Goal: Use online tool/utility: Utilize a website feature to perform a specific function

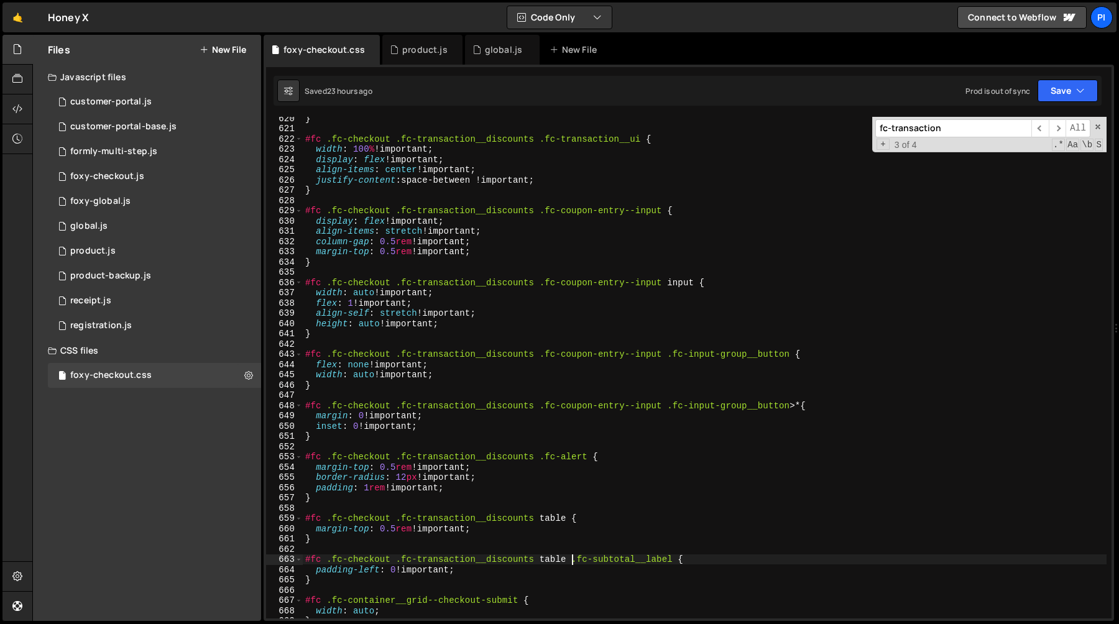
scroll to position [6373, 0]
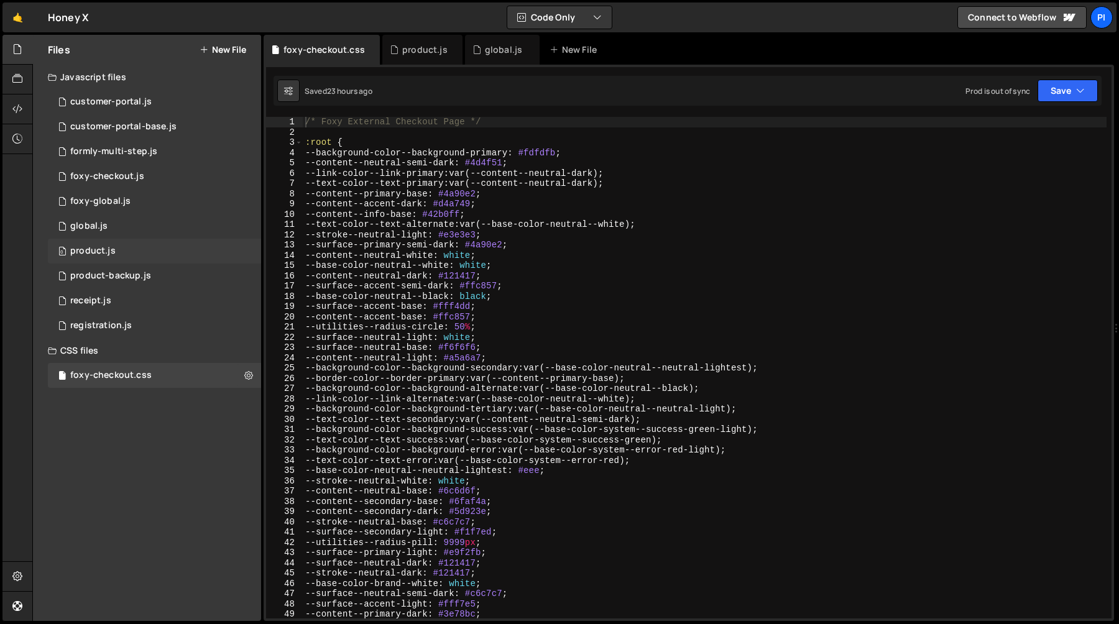
click at [99, 252] on div "product.js" at bounding box center [92, 251] width 45 height 11
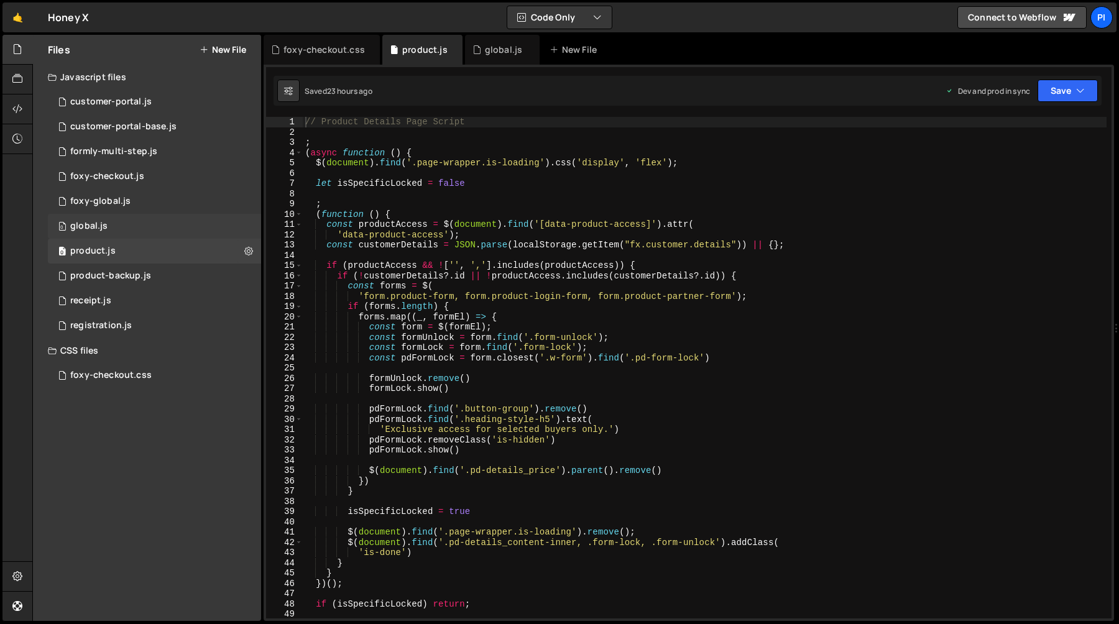
click at [111, 215] on div "0 global.js 0" at bounding box center [154, 226] width 213 height 25
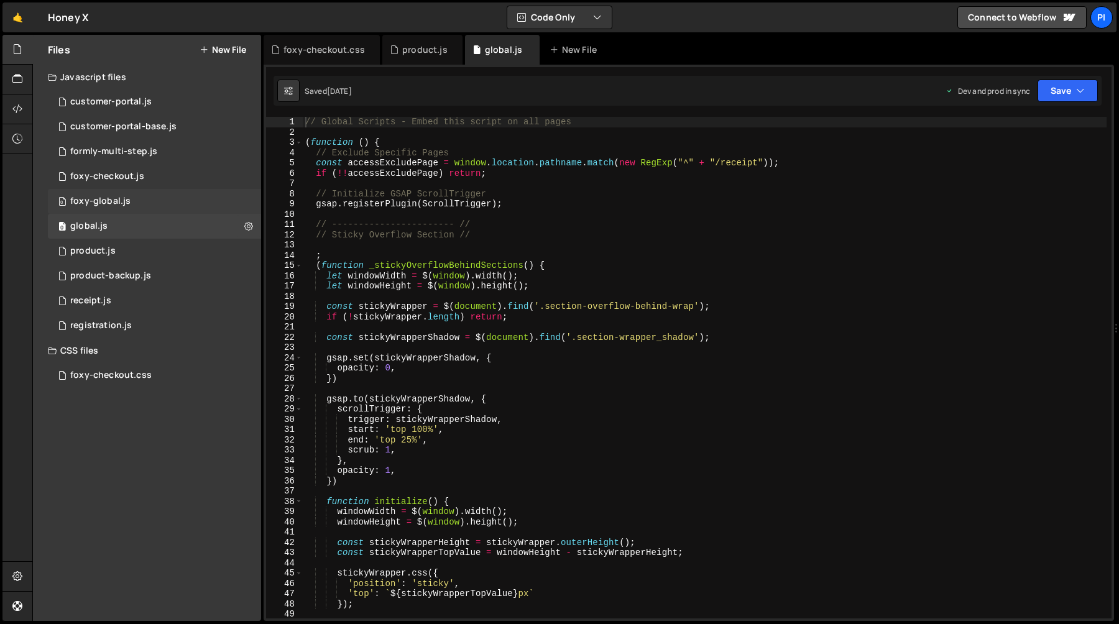
click at [121, 199] on div "foxy-global.js" at bounding box center [100, 201] width 60 height 11
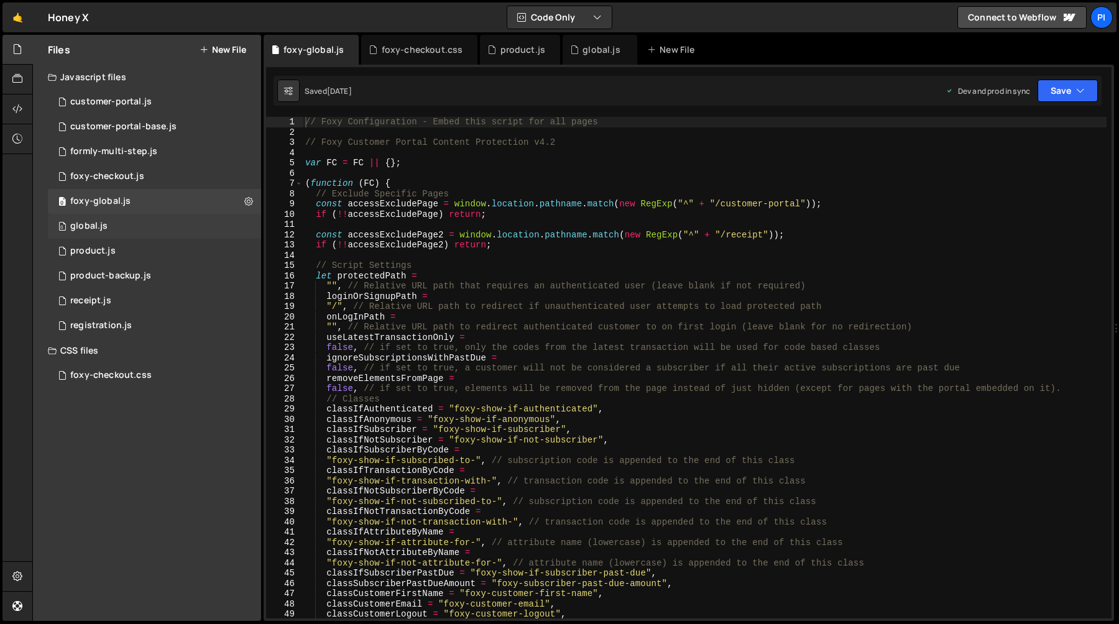
click at [113, 232] on div "0 global.js 0" at bounding box center [154, 226] width 213 height 25
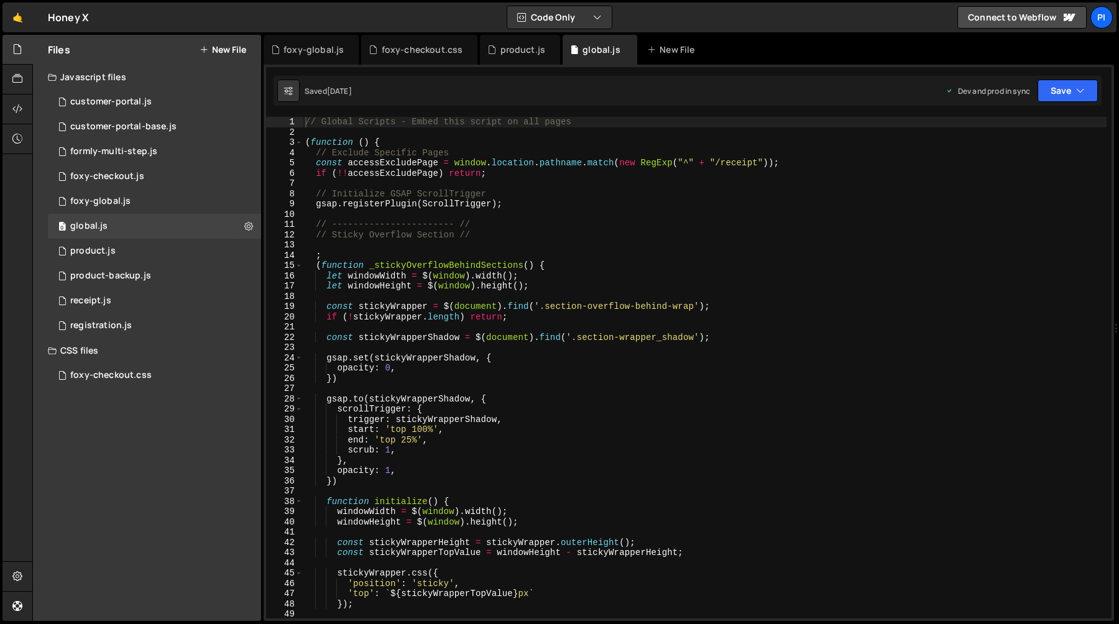
type textarea "// ----------------------- //"
click at [468, 228] on div "// Global Scripts - Embed this script on all pages ( function ( ) { // Exclude …" at bounding box center [705, 378] width 804 height 522
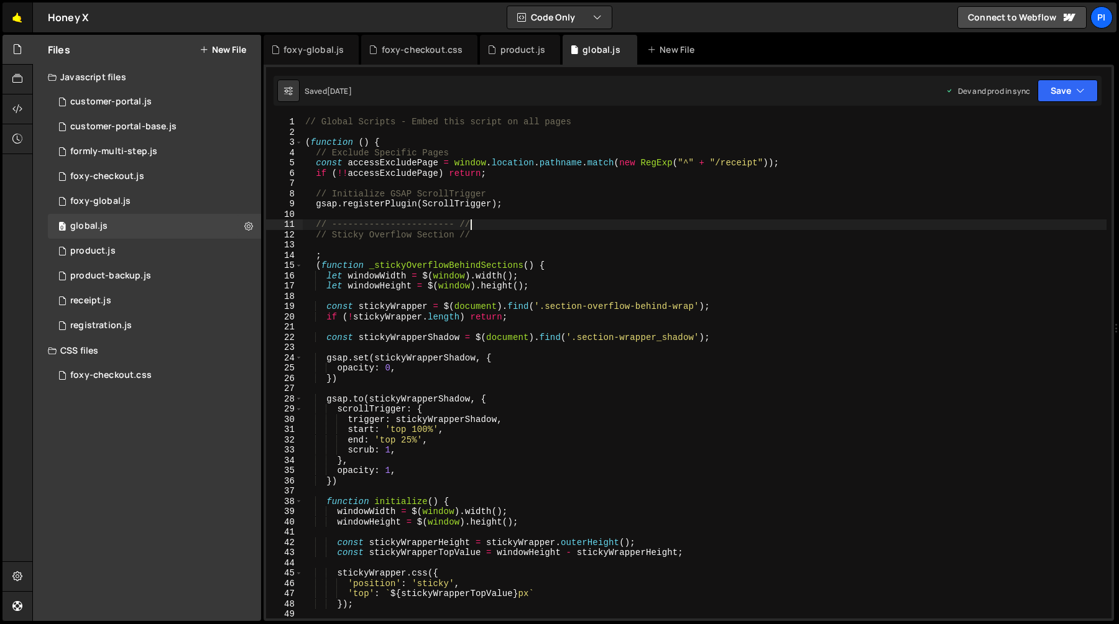
click at [9, 15] on link "🤙" at bounding box center [17, 17] width 30 height 30
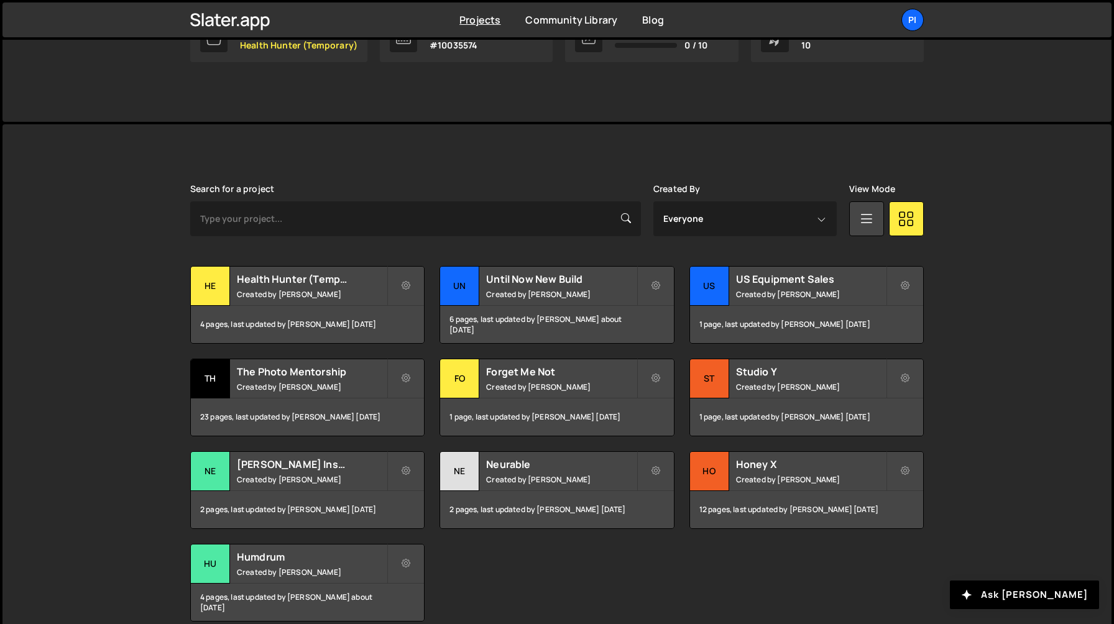
scroll to position [293, 0]
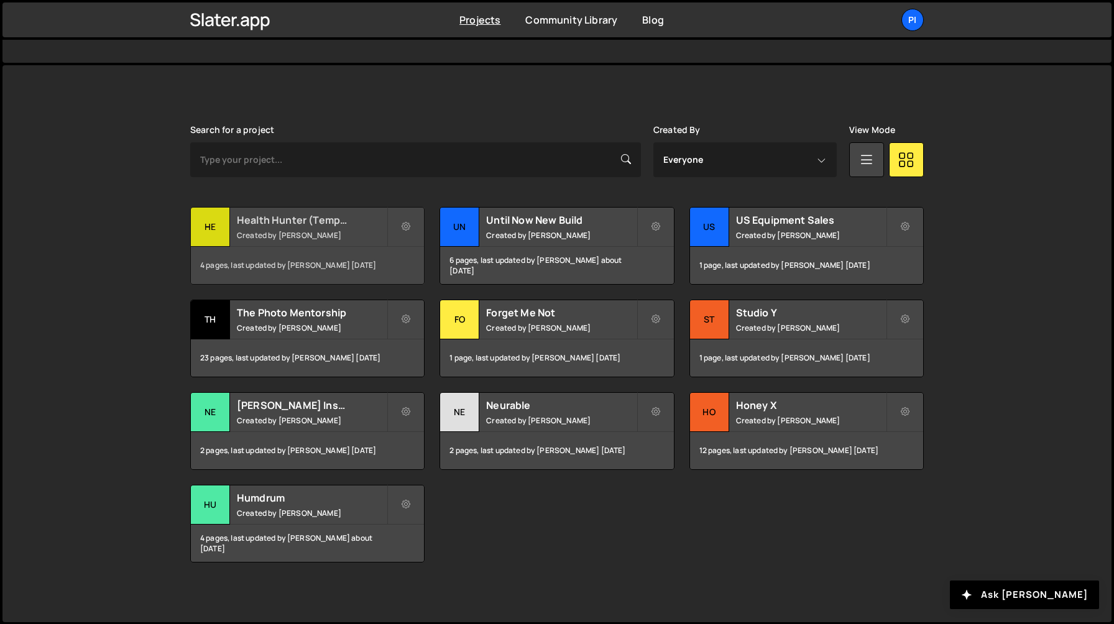
click at [273, 240] on div "Health Hunter (Temporary) Created by Richard Burles" at bounding box center [307, 227] width 233 height 39
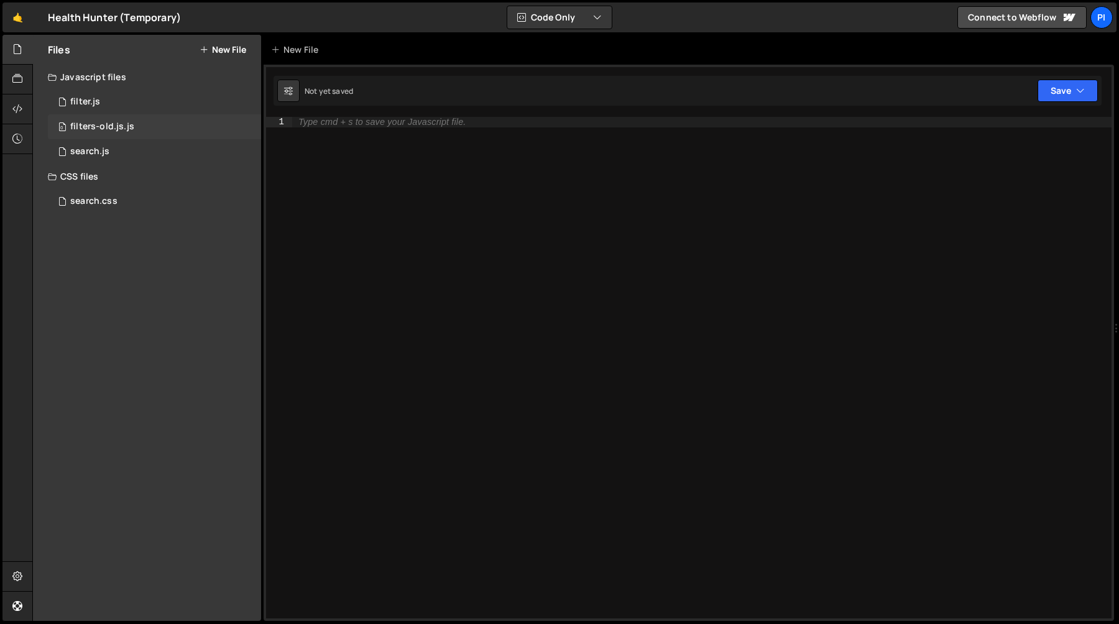
click at [101, 126] on div "filters-old.js.js" at bounding box center [102, 126] width 64 height 11
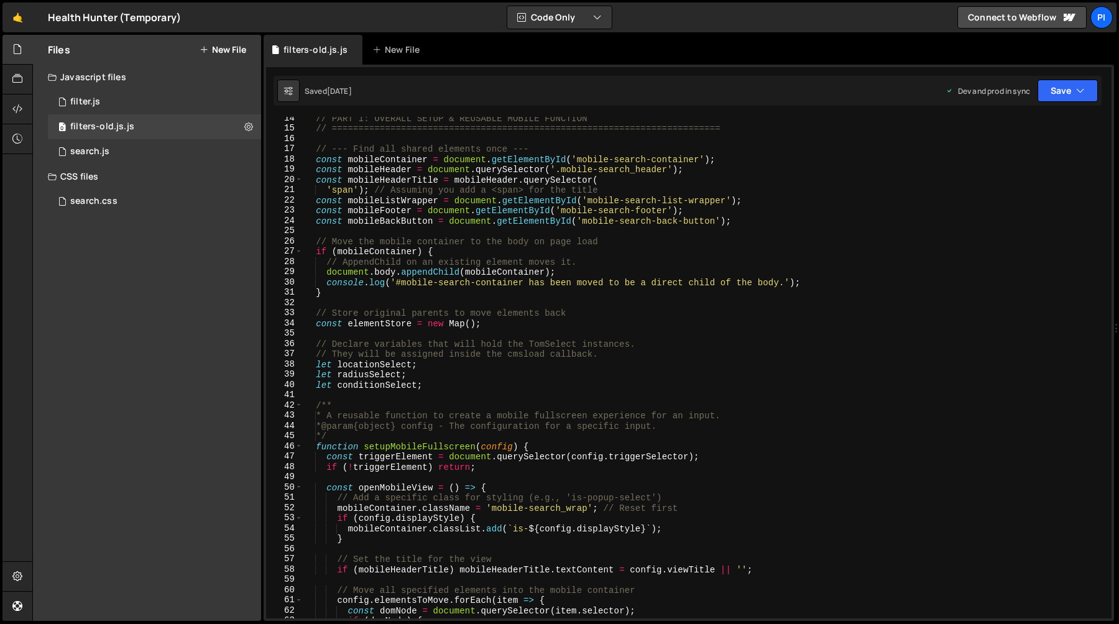
scroll to position [175, 0]
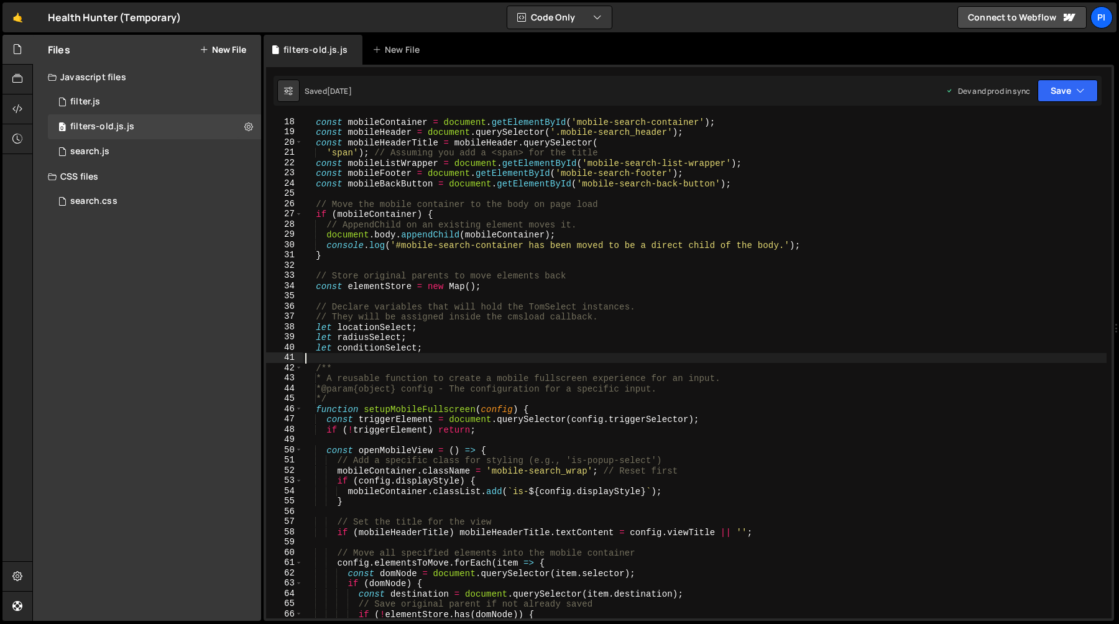
click at [471, 358] on div "const mobileContainer = document . getElementById ( 'mobile-search-container' )…" at bounding box center [705, 378] width 804 height 522
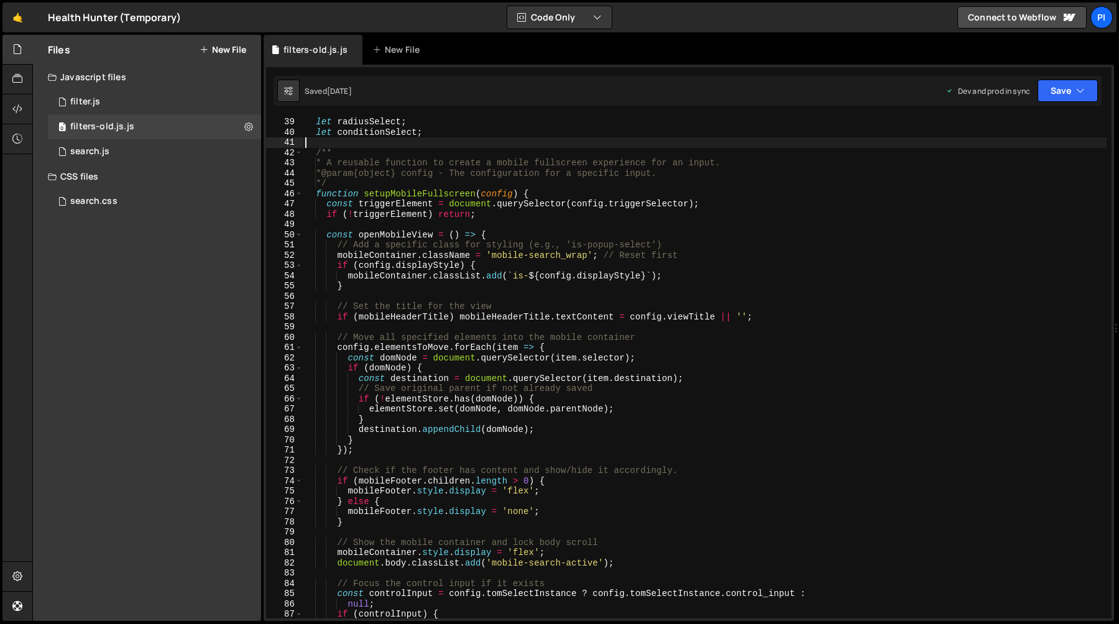
scroll to position [438, 0]
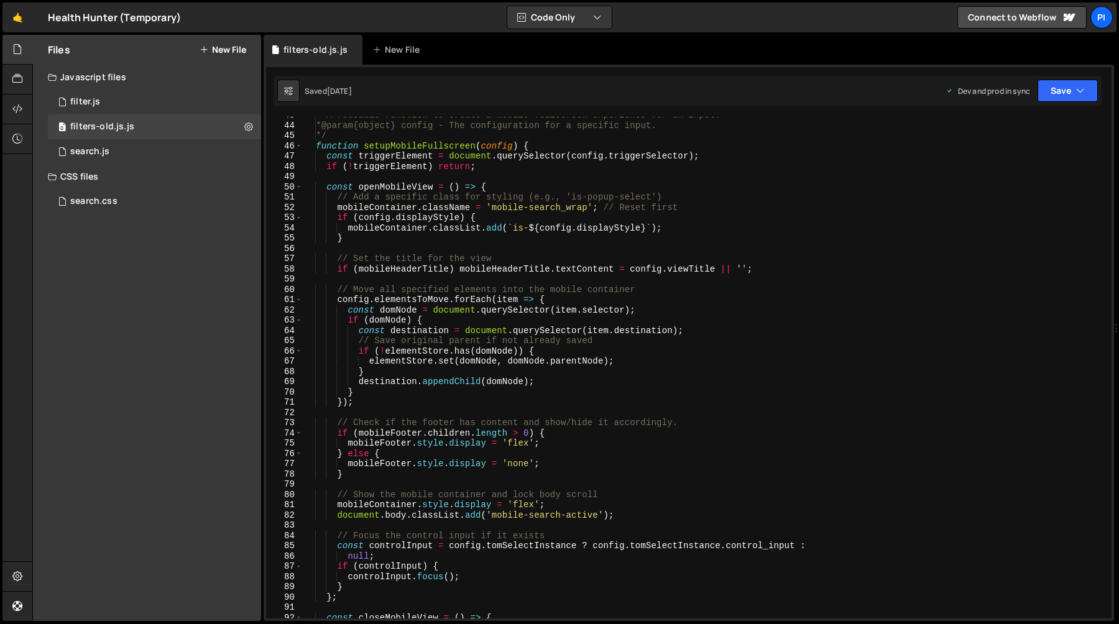
click at [525, 339] on div "* A reusable function to create a mobile fullscreen experience for an input. * …" at bounding box center [705, 371] width 804 height 522
type textarea "// Save original parent if not already saved"
click at [145, 104] on div "0 filter.js 0" at bounding box center [154, 102] width 213 height 25
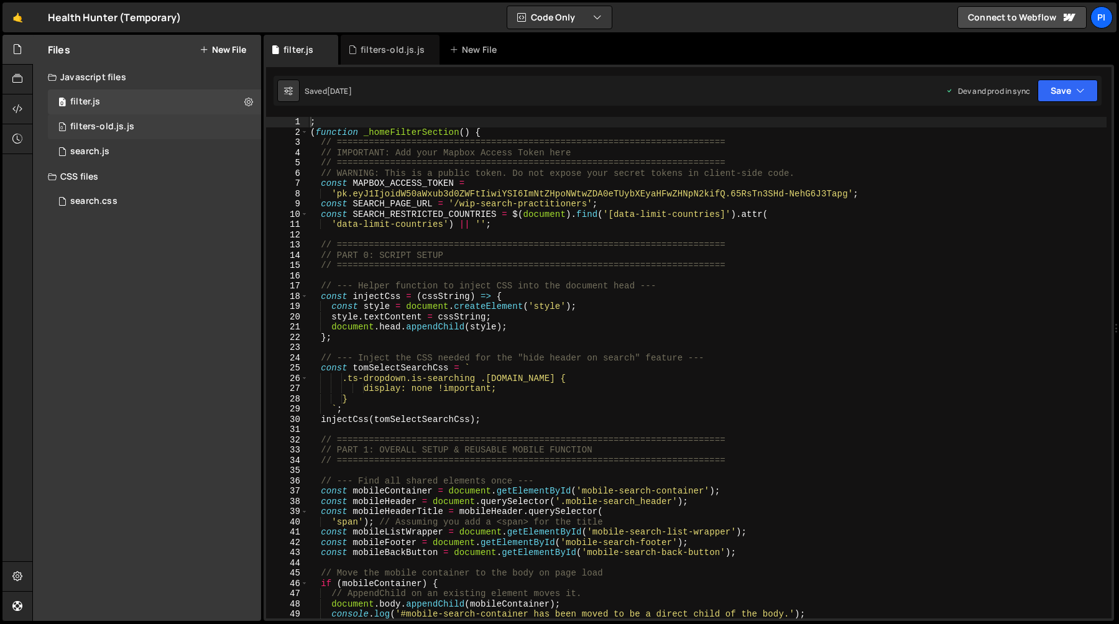
click at [145, 129] on div "0 filters-old.js.js 0" at bounding box center [154, 126] width 213 height 25
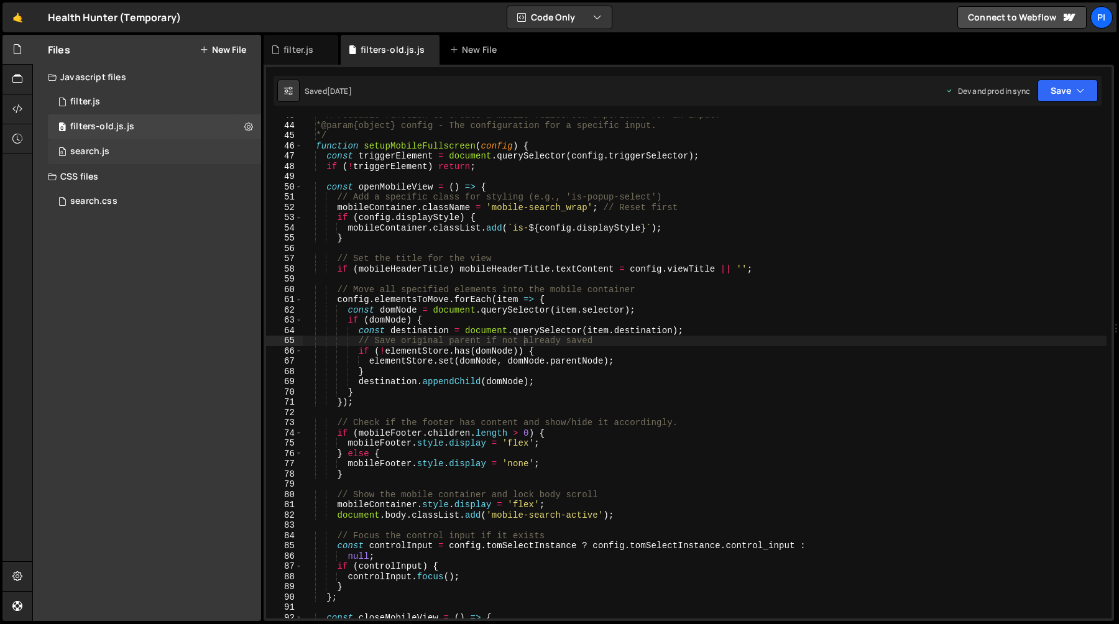
click at [141, 153] on div "0 search.js 0" at bounding box center [154, 151] width 213 height 25
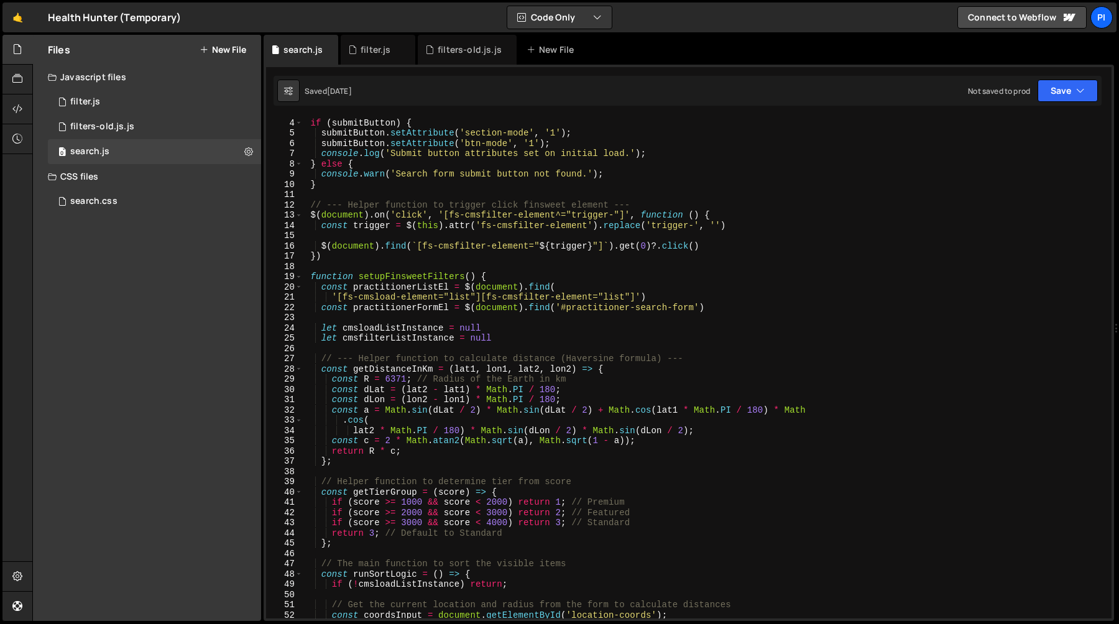
scroll to position [0, 0]
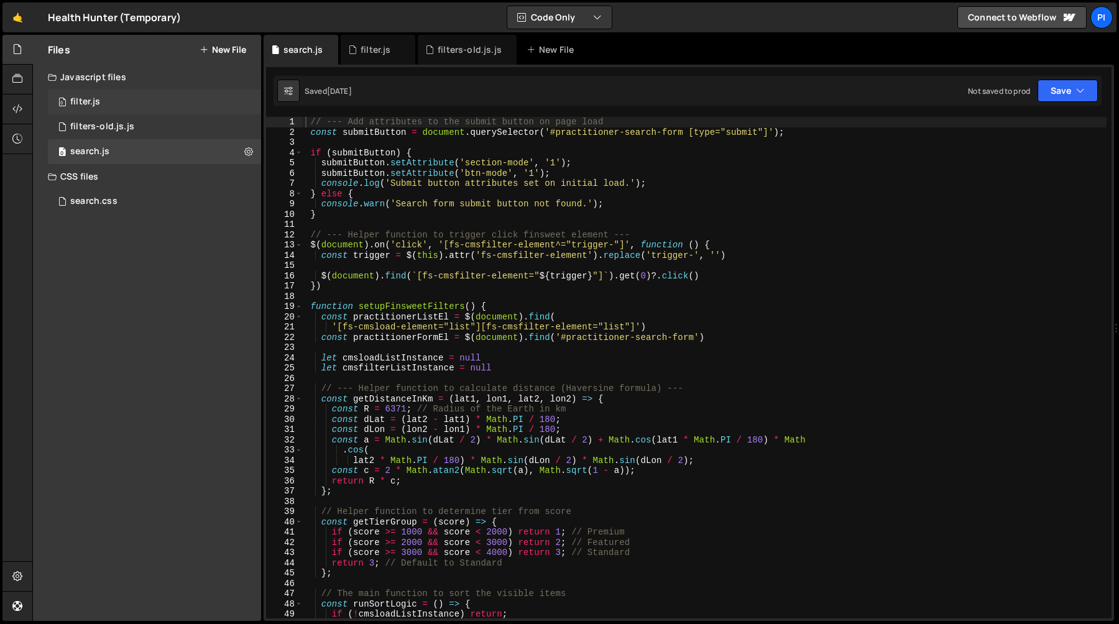
click at [140, 95] on div "0 filter.js 0" at bounding box center [154, 102] width 213 height 25
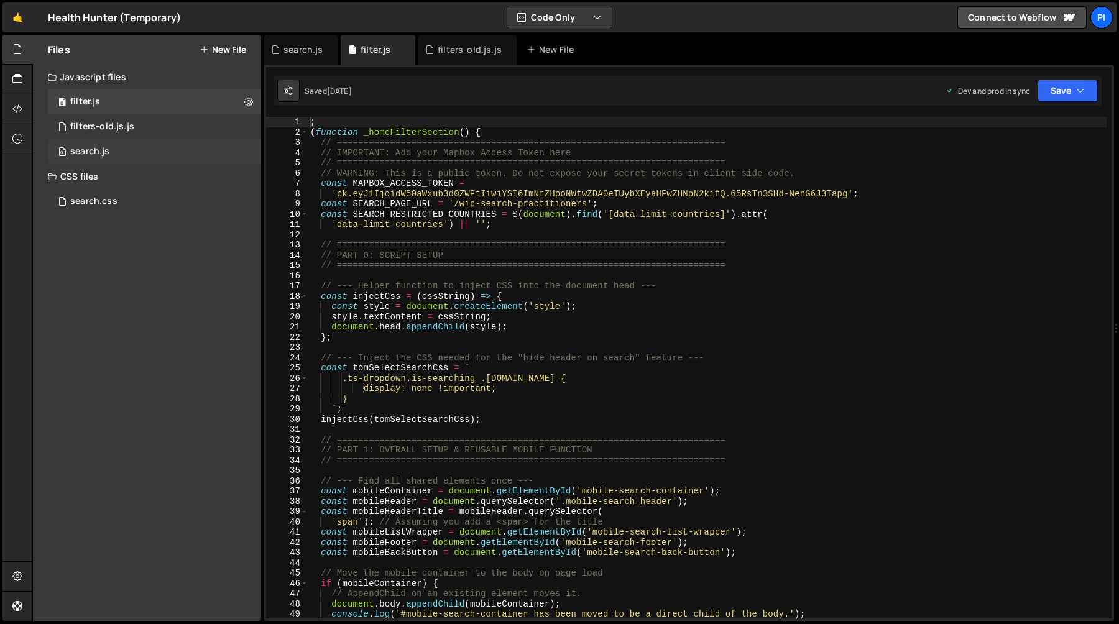
click at [165, 149] on div "0 search.js 0" at bounding box center [154, 151] width 213 height 25
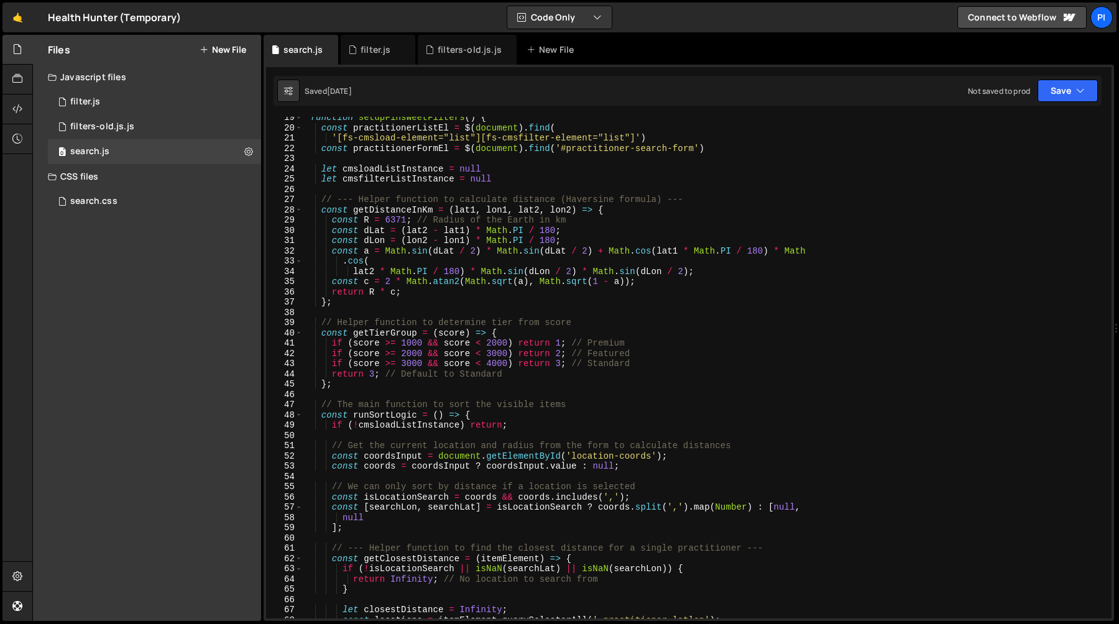
scroll to position [182, 0]
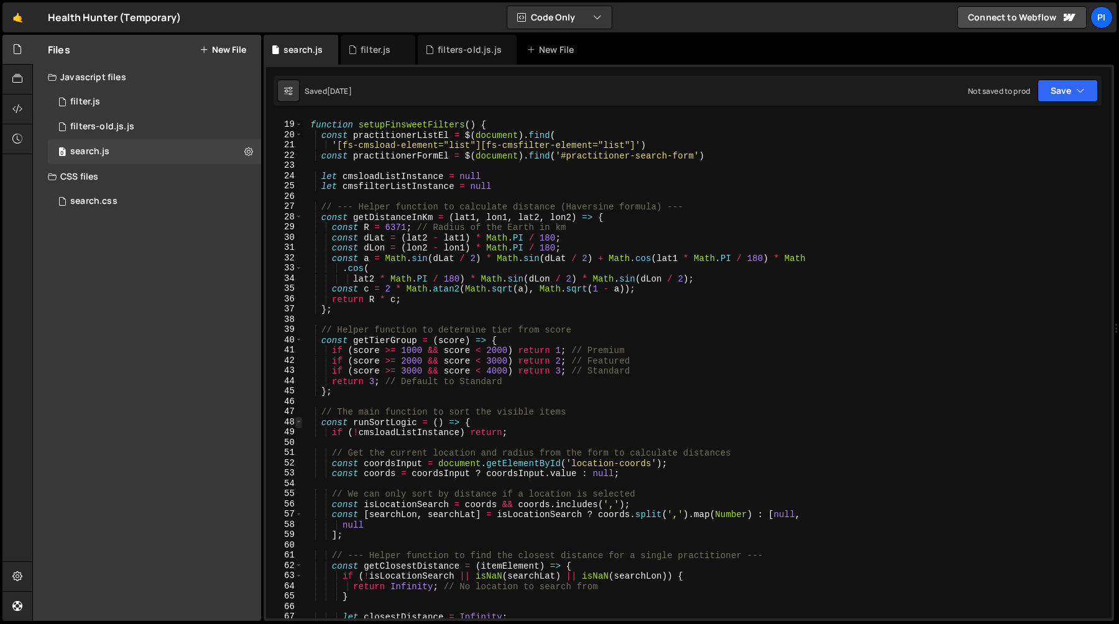
click at [300, 426] on span at bounding box center [298, 422] width 7 height 11
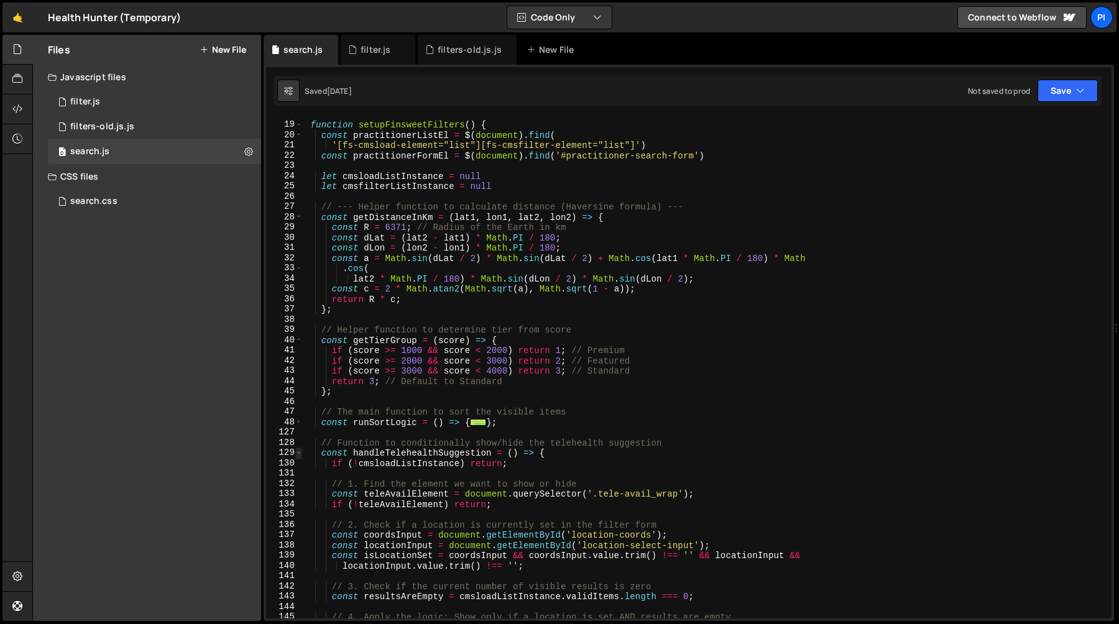
click at [297, 456] on span at bounding box center [298, 453] width 7 height 11
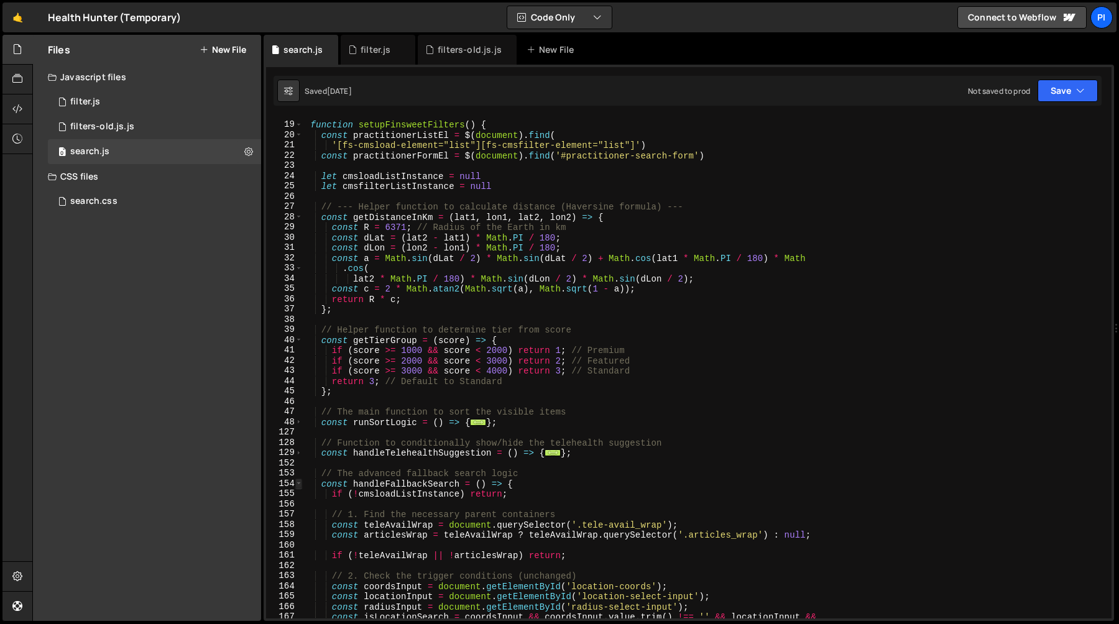
click at [298, 485] on span at bounding box center [298, 484] width 7 height 11
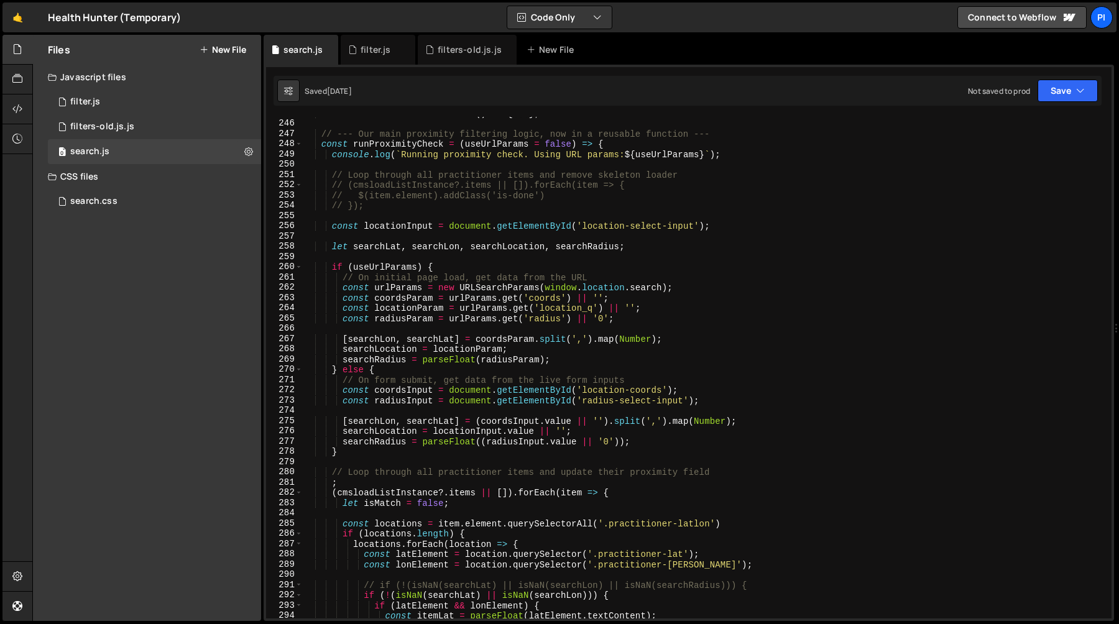
scroll to position [552, 0]
click at [399, 145] on div "const handleFallbackSearch = ( ) => { ... } ; // --- Our main proximity filteri…" at bounding box center [705, 369] width 804 height 522
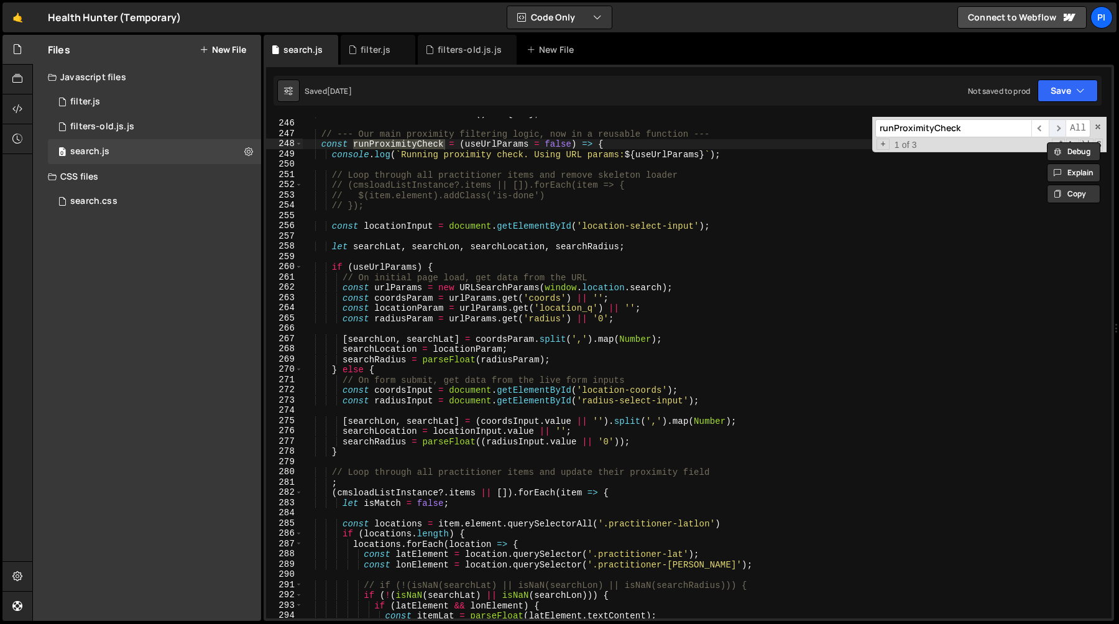
click at [1052, 127] on span "​" at bounding box center [1057, 128] width 17 height 18
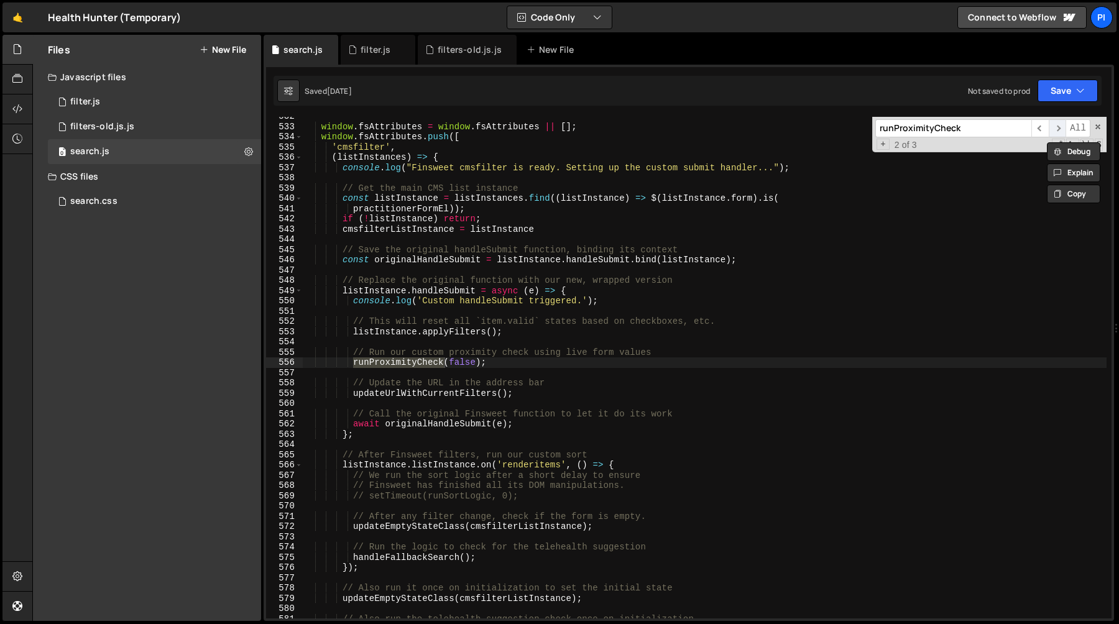
scroll to position [3493, 0]
click at [1053, 129] on span "​" at bounding box center [1057, 128] width 17 height 18
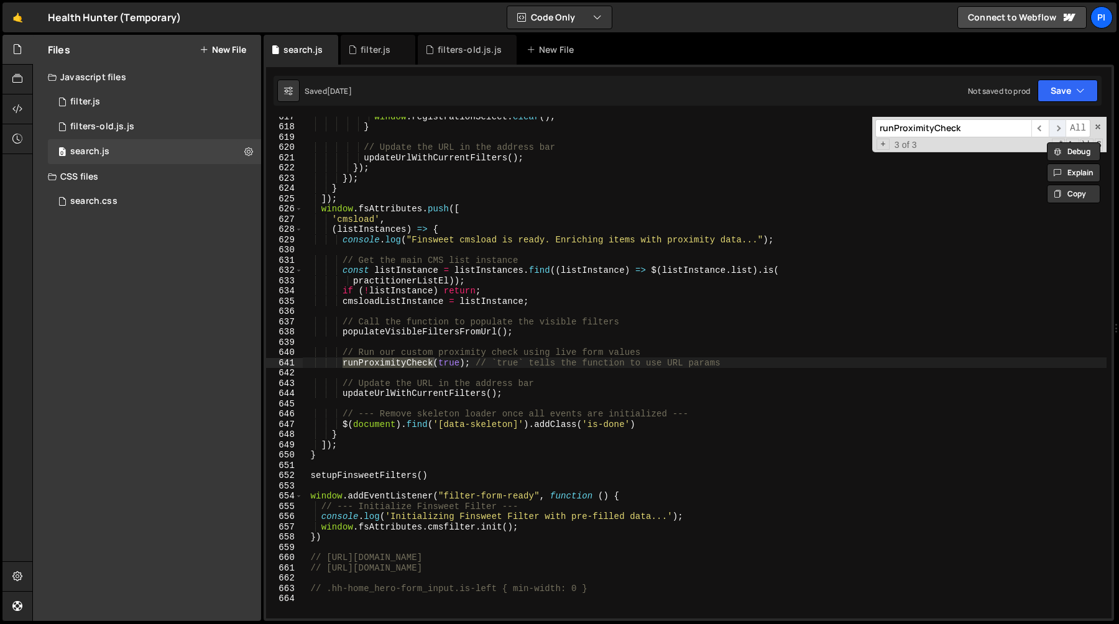
scroll to position [4364, 0]
click at [1053, 130] on span "​" at bounding box center [1057, 128] width 17 height 18
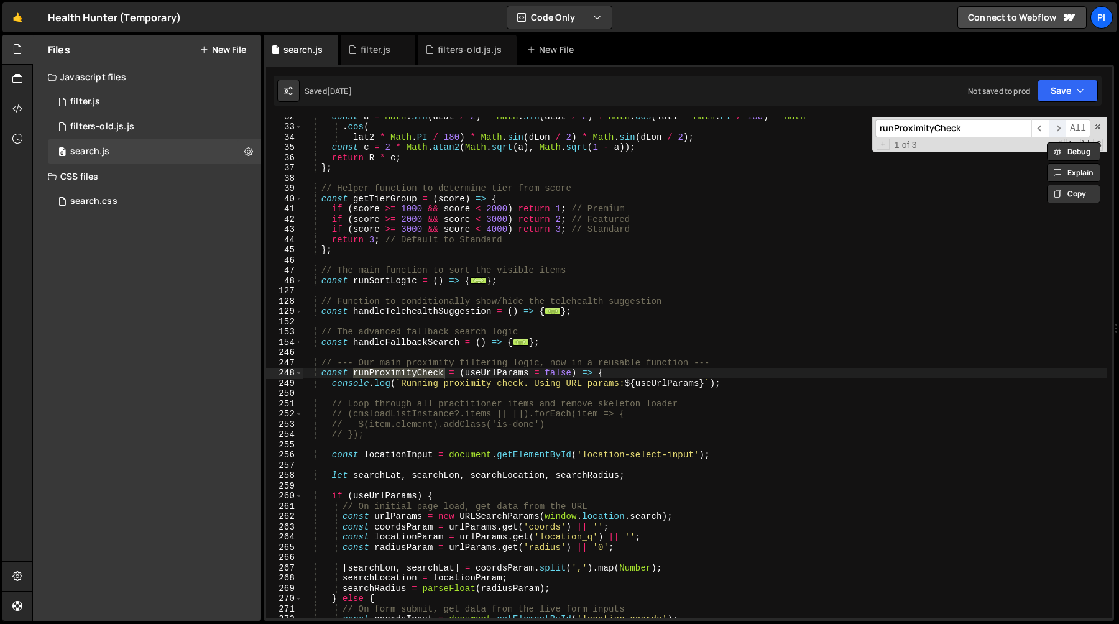
click at [1053, 130] on span "​" at bounding box center [1057, 128] width 17 height 18
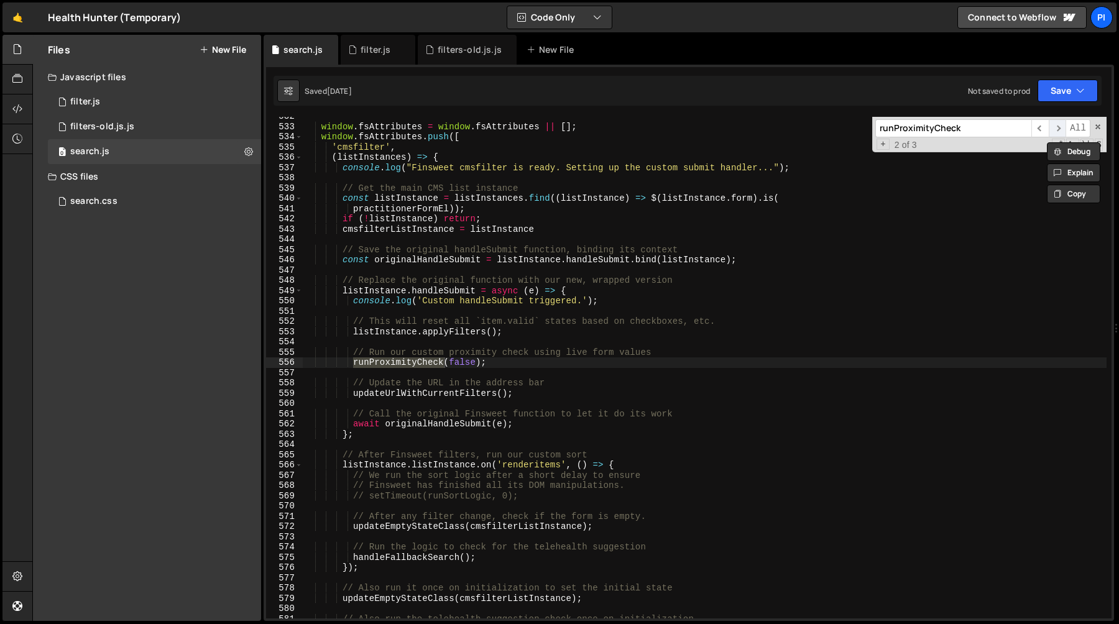
scroll to position [3493, 0]
click at [1053, 130] on span "​" at bounding box center [1057, 128] width 17 height 18
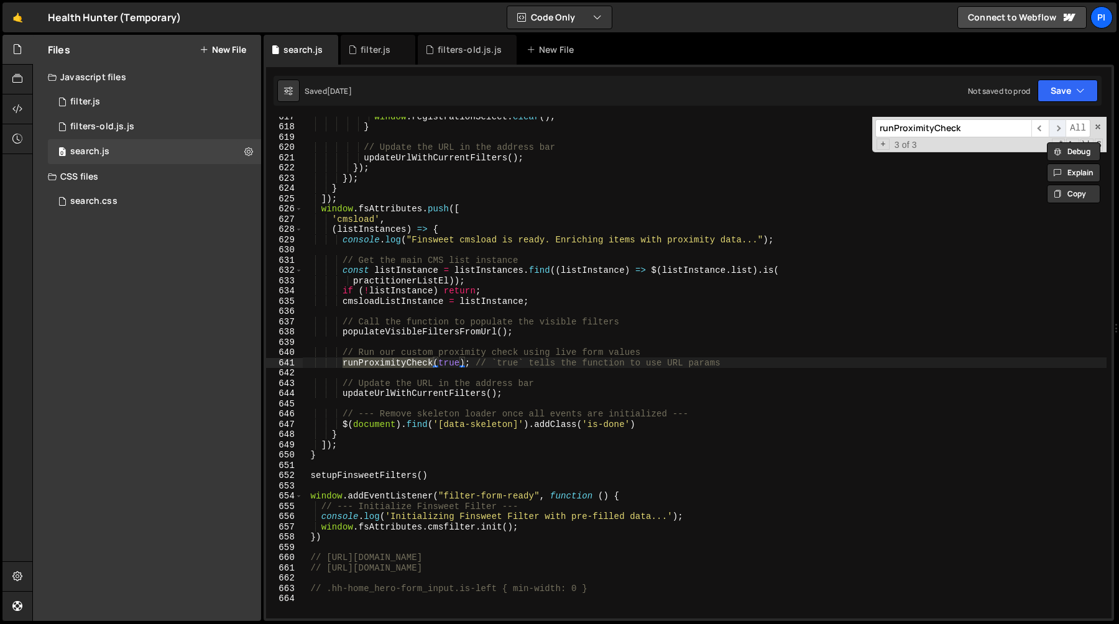
click at [1054, 129] on span "​" at bounding box center [1057, 128] width 17 height 18
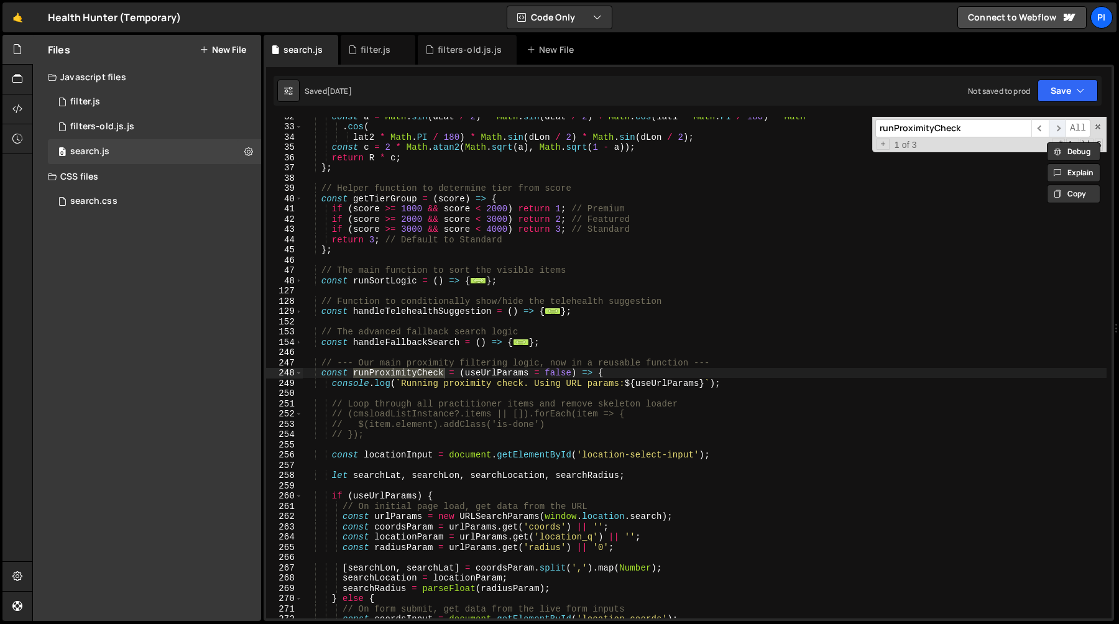
scroll to position [323, 0]
click at [1056, 128] on span "​" at bounding box center [1057, 128] width 17 height 18
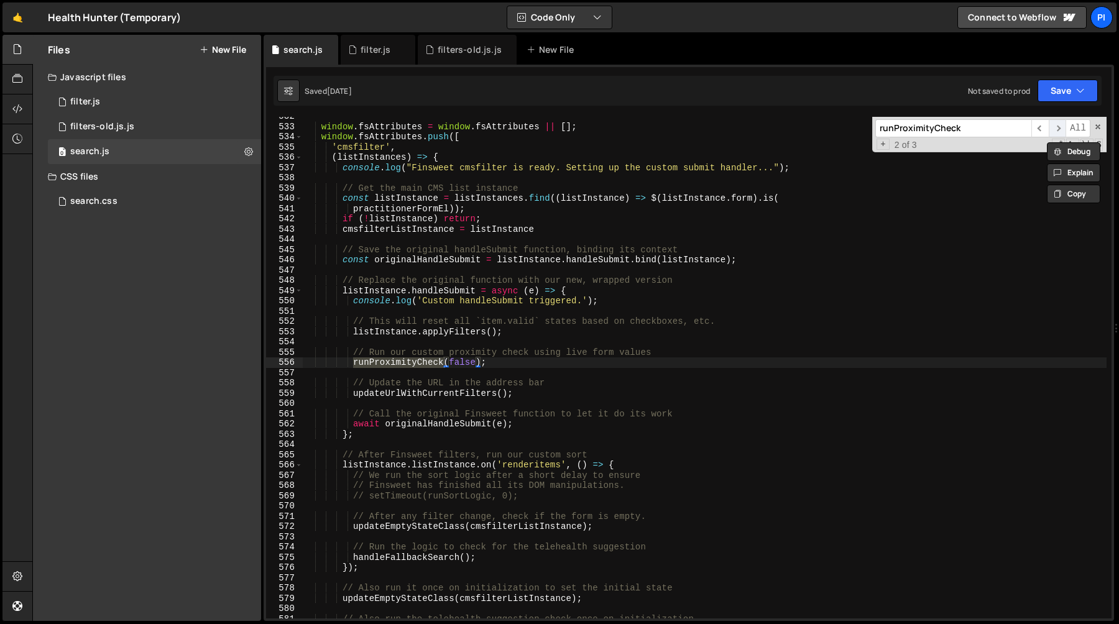
click at [1053, 130] on span "​" at bounding box center [1057, 128] width 17 height 18
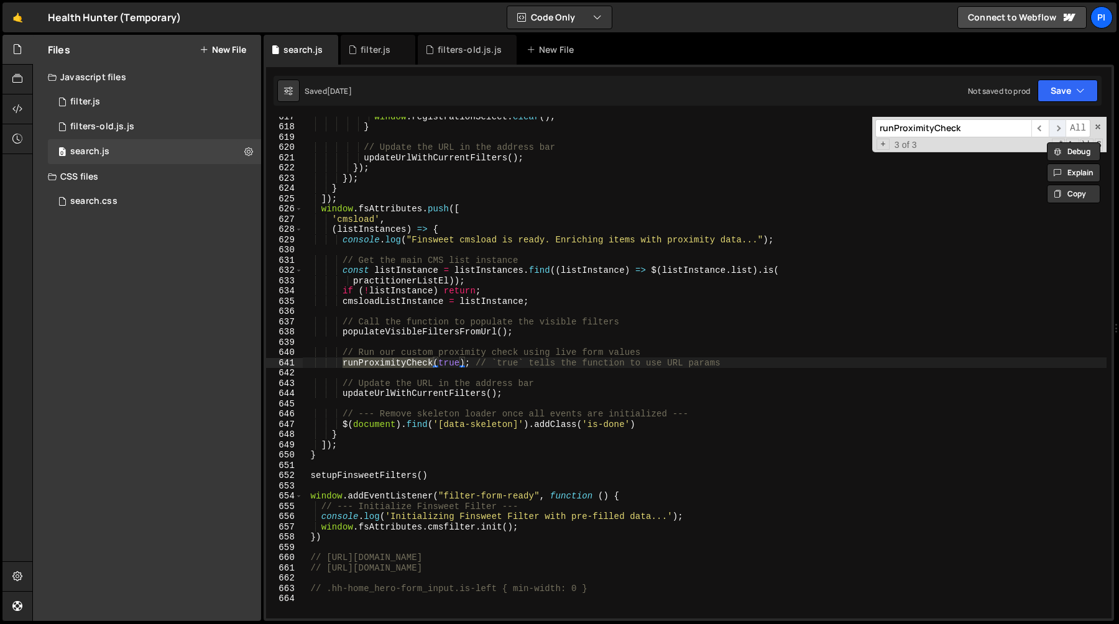
click at [1053, 130] on span "​" at bounding box center [1057, 128] width 17 height 18
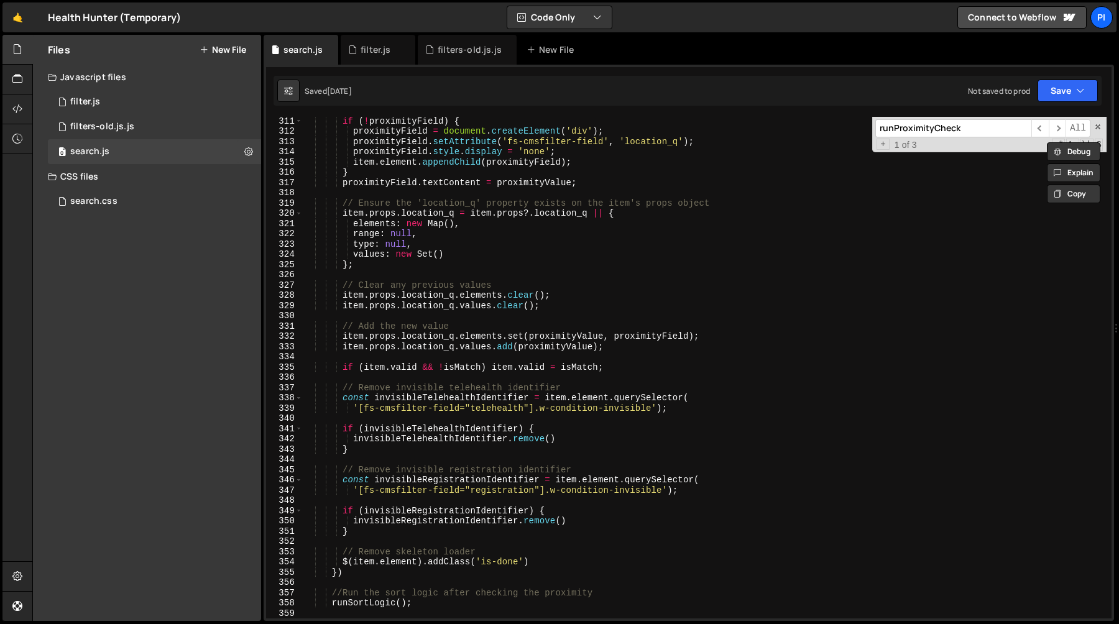
scroll to position [1233, 0]
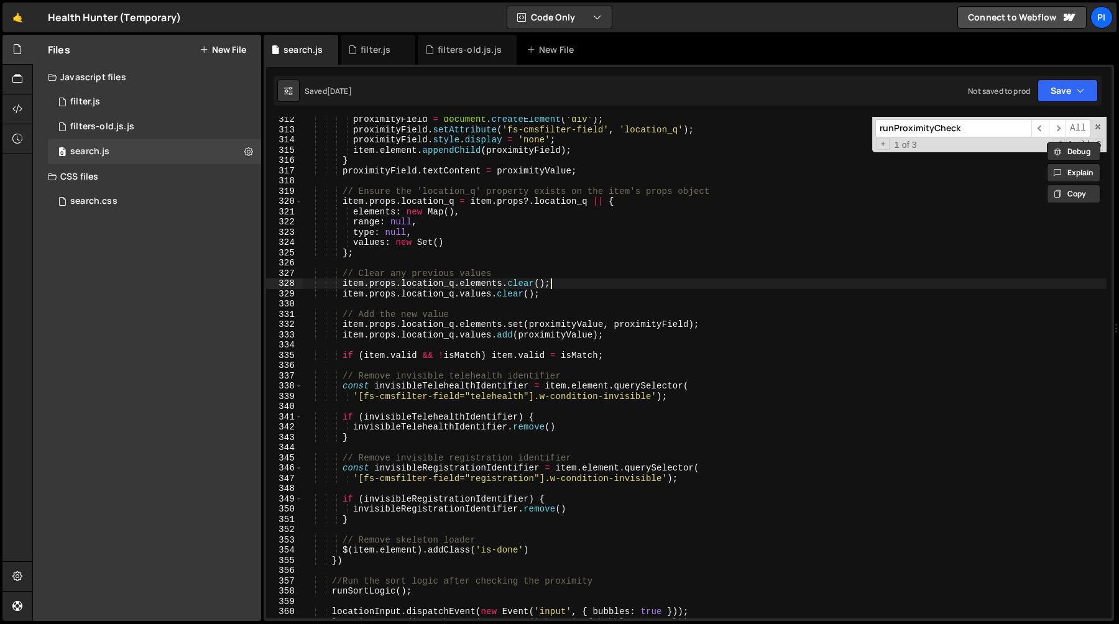
click at [569, 287] on div "proximityField = document . createElement ( 'div' ) ; proximityField . setAttri…" at bounding box center [705, 375] width 804 height 522
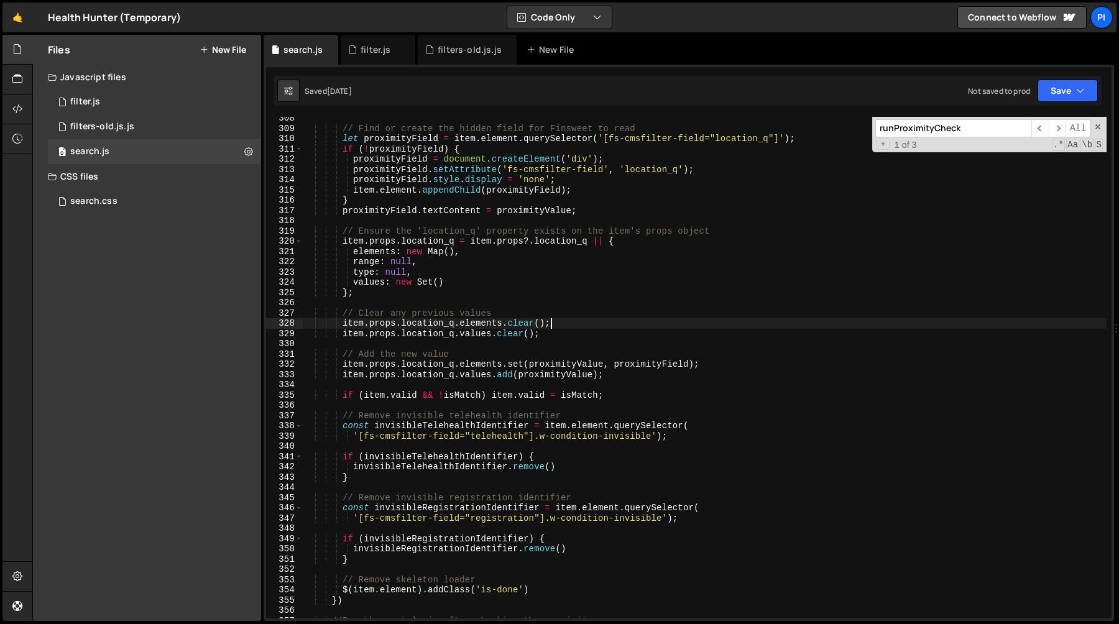
click at [558, 280] on div "// Find or create the hidden field for Finsweet to read let proximityField = it…" at bounding box center [705, 374] width 804 height 522
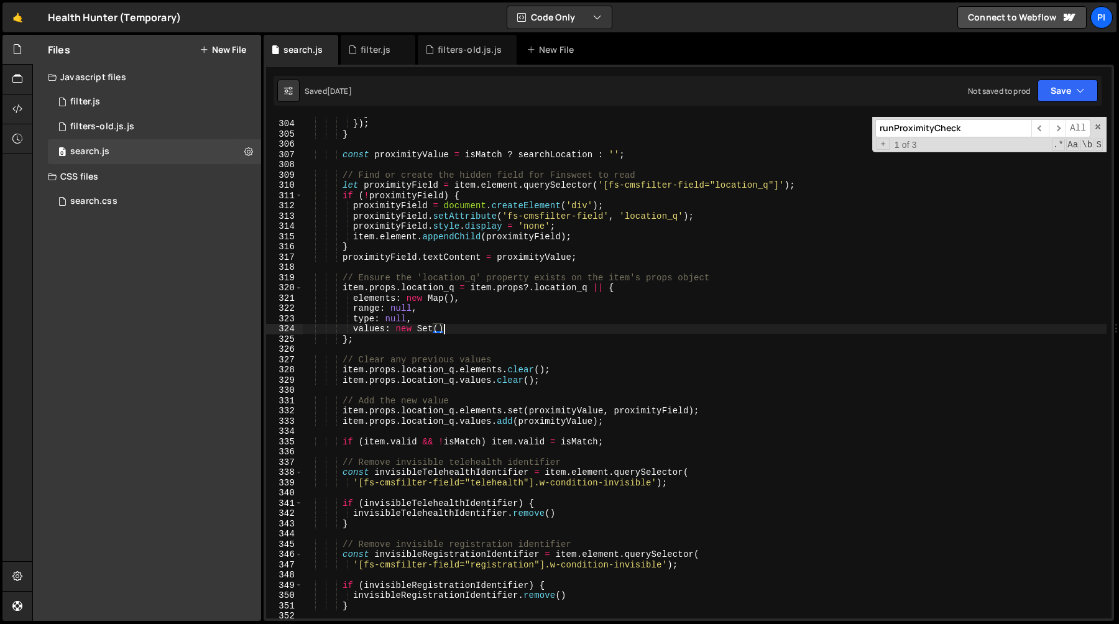
scroll to position [1141, 0]
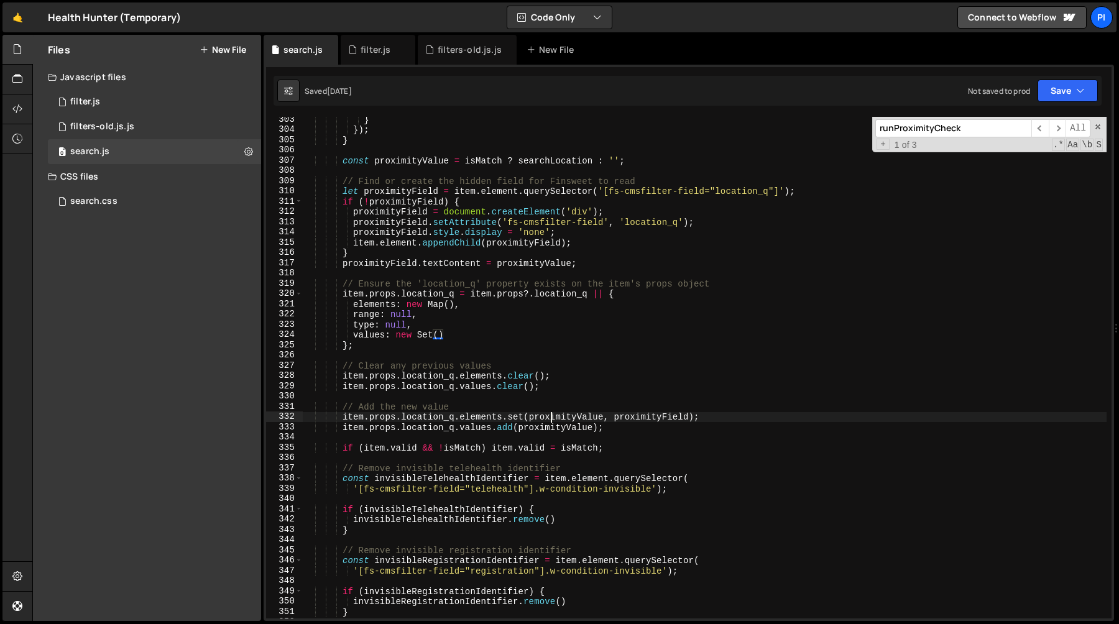
click at [551, 417] on div "} }) ; } const proximityValue = isMatch ? searchLocation : '' ; // Find or crea…" at bounding box center [705, 375] width 804 height 522
type textarea "item.props.location_q.elements.set(proximityValue, proximityField);"
click at [551, 417] on div "} }) ; } const proximityValue = isMatch ? searchLocation : '' ; // Find or crea…" at bounding box center [705, 375] width 804 height 522
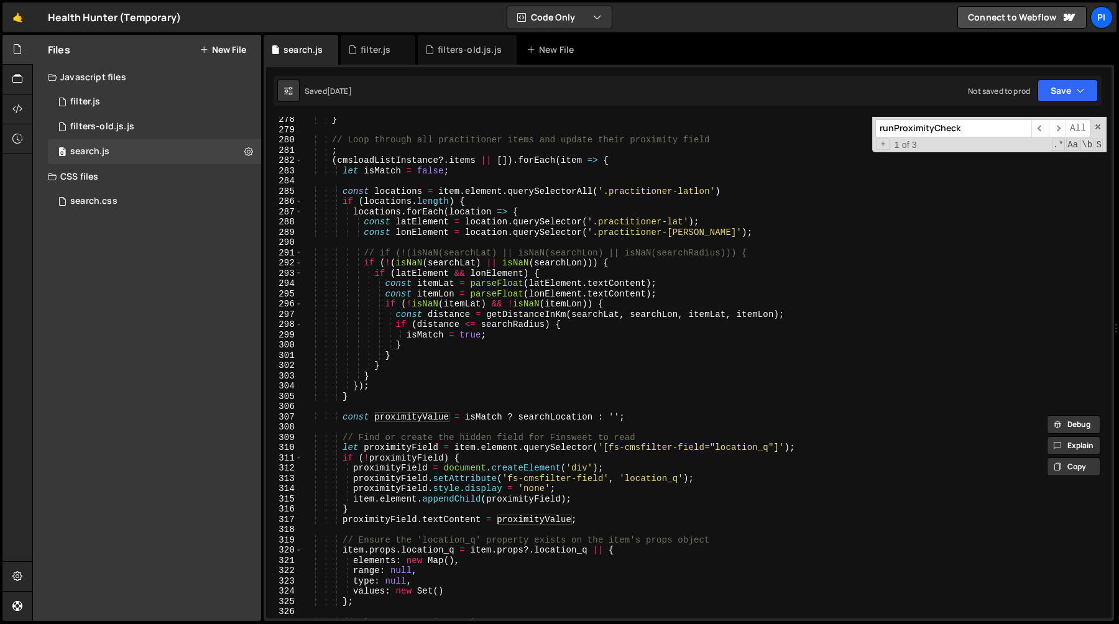
scroll to position [885, 0]
click at [524, 525] on div "} // Loop through all practitioner items and update their proximity field ; ( c…" at bounding box center [705, 375] width 804 height 522
click at [525, 519] on div "} // Loop through all practitioner items and update their proximity field ; ( c…" at bounding box center [705, 375] width 804 height 522
type textarea "proximityField.textContent = proximityValue;"
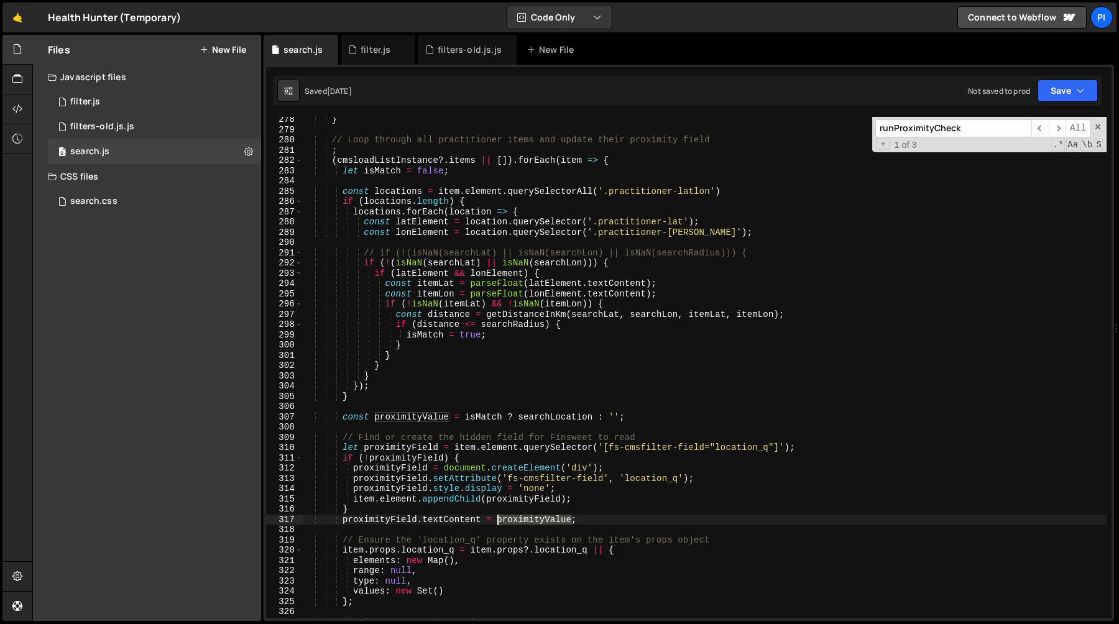
click at [525, 519] on div "} // Loop through all practitioner items and update their proximity field ; ( c…" at bounding box center [705, 375] width 804 height 522
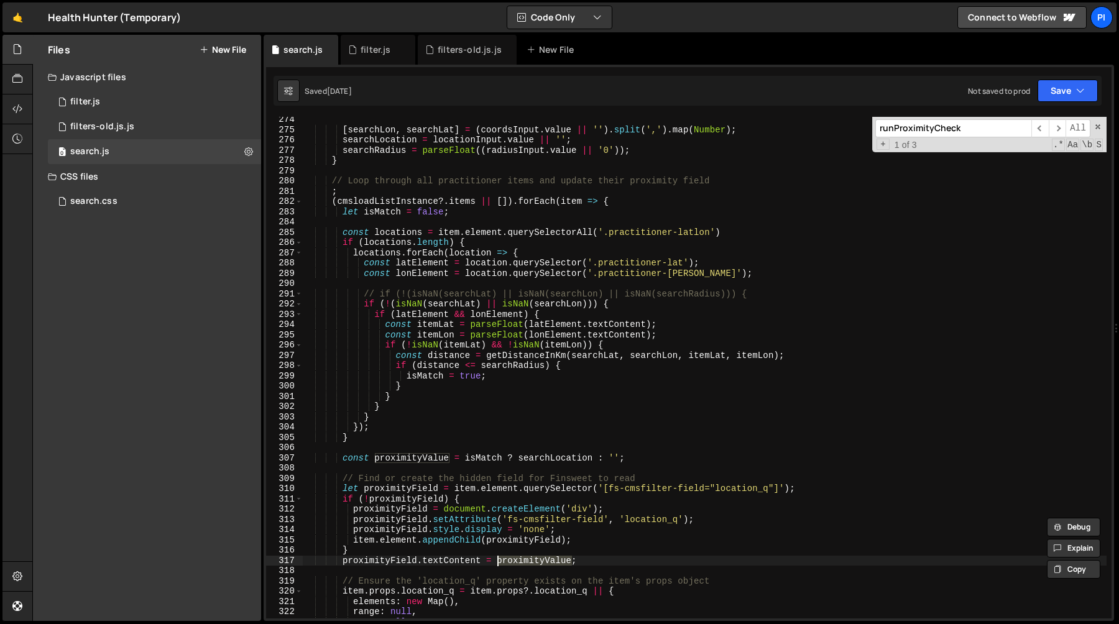
scroll to position [861, 0]
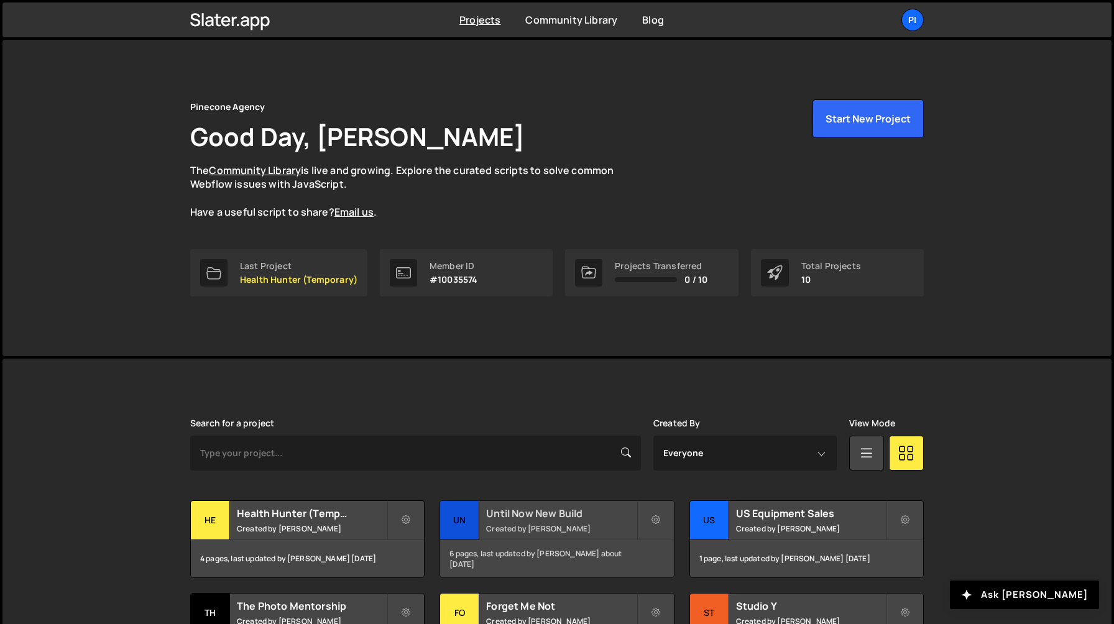
click at [525, 501] on div "Until Now New Build Created by Richard Burles" at bounding box center [556, 520] width 233 height 39
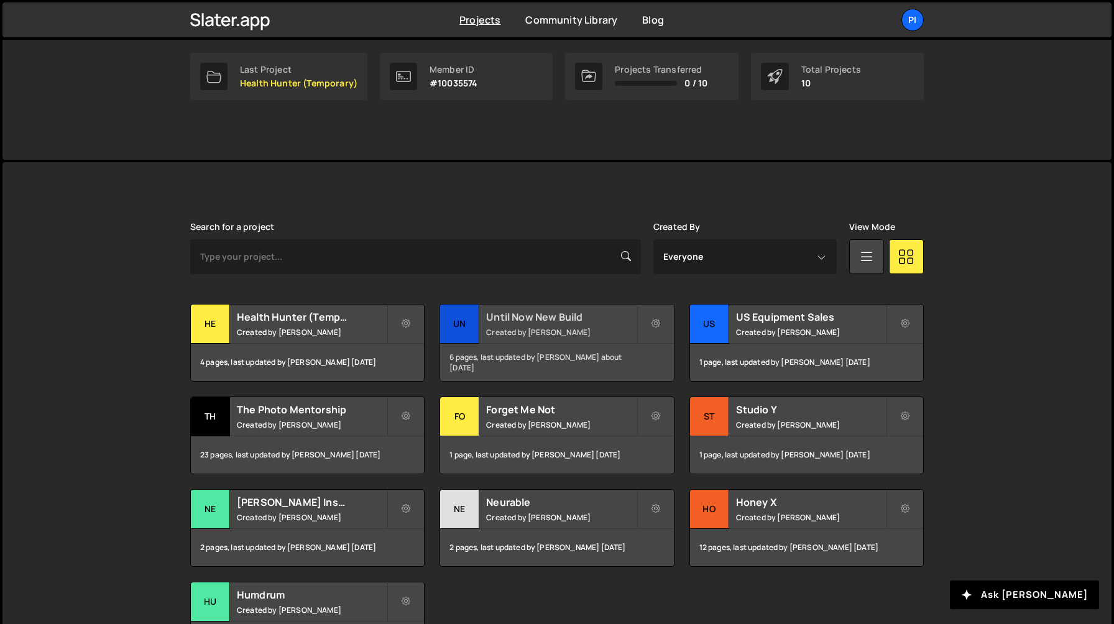
click at [525, 500] on link "Ne Neurable Created by Richard Burles 2 pages, last updated by Richard Burles 7…" at bounding box center [556, 528] width 234 height 78
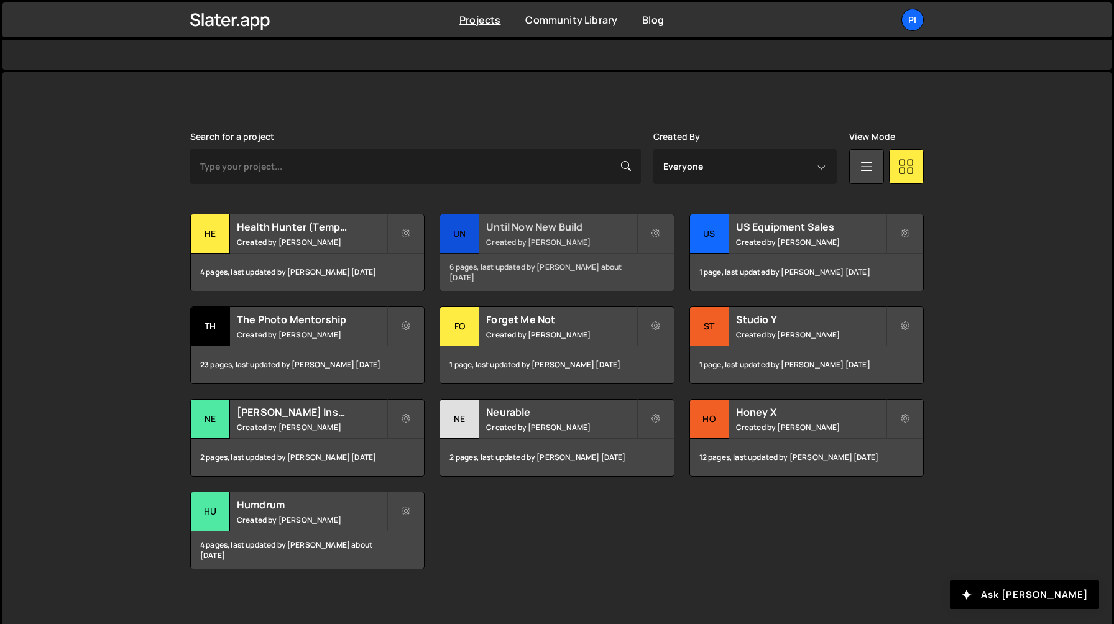
scroll to position [293, 0]
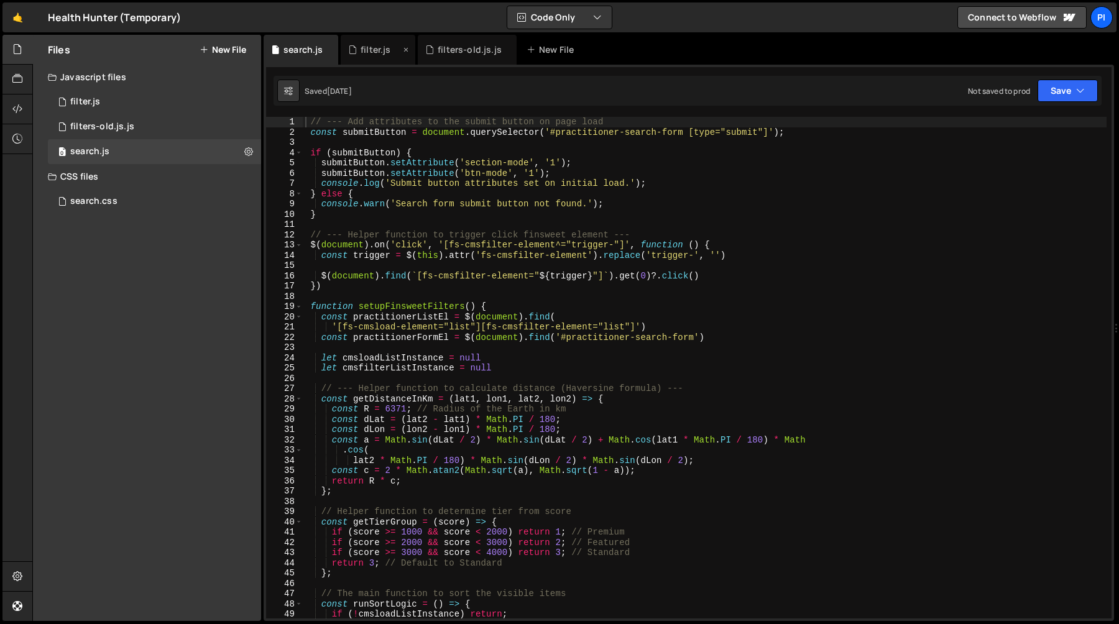
click at [361, 51] on div "filter.js" at bounding box center [376, 50] width 30 height 12
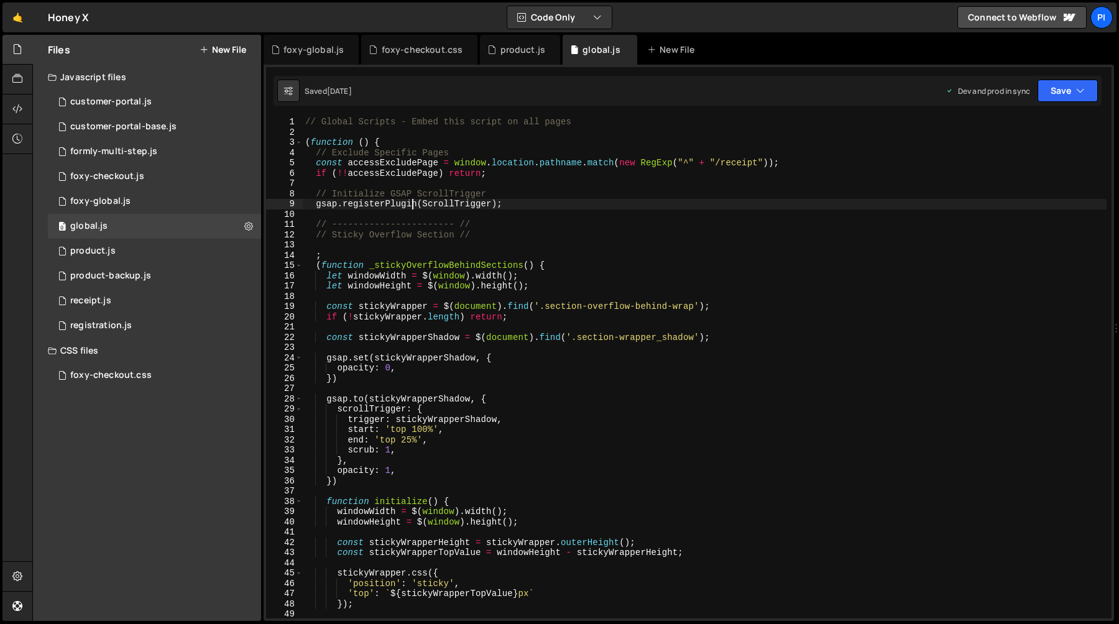
click at [411, 208] on div "// Global Scripts - Embed this script on all pages ( function ( ) { // Exclude …" at bounding box center [705, 378] width 804 height 522
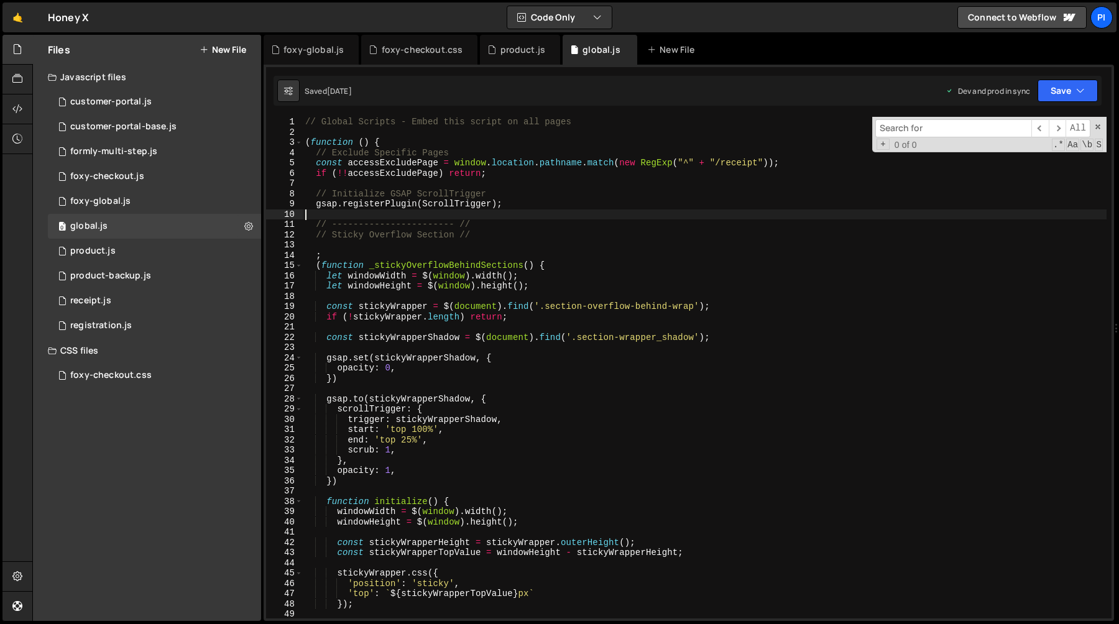
click at [353, 211] on div "// Global Scripts - Embed this script on all pages ( function ( ) { // Exclude …" at bounding box center [705, 378] width 804 height 522
paste input "$(document).find('[data-product-variants]')"
type input "$(document).find('[data-product-variants]')"
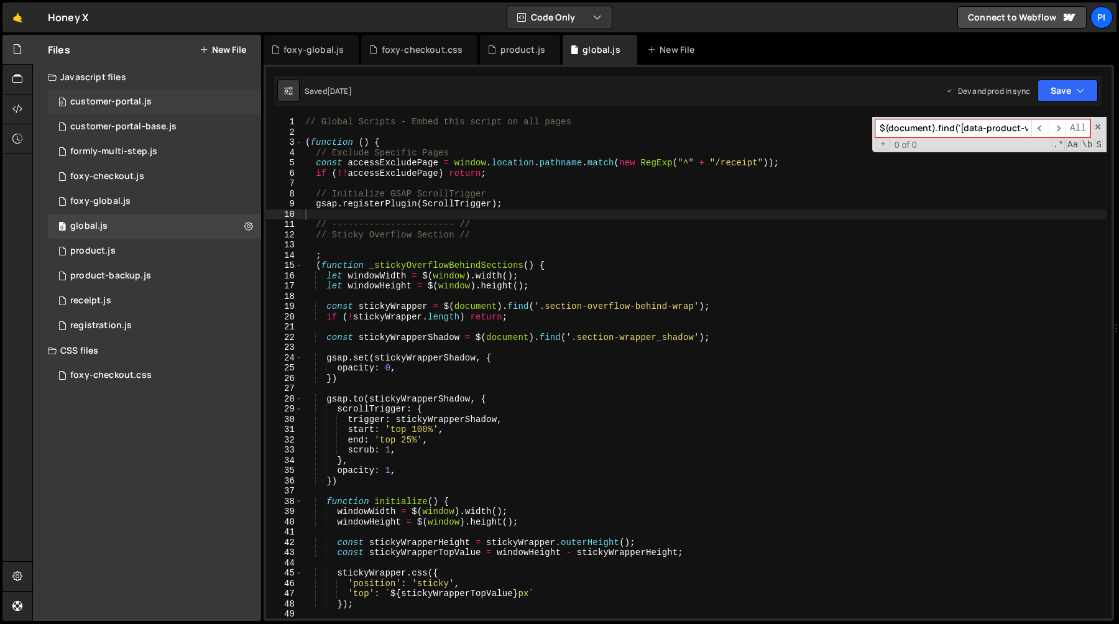
click at [171, 100] on div "0 customer-portal.js 0" at bounding box center [154, 102] width 213 height 25
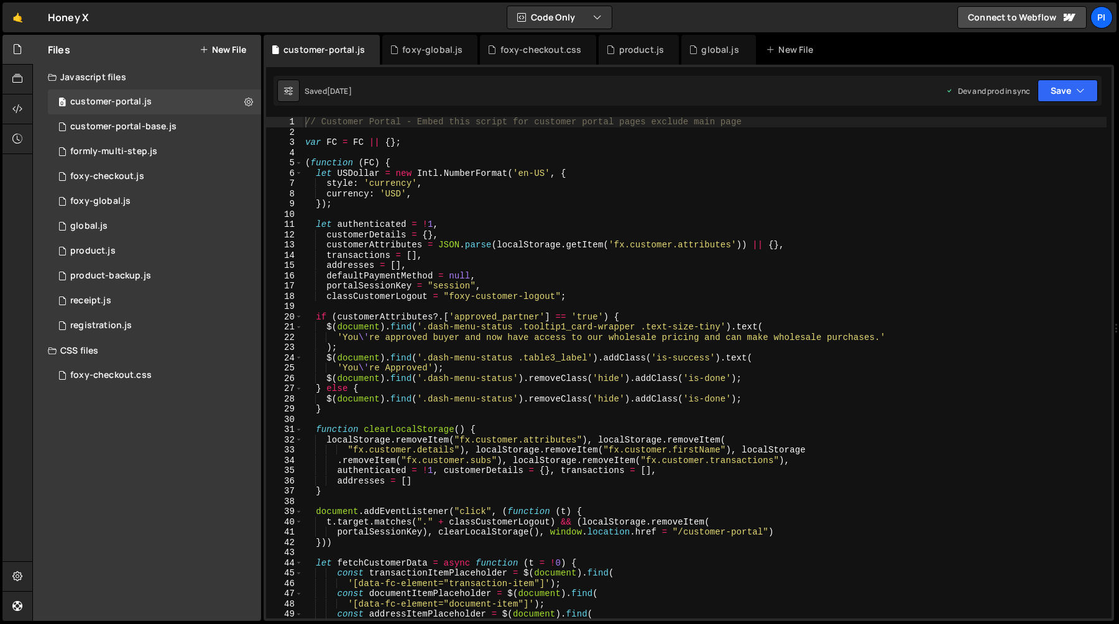
drag, startPoint x: 253, startPoint y: 111, endPoint x: 493, endPoint y: 217, distance: 262.2
click at [493, 217] on div "// Customer Portal - Embed this script for customer portal pages exclude main p…" at bounding box center [705, 378] width 804 height 522
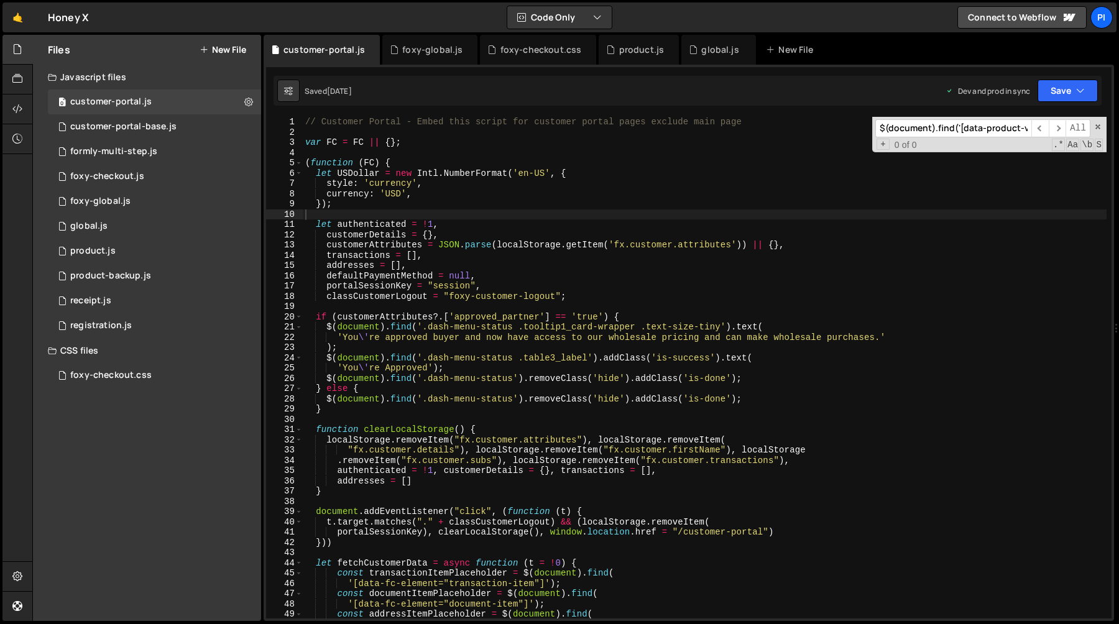
scroll to position [0, 38]
type input "$(document).find('[data-product-variants]')"
click at [122, 203] on div "foxy-global.js" at bounding box center [100, 201] width 60 height 11
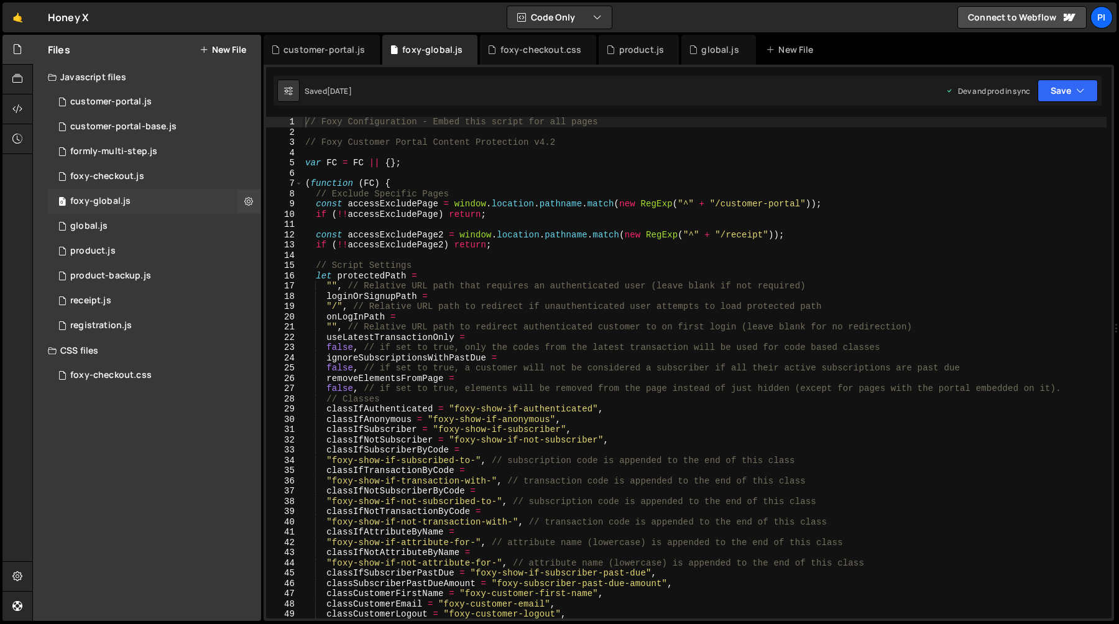
scroll to position [0, 0]
type textarea "const accessExcludePage = window.location.pathname.match(new RegExp("^" + "/cus…"
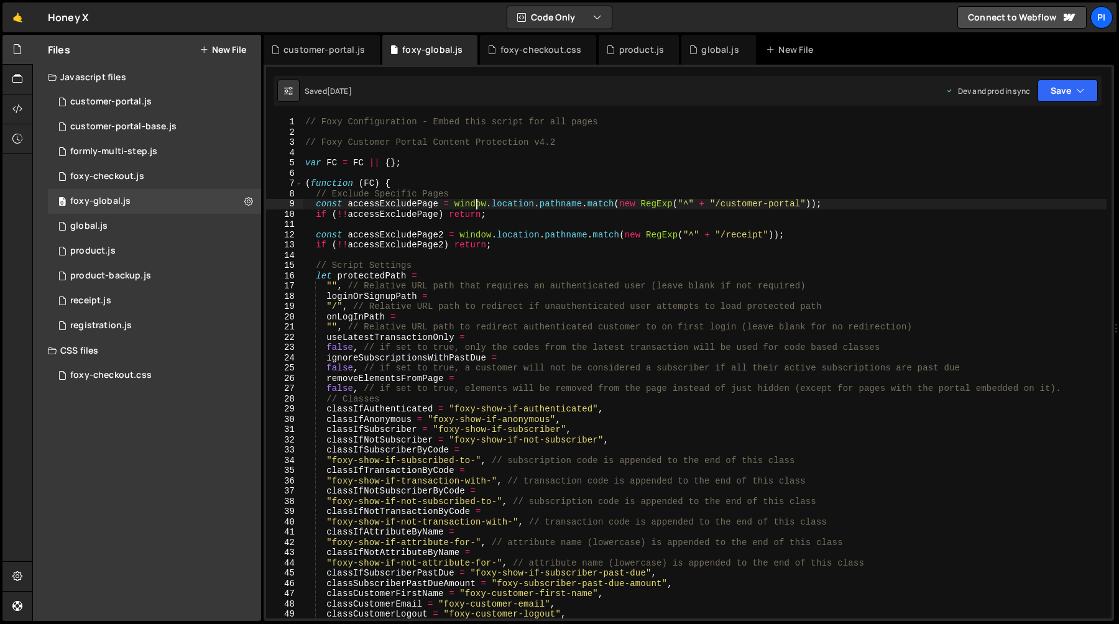
click at [476, 203] on div "// Foxy Configuration - Embed this script for all pages // Foxy Customer Portal…" at bounding box center [705, 378] width 804 height 522
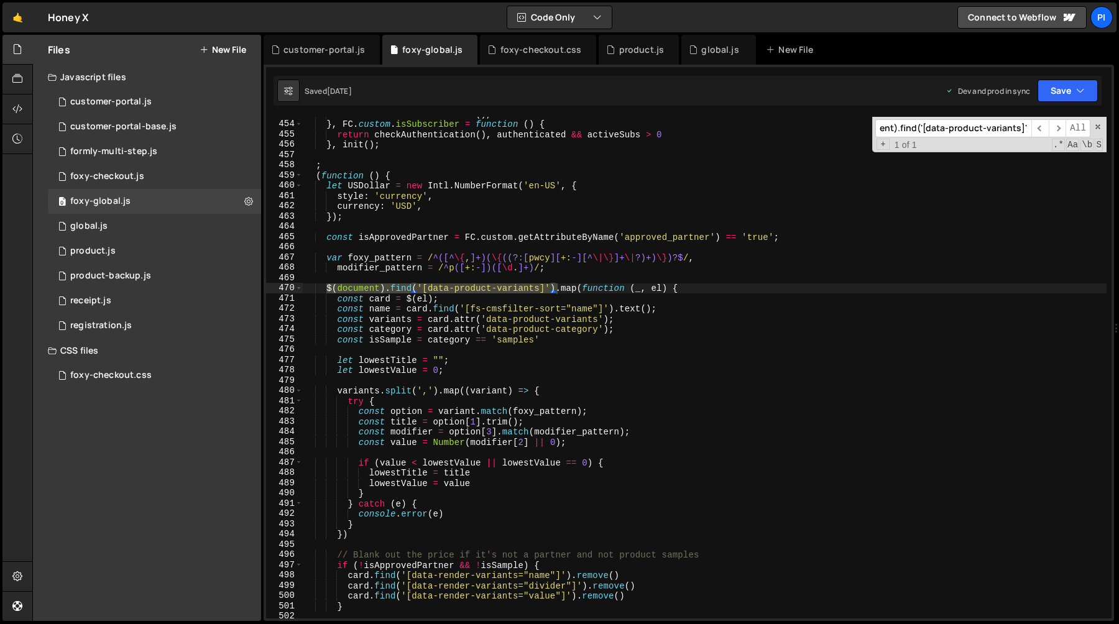
scroll to position [4716, 0]
type input "$(document).find('[data-product-variants]')"
click at [544, 313] on div "return checkAuthentication ( ) , authenticated } , FC . custom . isSubscriber =…" at bounding box center [705, 370] width 804 height 522
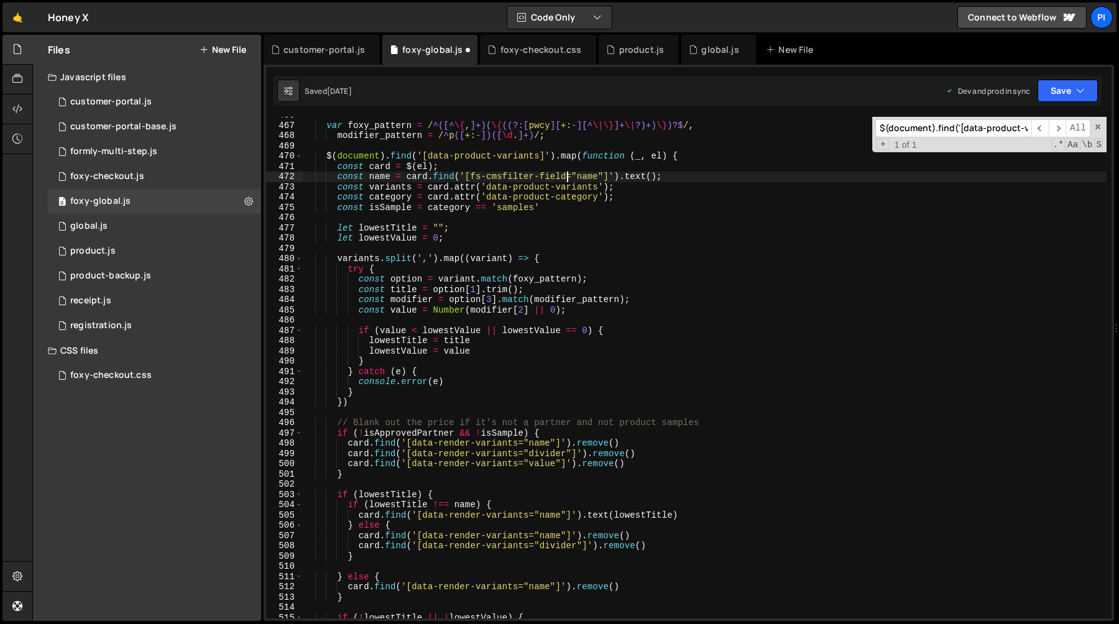
scroll to position [4851, 0]
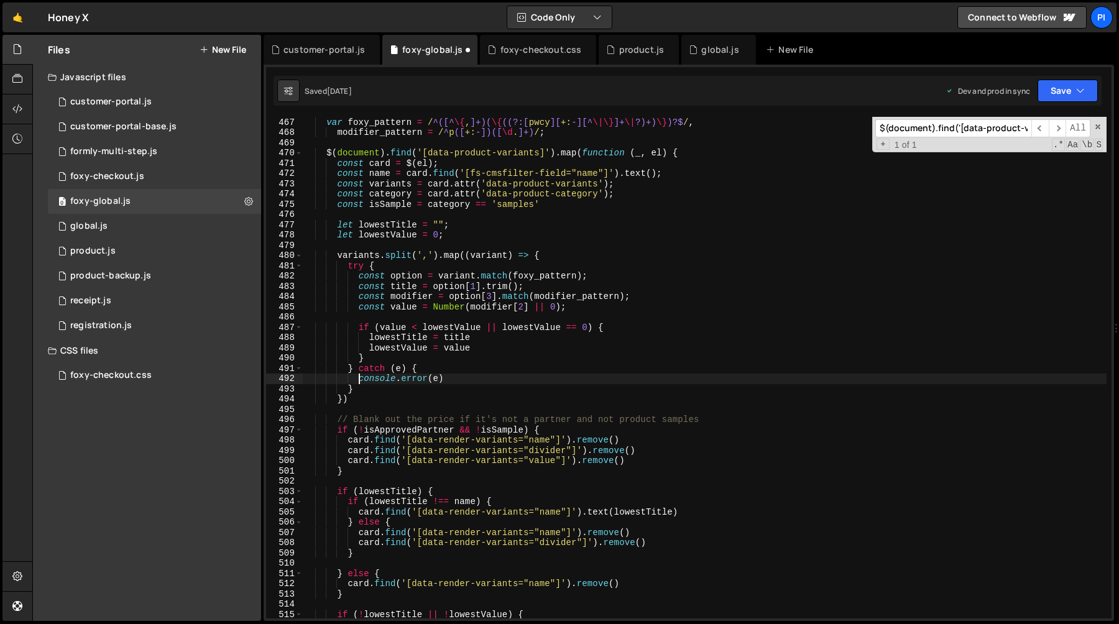
click at [358, 380] on div "var foxy_pattern = / ^([^ \{ , ]+)( \{ ((?:[ pwcy ][ +: -][^ \|\} ]+ \| ?)+) \}…" at bounding box center [705, 368] width 804 height 522
click at [475, 379] on div "var foxy_pattern = / ^([^ \{ , ]+)( \{ ((?:[ pwcy ][ +: -][^ \|\} ]+ \| ?)+) \}…" at bounding box center [705, 368] width 804 height 522
paste textarea "log('An error occurred while initializing variants for item ' + nam"
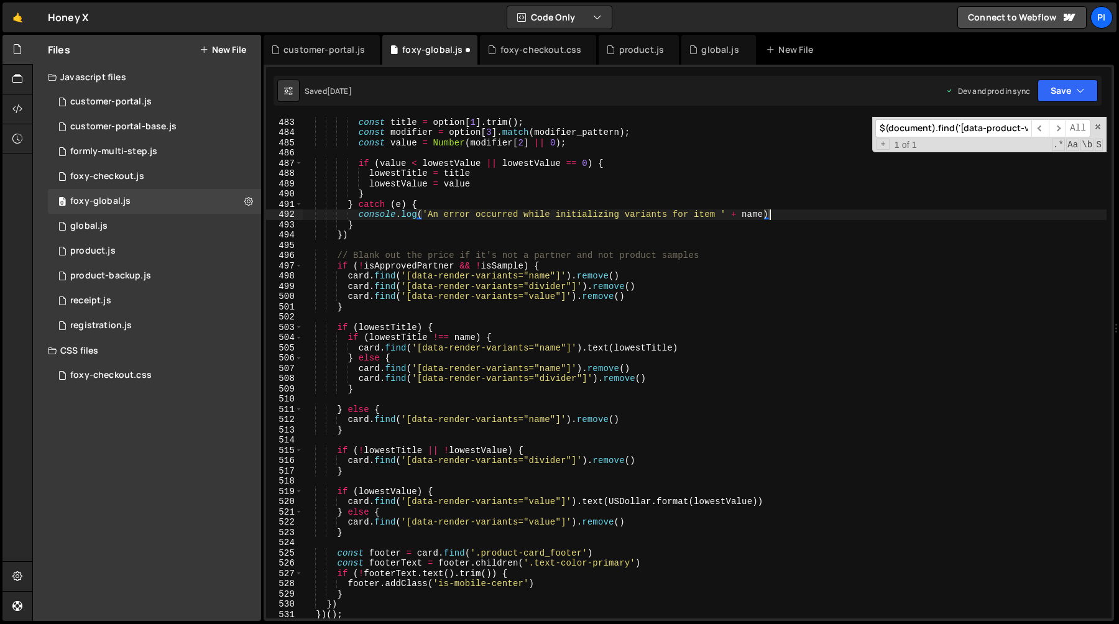
scroll to position [5059, 0]
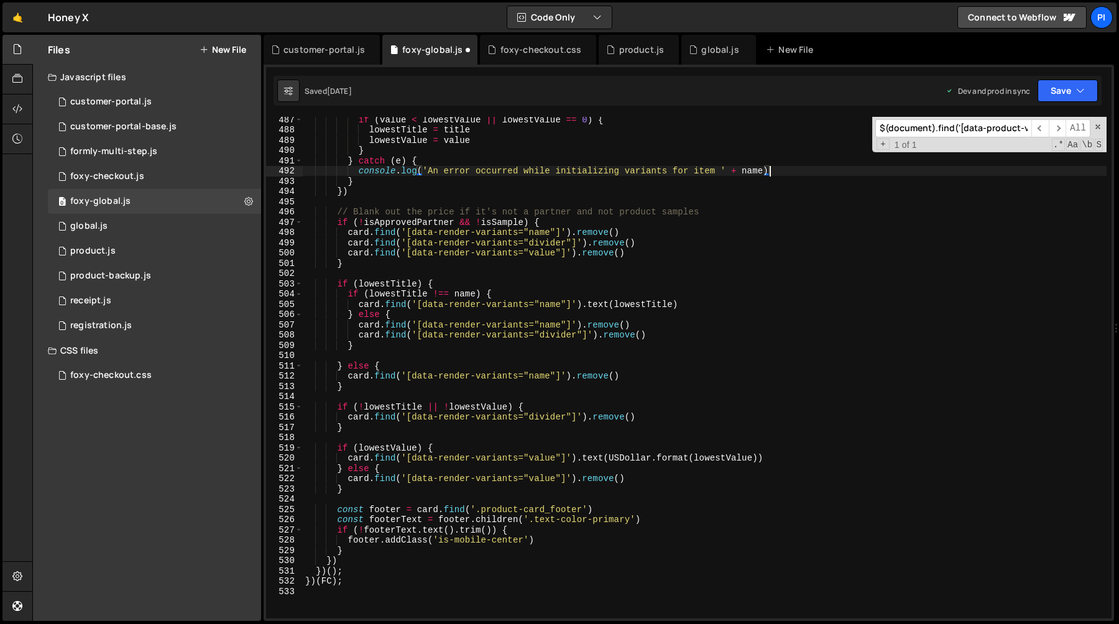
click at [351, 548] on div "if ( value < lowestValue || lowestValue == 0 ) { lowestTitle = title lowestValu…" at bounding box center [705, 375] width 804 height 522
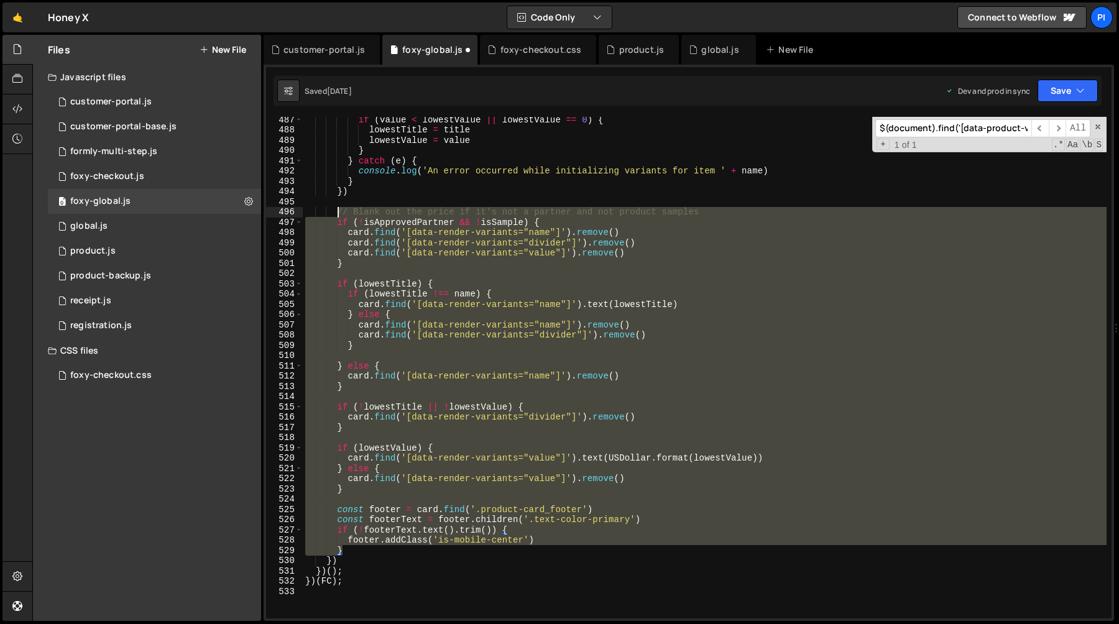
click at [335, 211] on div "if ( value < lowestValue || lowestValue == 0 ) { lowestTitle = title lowestValu…" at bounding box center [705, 375] width 804 height 522
paste textarea "}"
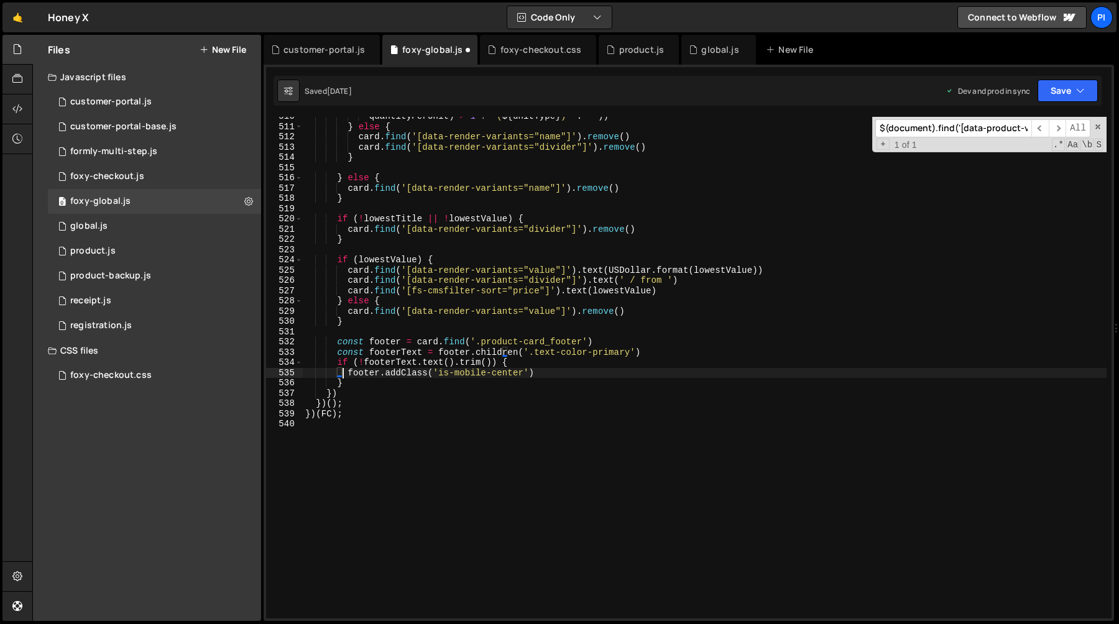
type textarea "footer.addClass('is-mobile-center')"
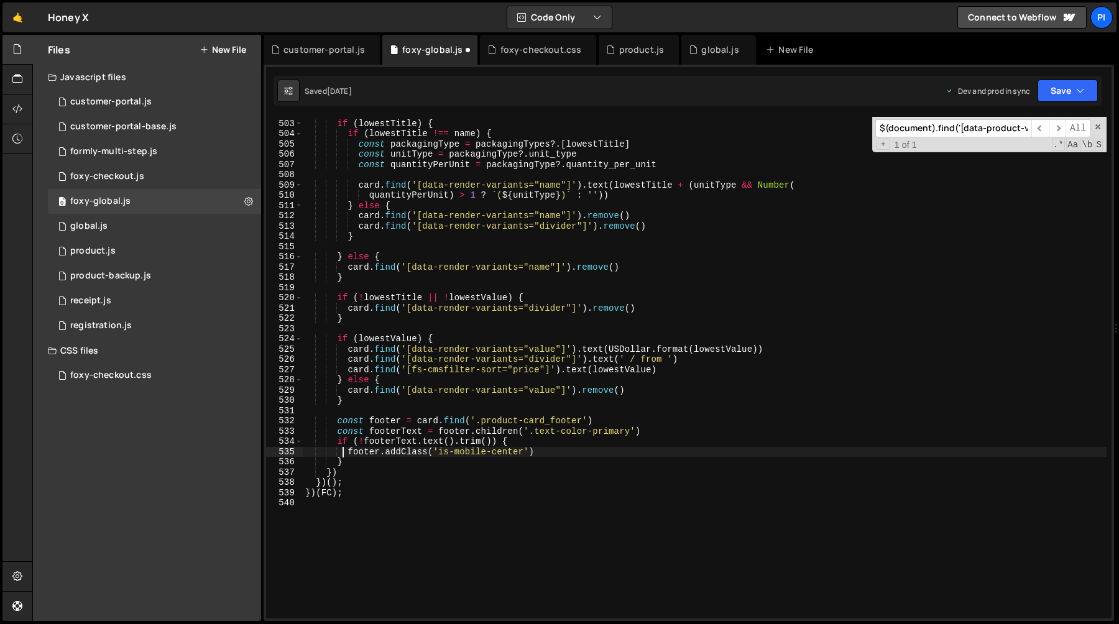
scroll to position [5149, 0]
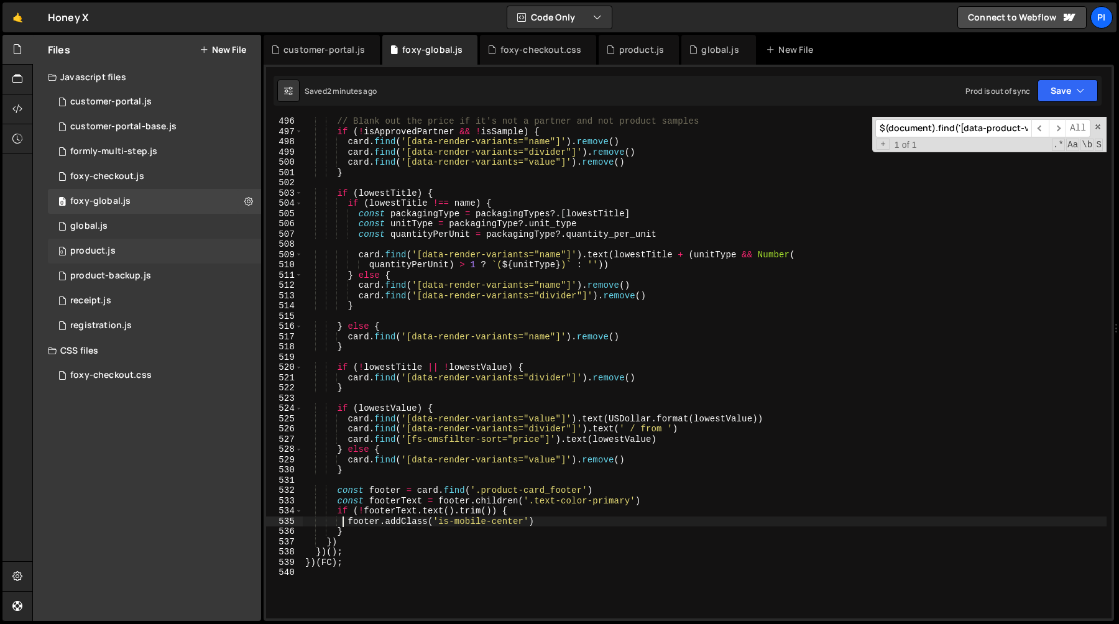
click at [95, 256] on div "product.js" at bounding box center [92, 251] width 45 height 11
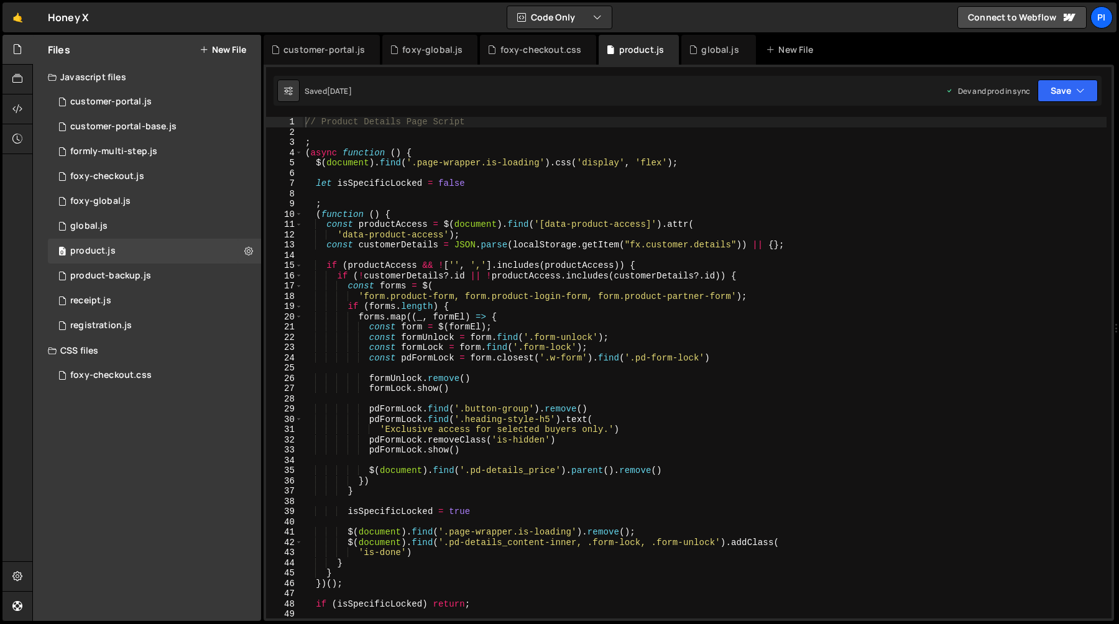
type textarea "'data-product-access');"
click at [601, 231] on div "// Product Details Page Script ; ( async function ( ) { $ ( document ) . find (…" at bounding box center [705, 378] width 804 height 522
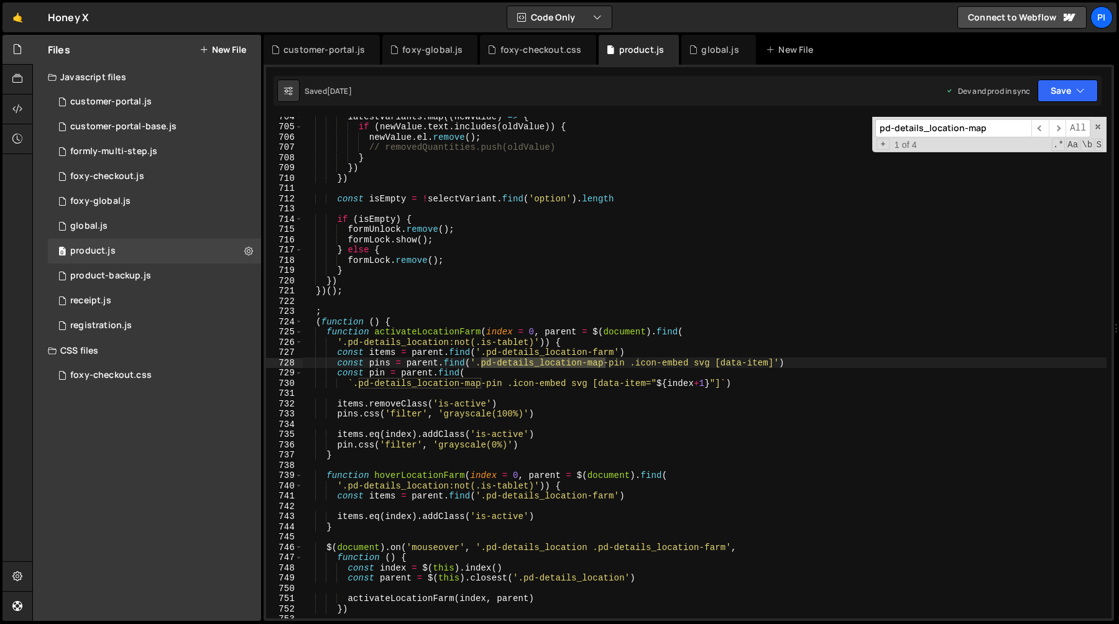
scroll to position [7216, 0]
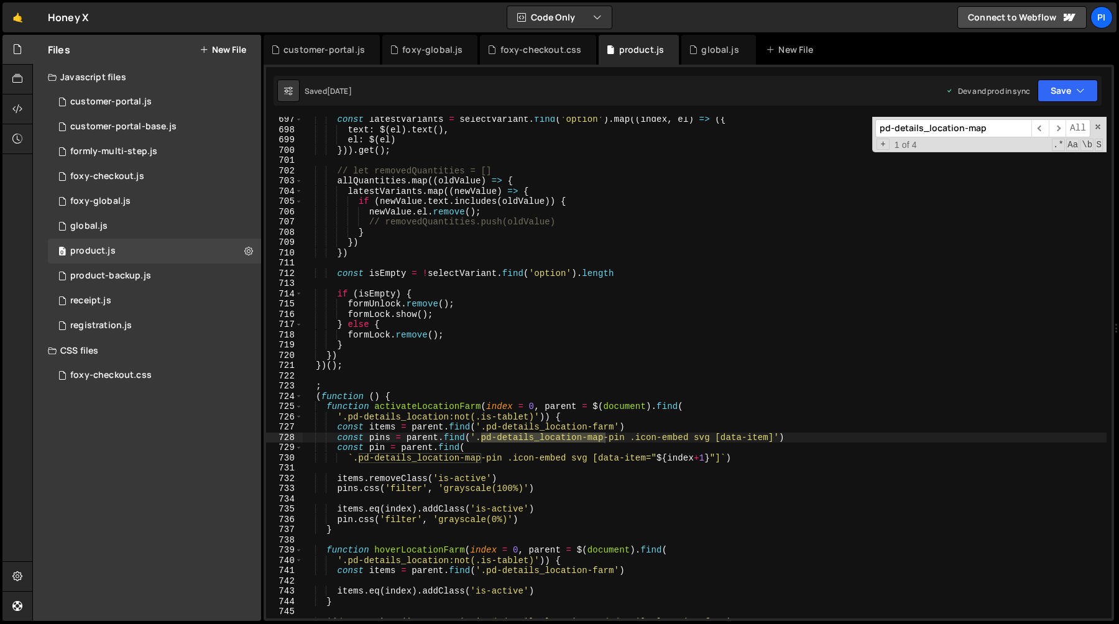
type input "pd-details_location-map"
type textarea "(function () {"
click at [354, 392] on div "const latestVariants = selectVariant . find ( 'option' ) . map (( index , el ) …" at bounding box center [705, 375] width 804 height 522
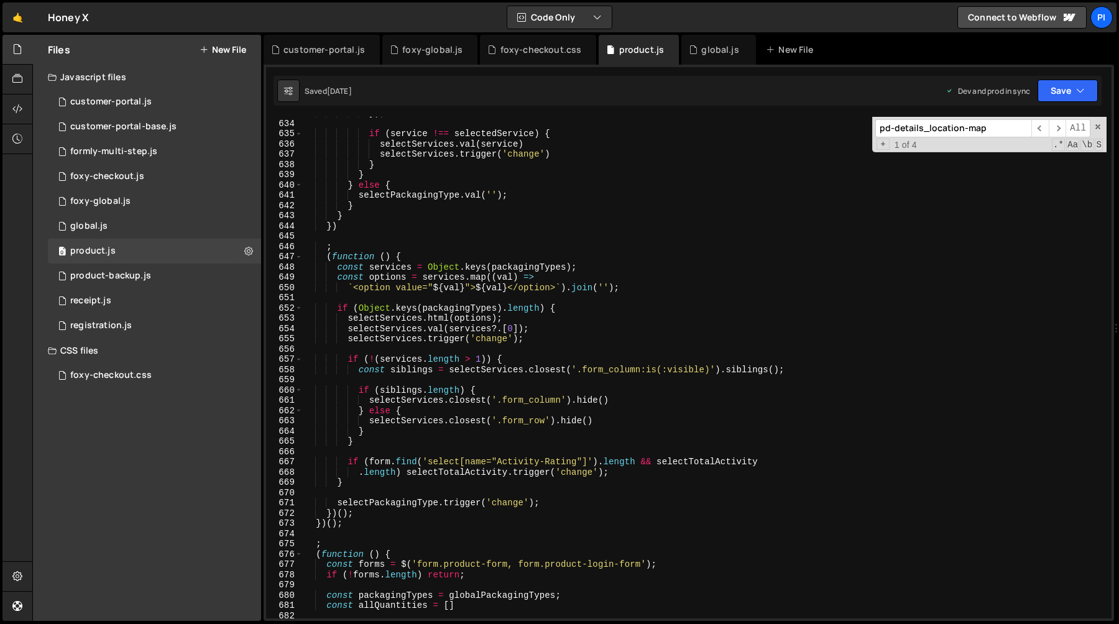
scroll to position [6496, 0]
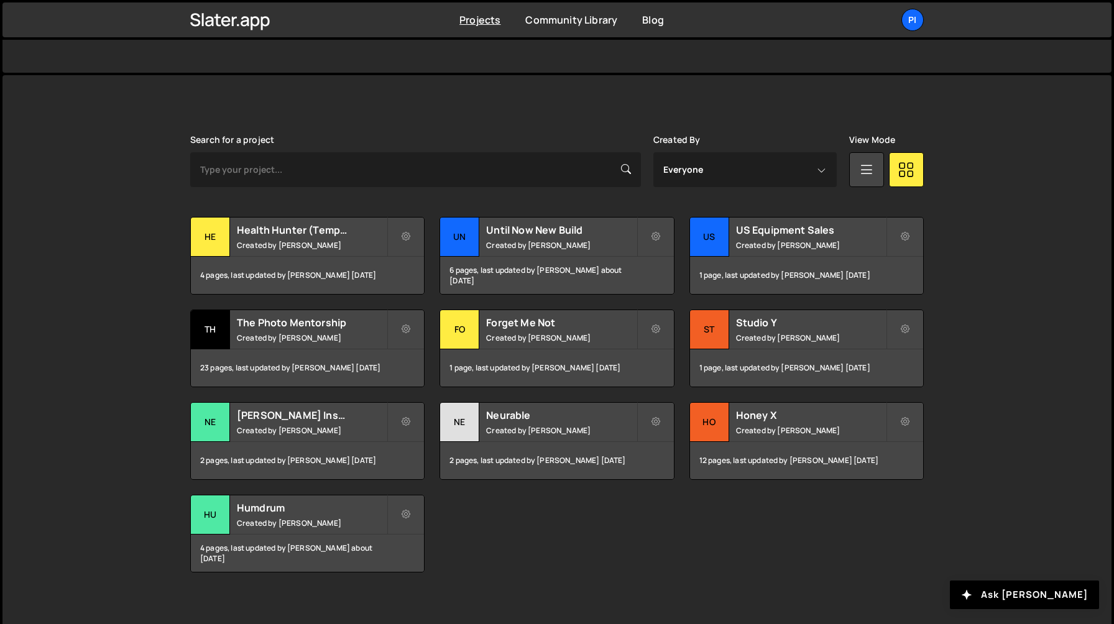
scroll to position [293, 0]
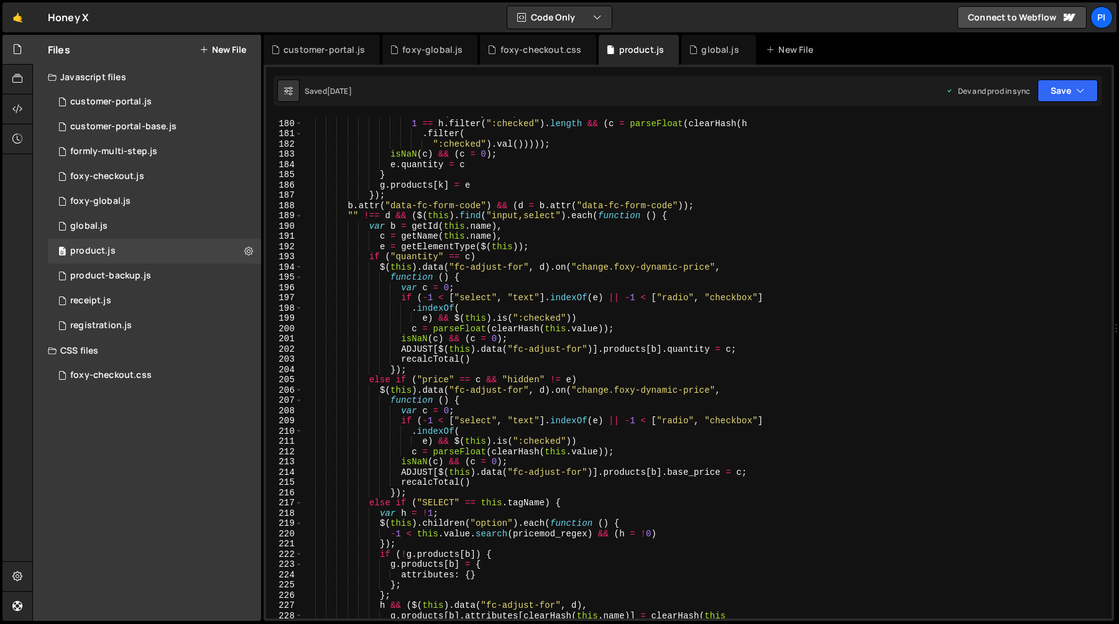
scroll to position [1846, 0]
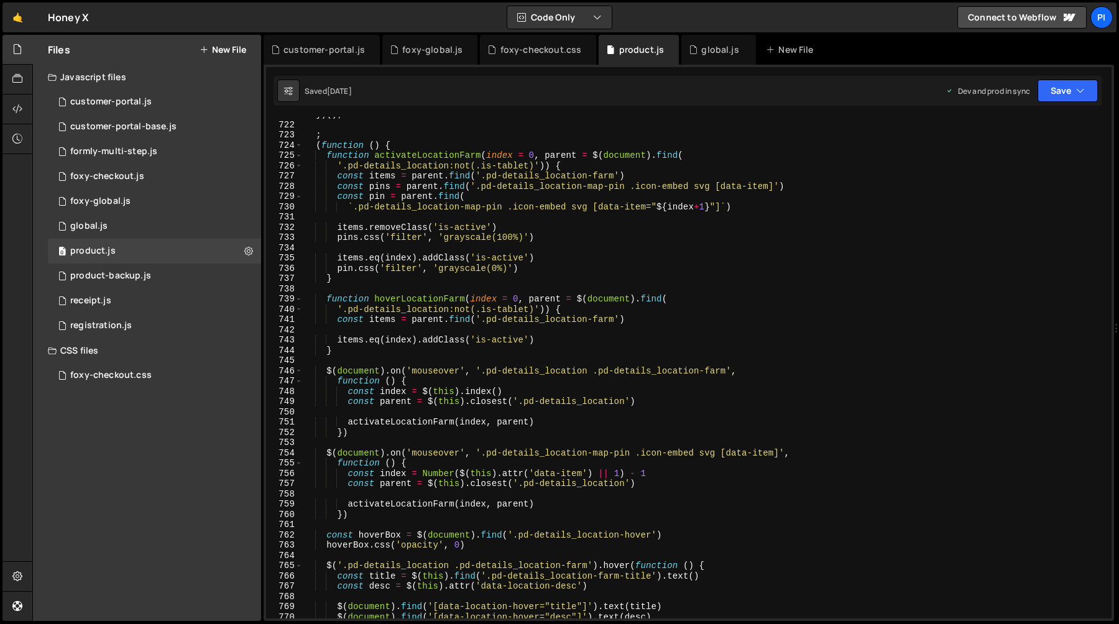
scroll to position [7391, 0]
click at [433, 154] on div "}) ( ) ; ; ( function ( ) { function activateLocationFarm ( index = 0 , parent …" at bounding box center [705, 371] width 804 height 522
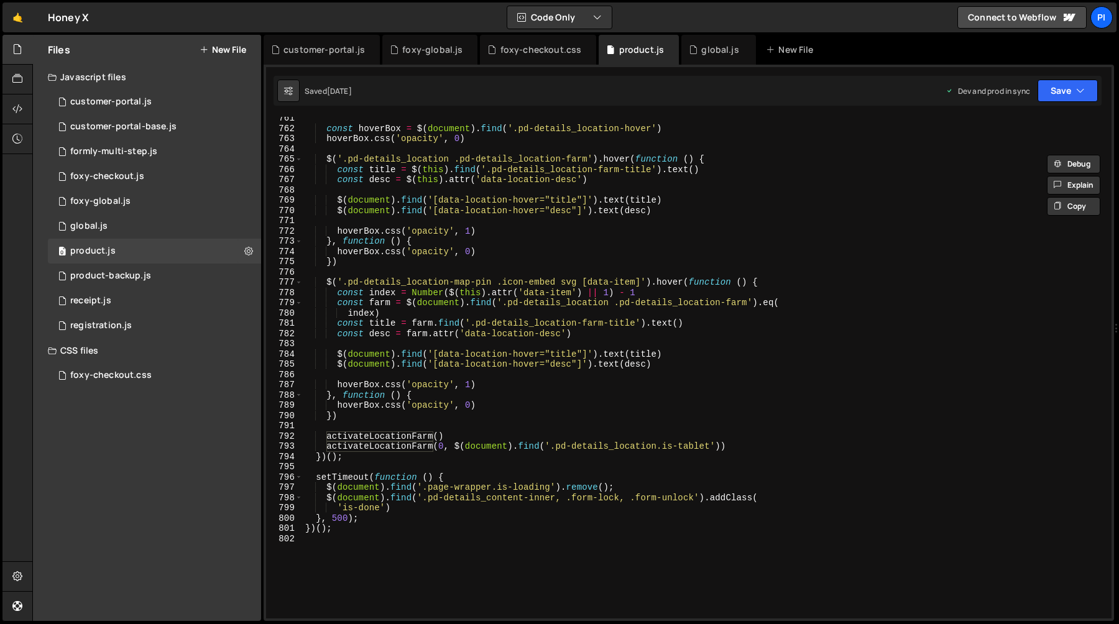
scroll to position [7799, 0]
click at [392, 436] on div "const hoverBox = $ ( document ) . find ( '.pd-details_location-hover' ) hoverBo…" at bounding box center [705, 374] width 804 height 522
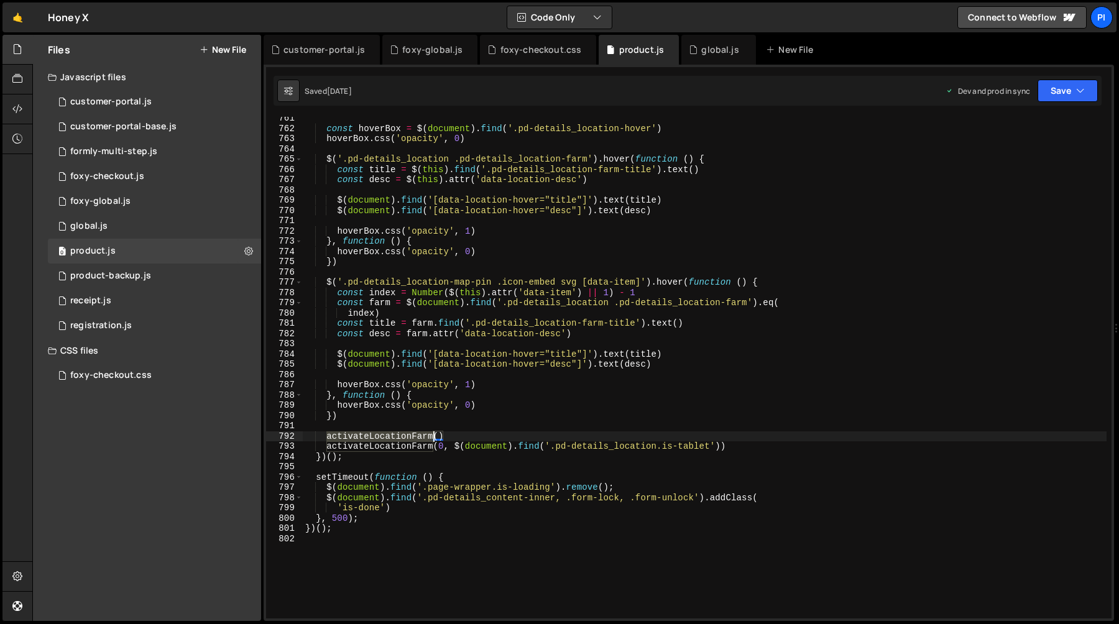
click at [392, 436] on div "const hoverBox = $ ( document ) . find ( '.pd-details_location-hover' ) hoverBo…" at bounding box center [705, 374] width 804 height 522
click at [480, 439] on div "const hoverBox = $ ( document ) . find ( '.pd-details_location-hover' ) hoverBo…" at bounding box center [705, 374] width 804 height 522
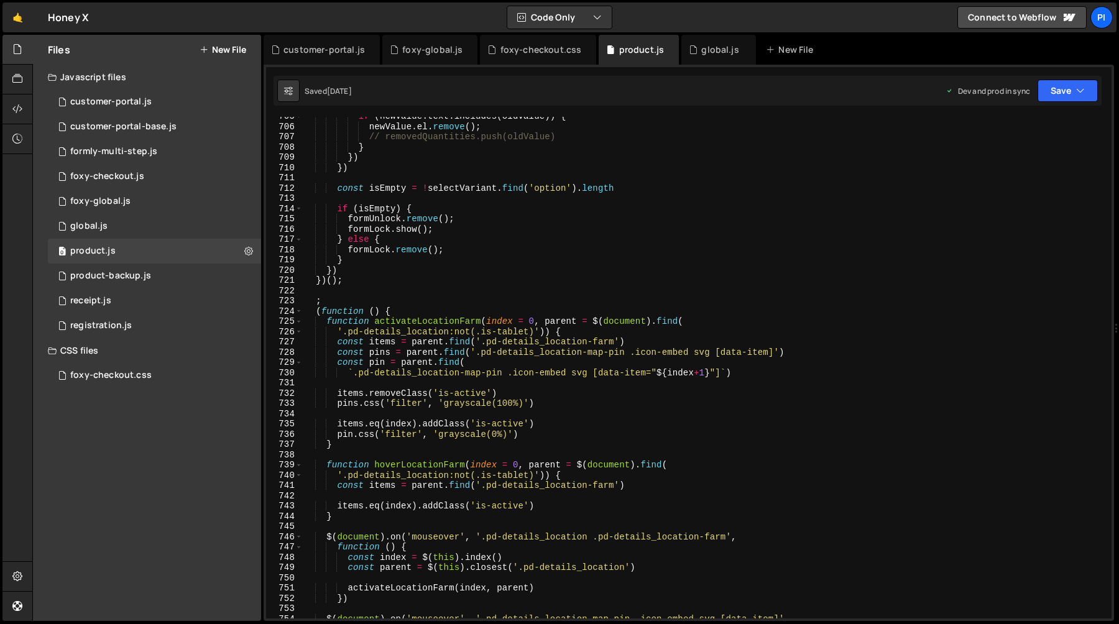
scroll to position [7228, 0]
click at [431, 311] on div "if ( newValue . text . includes ( oldValue )) { newValue . el . remove ( ) ; //…" at bounding box center [705, 370] width 804 height 522
type textarea "(function () {"
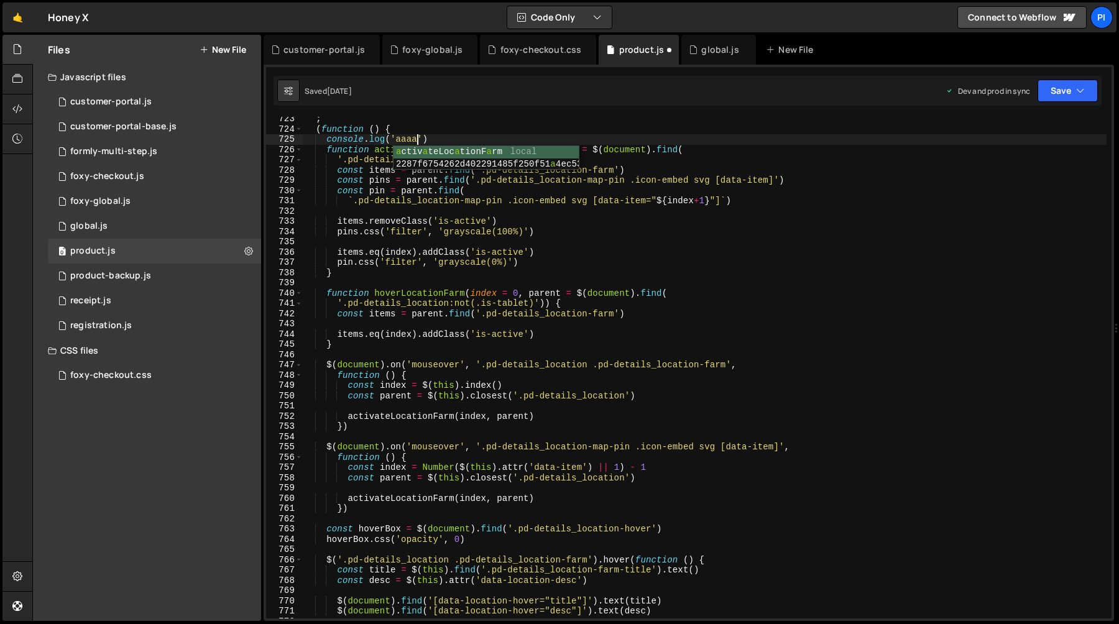
scroll to position [0, 7]
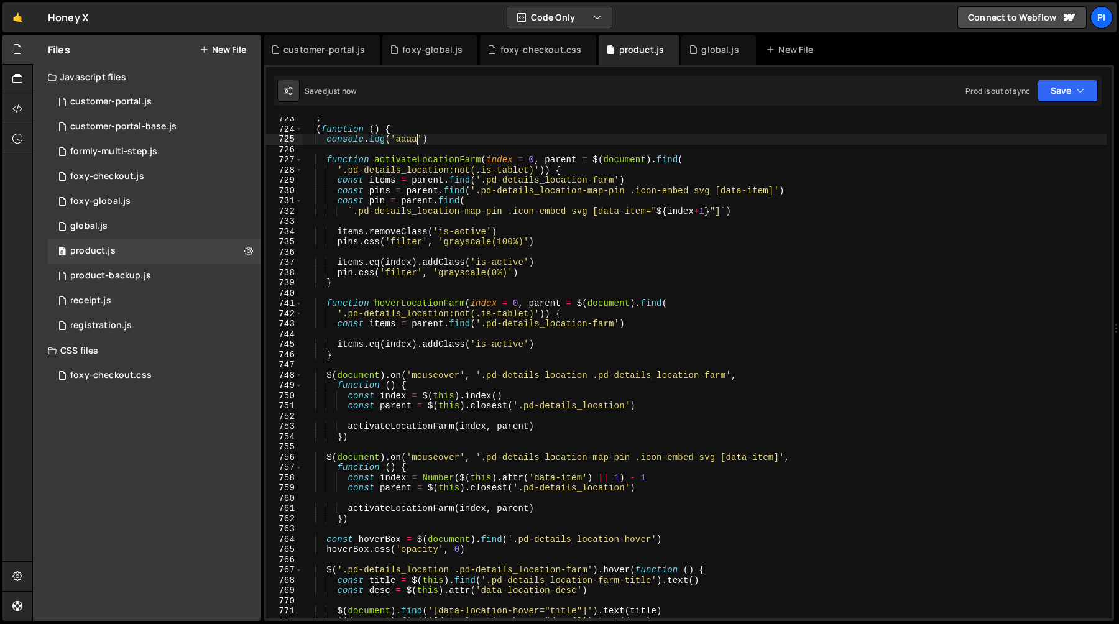
type textarea "console.log('aaaa')"
click at [515, 149] on div "; ( function ( ) { console . log ( 'aaaa' ) function activateLocationFarm ( ind…" at bounding box center [705, 375] width 804 height 522
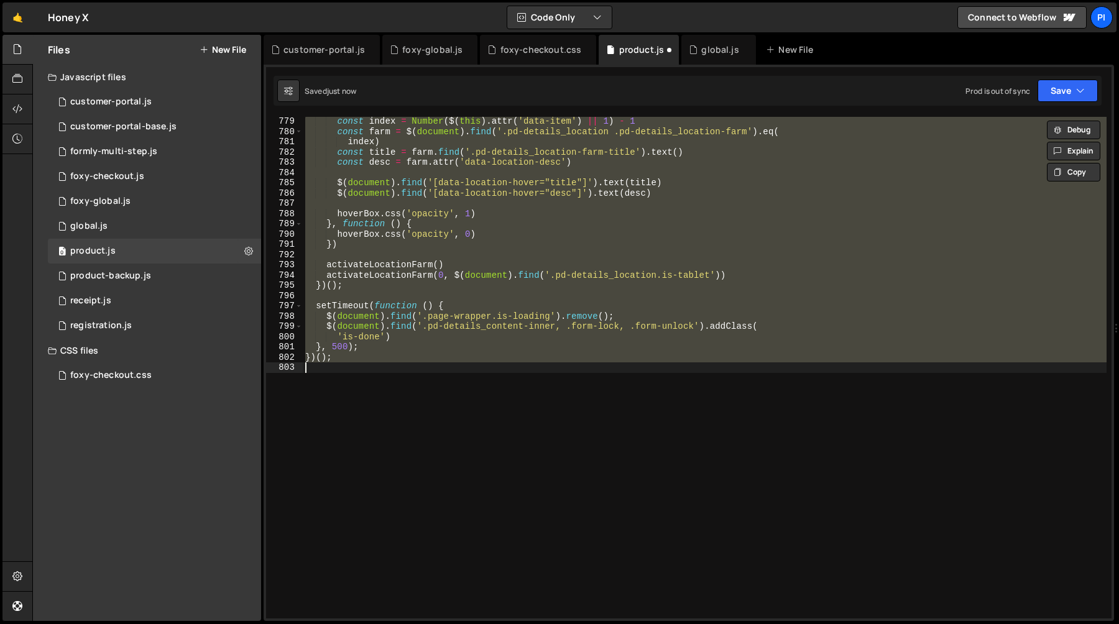
scroll to position [7175, 0]
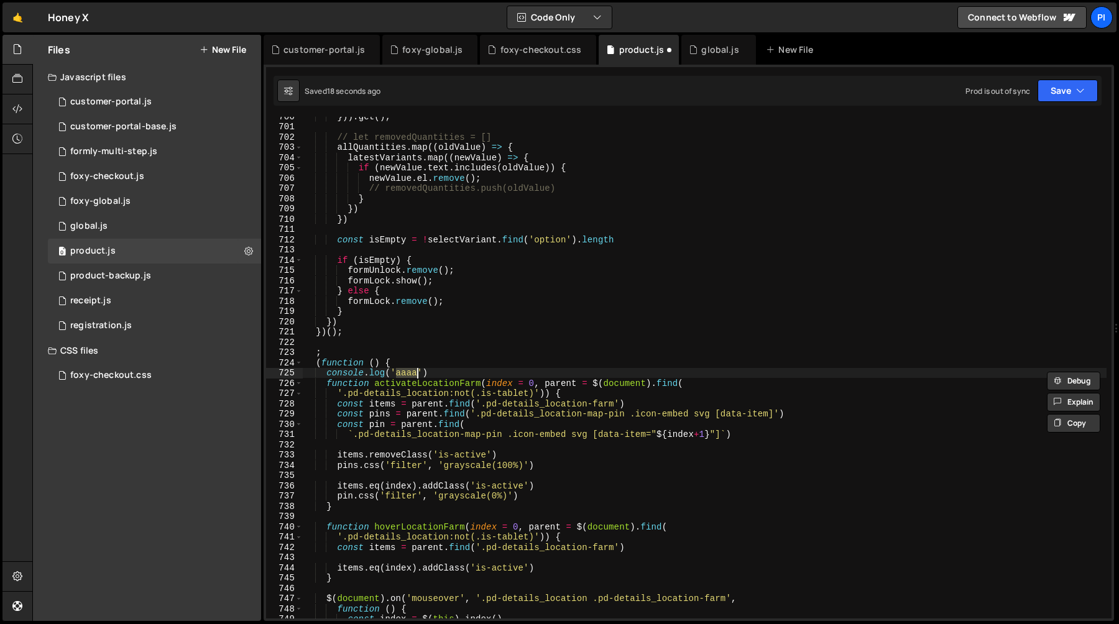
type textarea "})();"
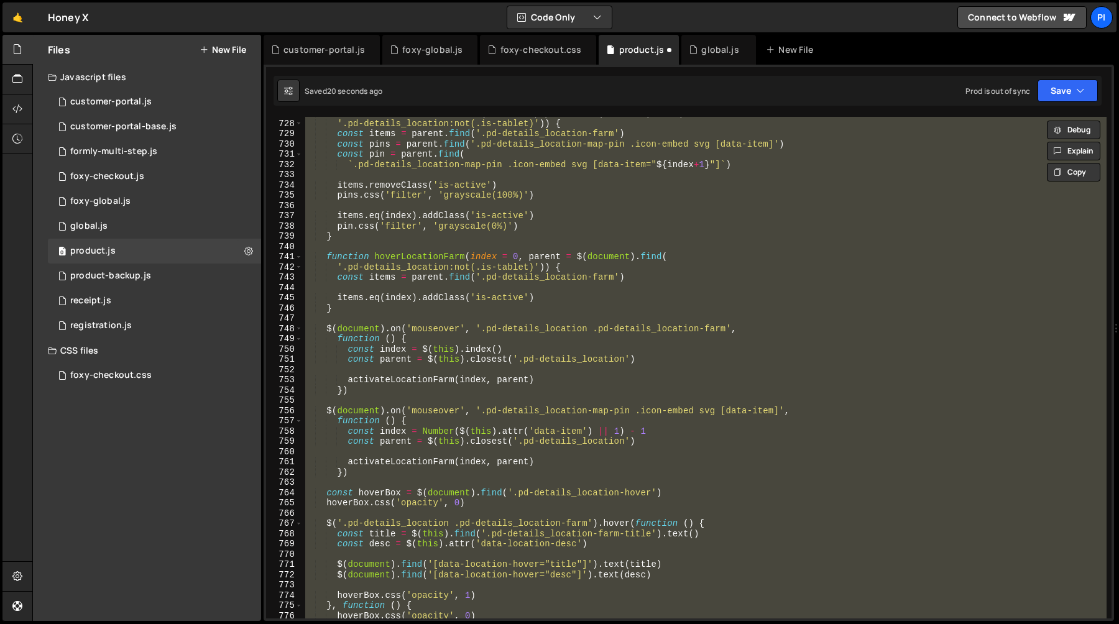
click at [559, 251] on div "function activateLocationFarm ( index = 0 , parent = $ ( document ) . find ( '.…" at bounding box center [705, 368] width 804 height 502
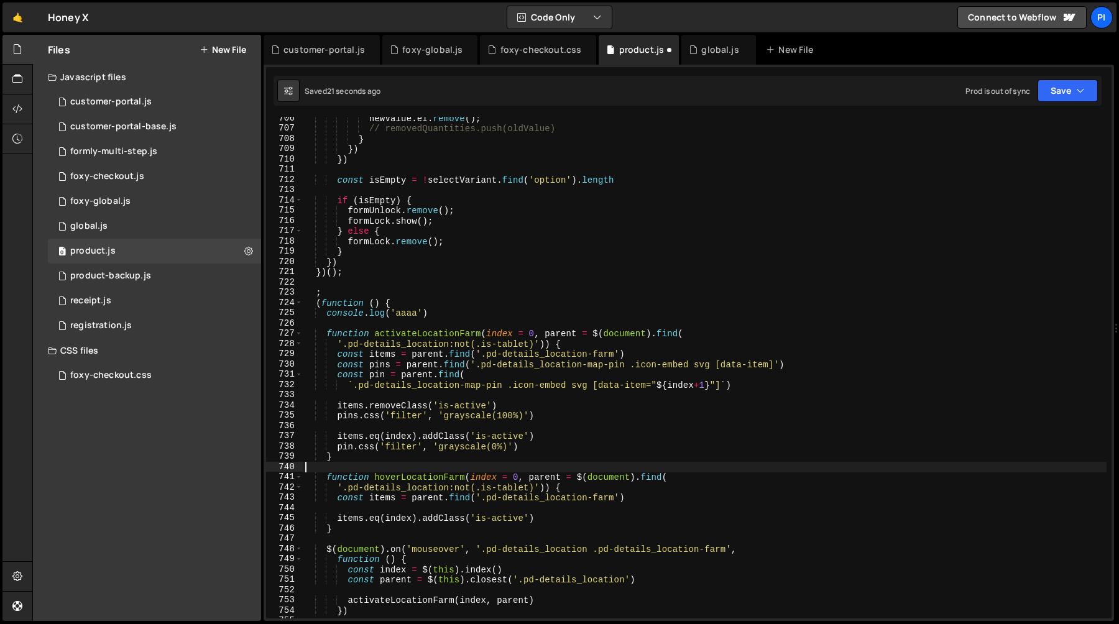
scroll to position [7206, 0]
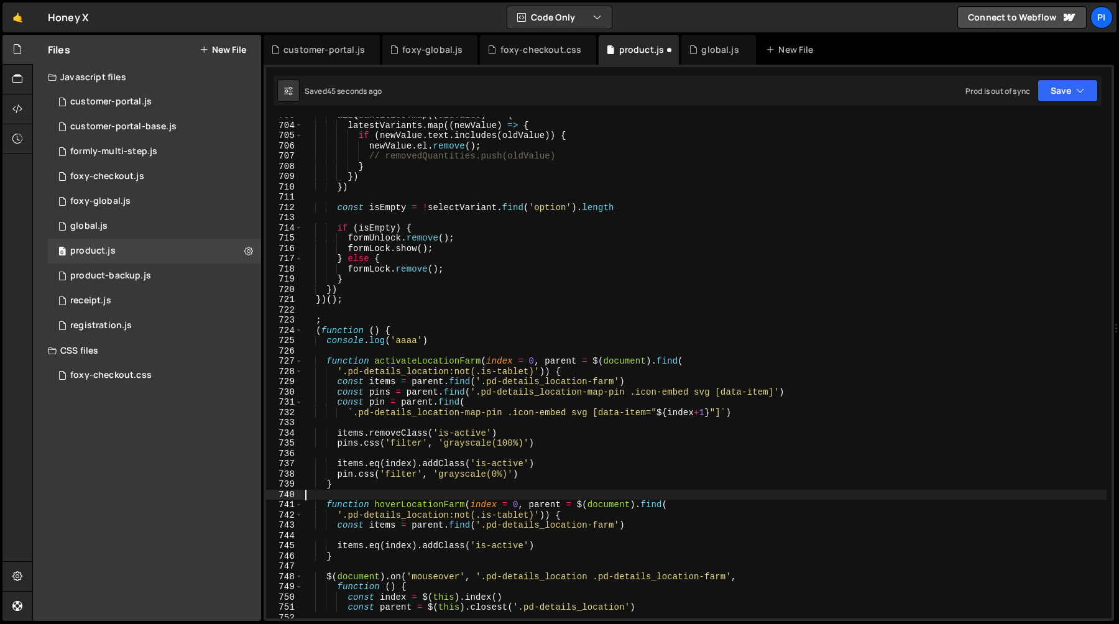
click at [451, 345] on div "allQuantities . map (( oldValue ) => { latestVariants . map (( newValue ) => { …" at bounding box center [705, 371] width 804 height 522
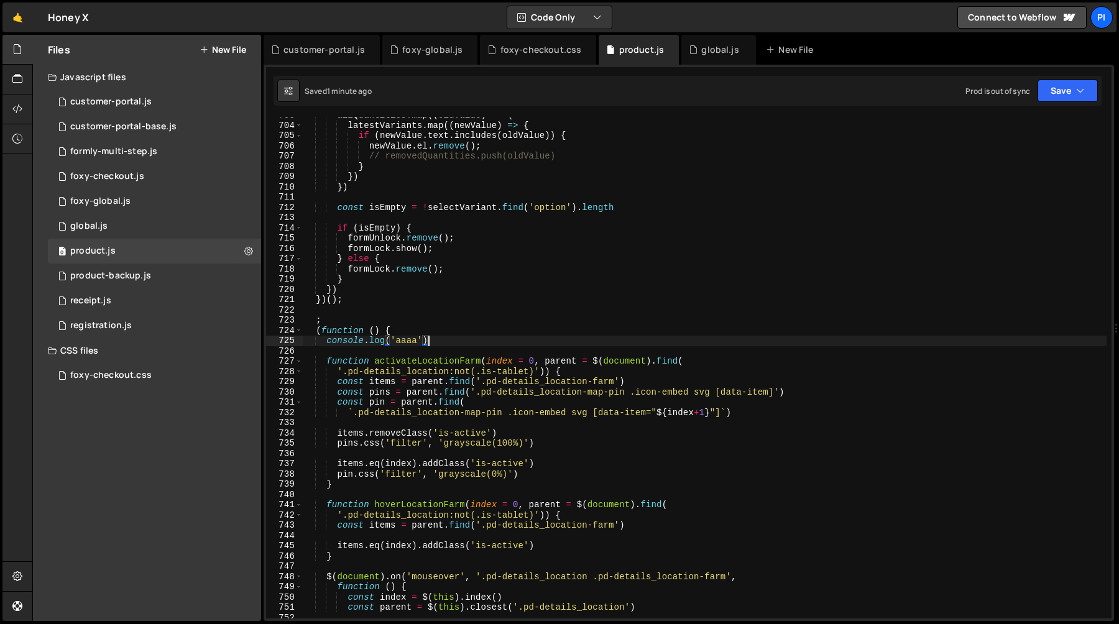
click at [328, 292] on div "allQuantities . map (( oldValue ) => { latestVariants . map (( newValue ) => { …" at bounding box center [705, 371] width 804 height 522
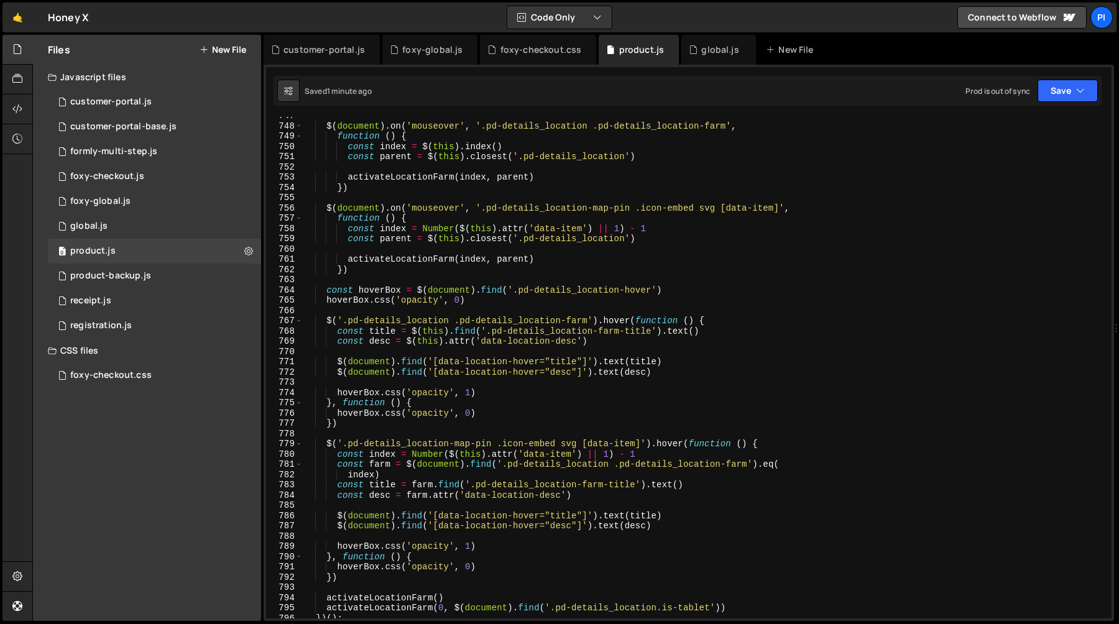
scroll to position [7990, 0]
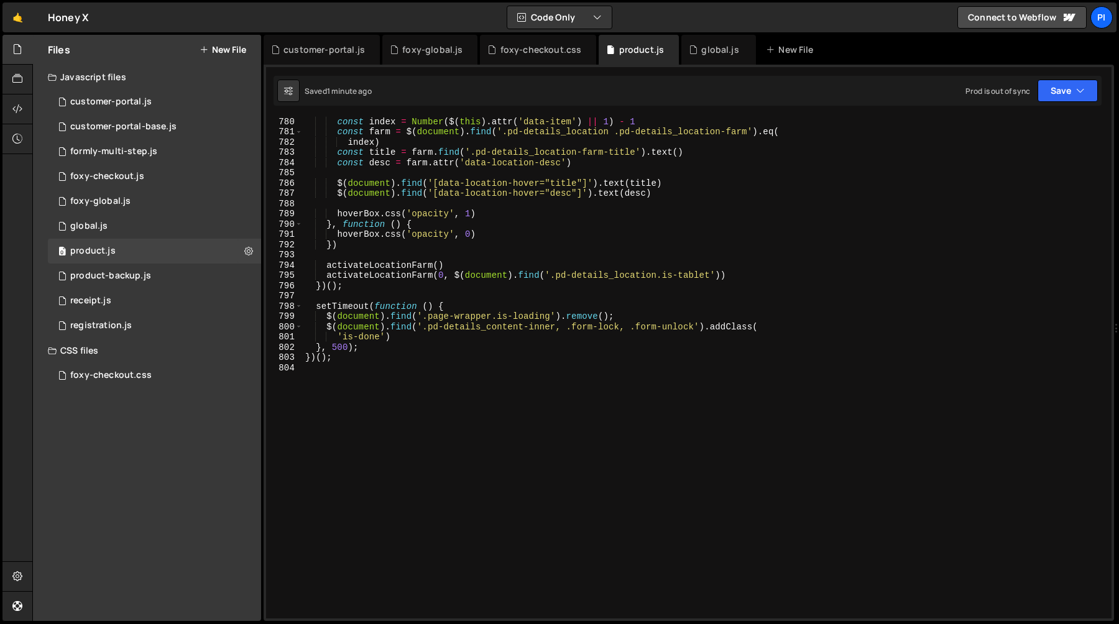
click at [376, 346] on div "const index = Number ( $ ( this ) . attr ( 'data-item' ) || 1 ) - 1 const farm …" at bounding box center [705, 377] width 804 height 522
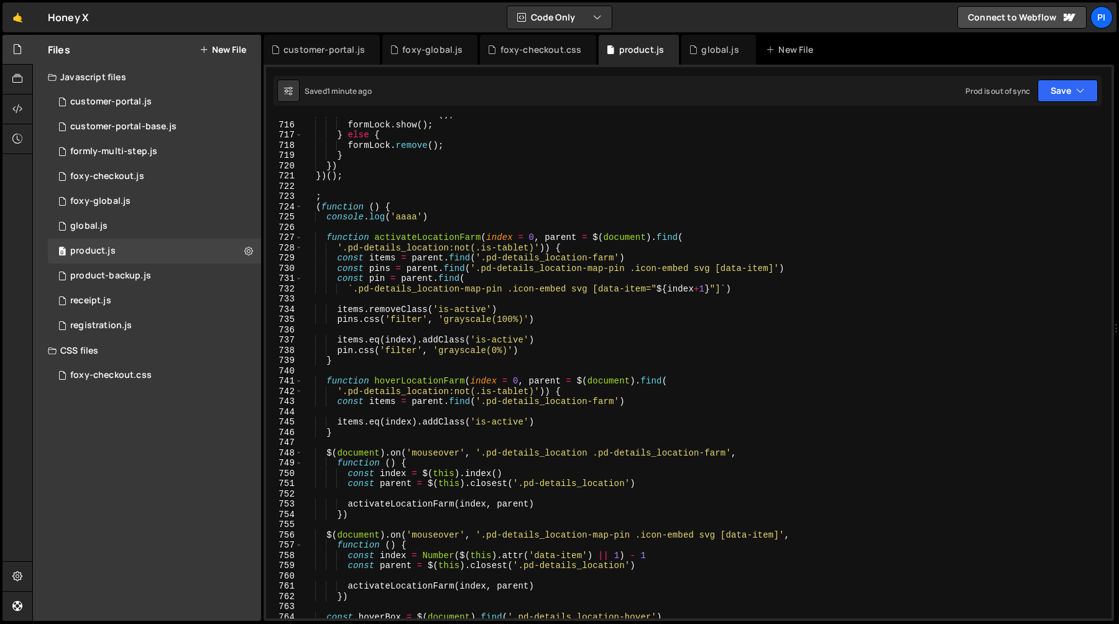
scroll to position [7281, 0]
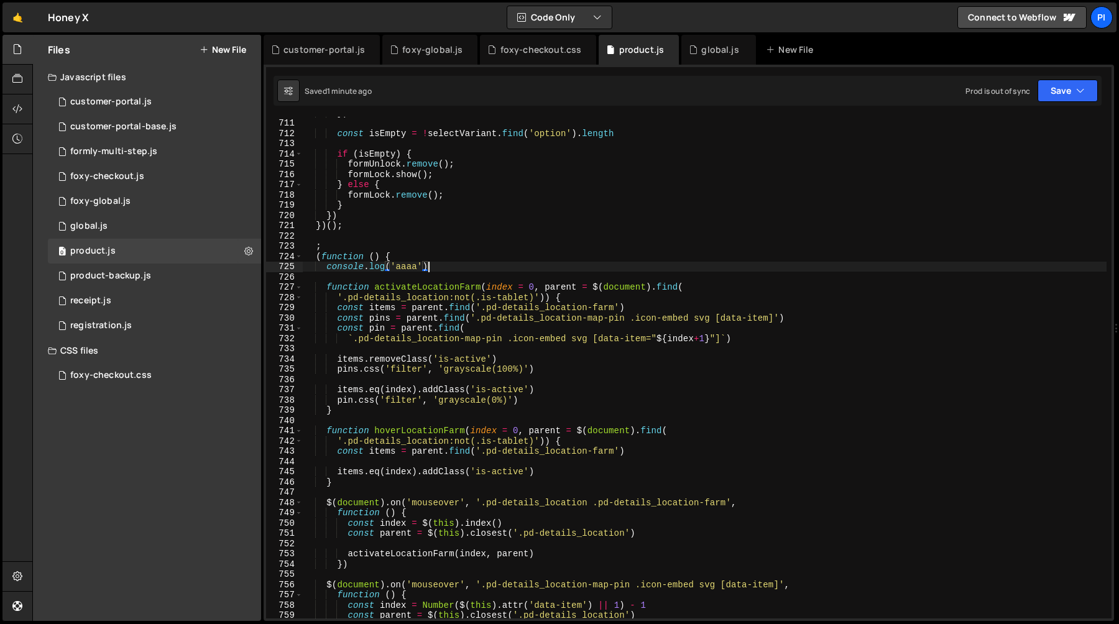
click at [442, 270] on div "}) const isEmpty = ! selectVariant . find ( 'option' ) . length if ( isEmpty ) …" at bounding box center [705, 369] width 804 height 522
type textarea "console.log('aaaa')"
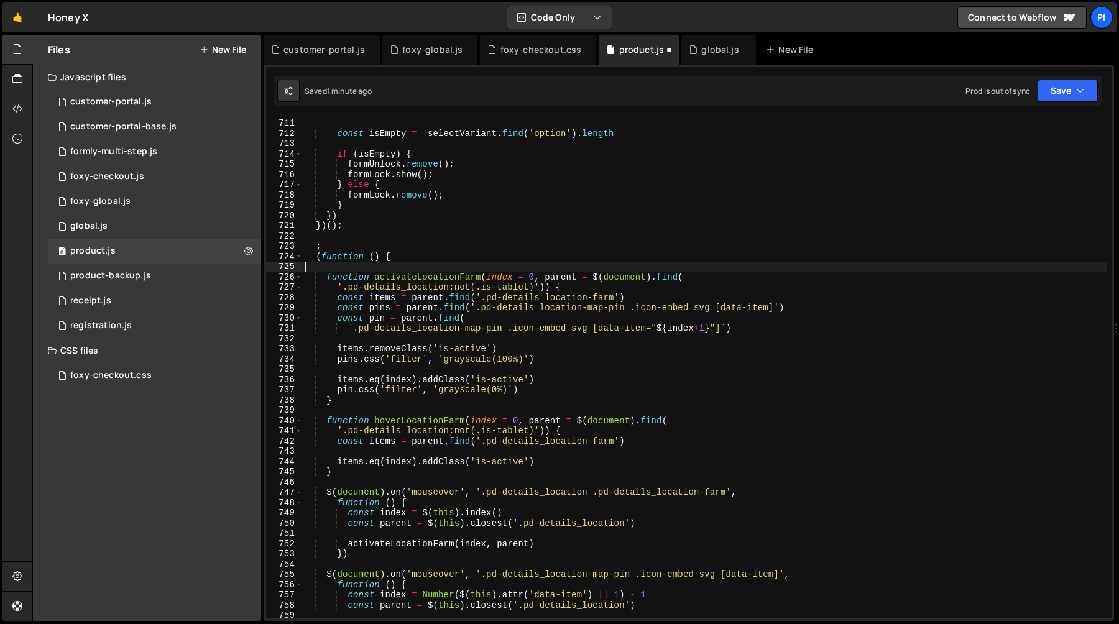
type textarea "(function () {"
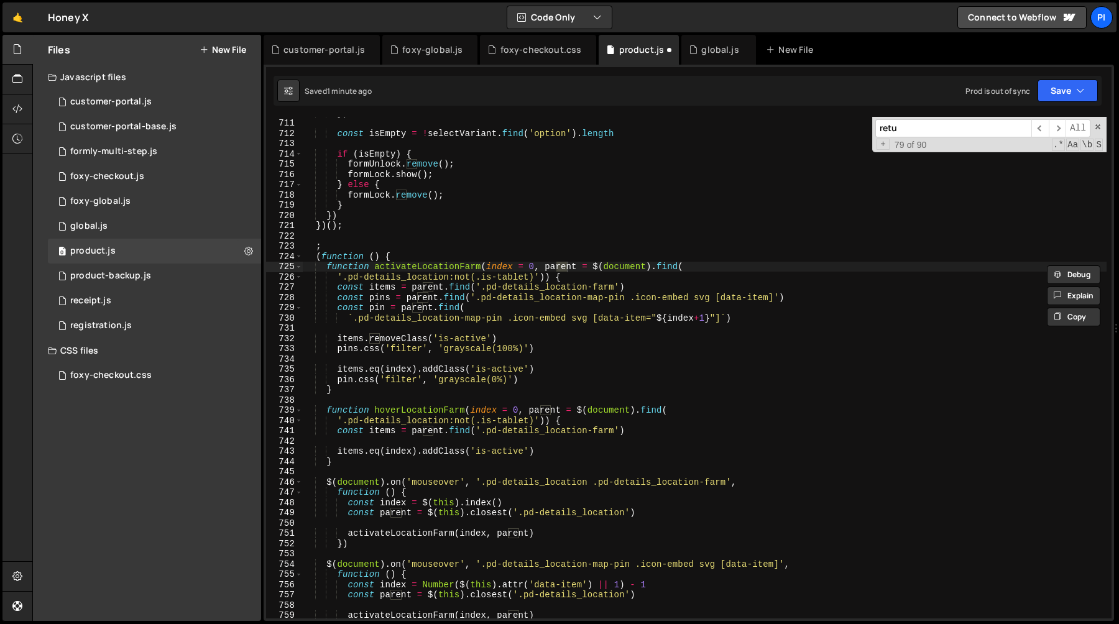
scroll to position [231, 0]
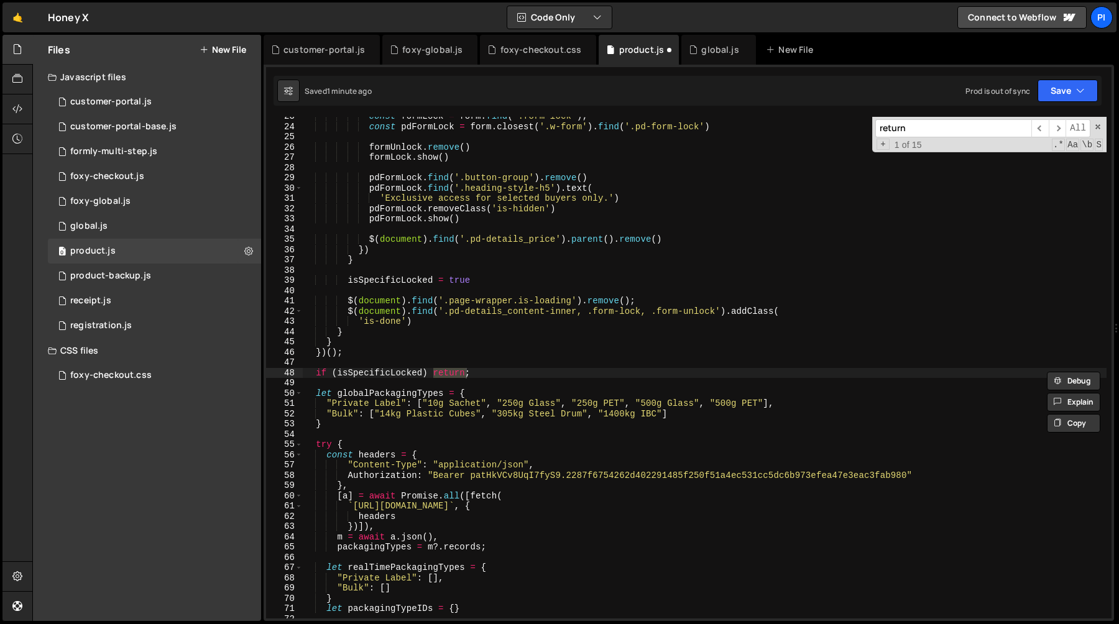
type input "return"
click at [446, 375] on div "const formLock = form . find ( '.form-lock' ) ; const pdFormLock = form . close…" at bounding box center [705, 368] width 804 height 502
click at [446, 375] on div "const formLock = form . find ( '.form-lock' ) ; const pdFormLock = form . close…" at bounding box center [705, 372] width 804 height 522
click at [299, 394] on span at bounding box center [298, 394] width 7 height 11
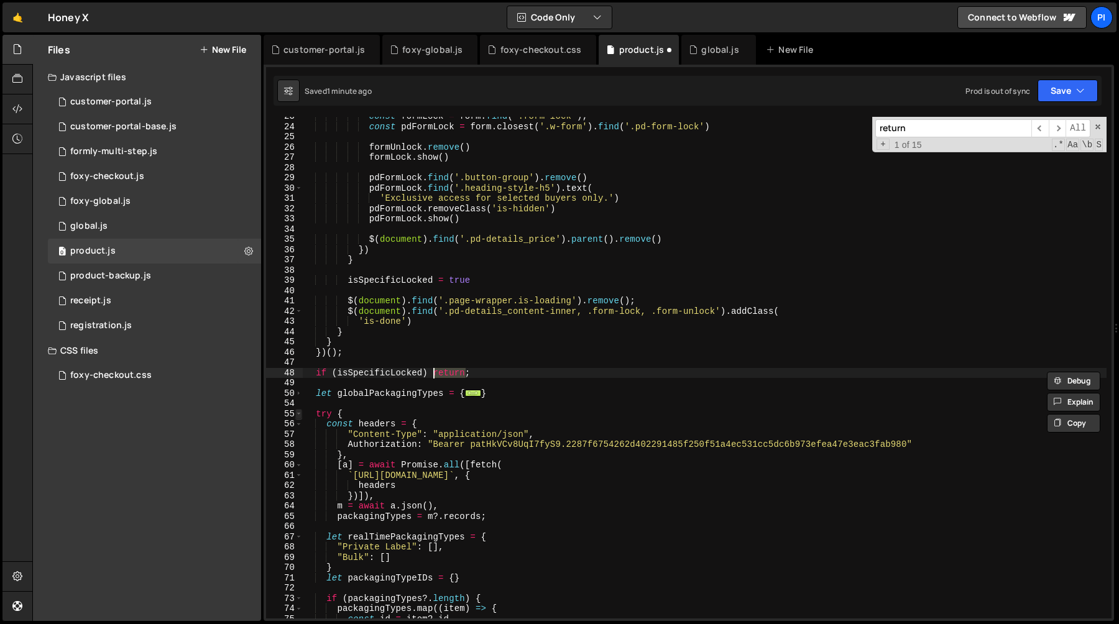
click at [299, 413] on span at bounding box center [298, 414] width 7 height 11
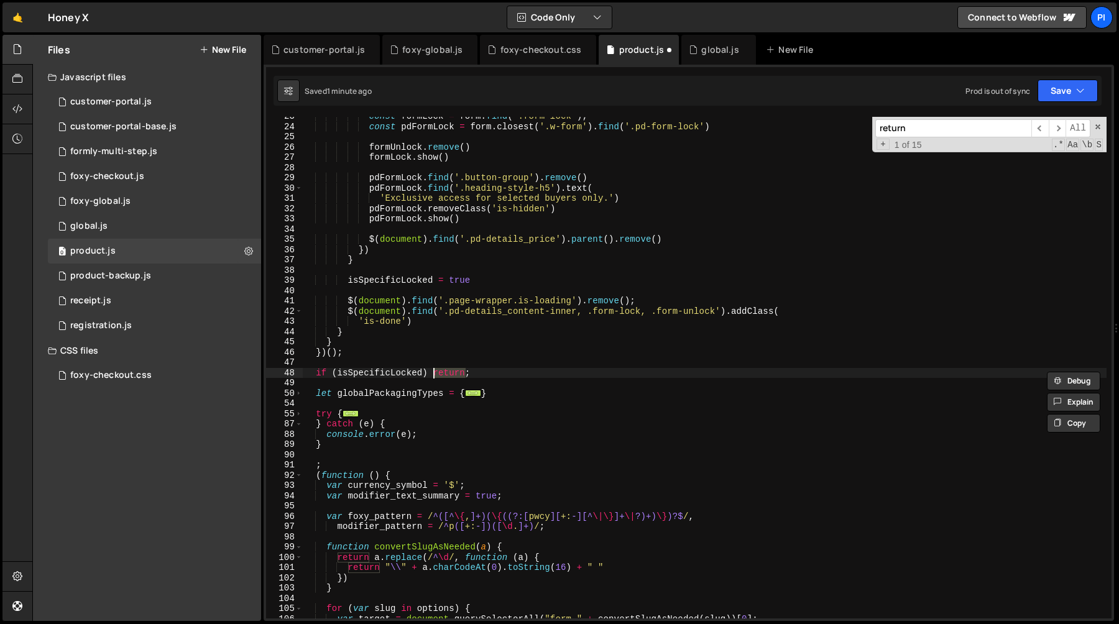
click at [302, 476] on div "92" at bounding box center [284, 476] width 37 height 11
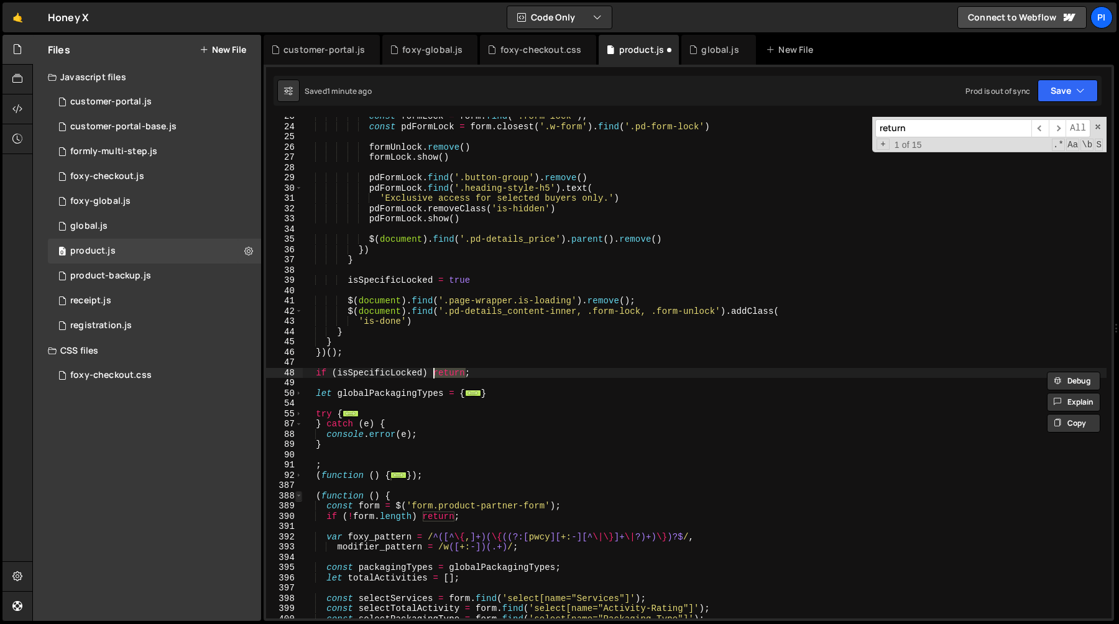
click at [298, 497] on span at bounding box center [298, 496] width 7 height 11
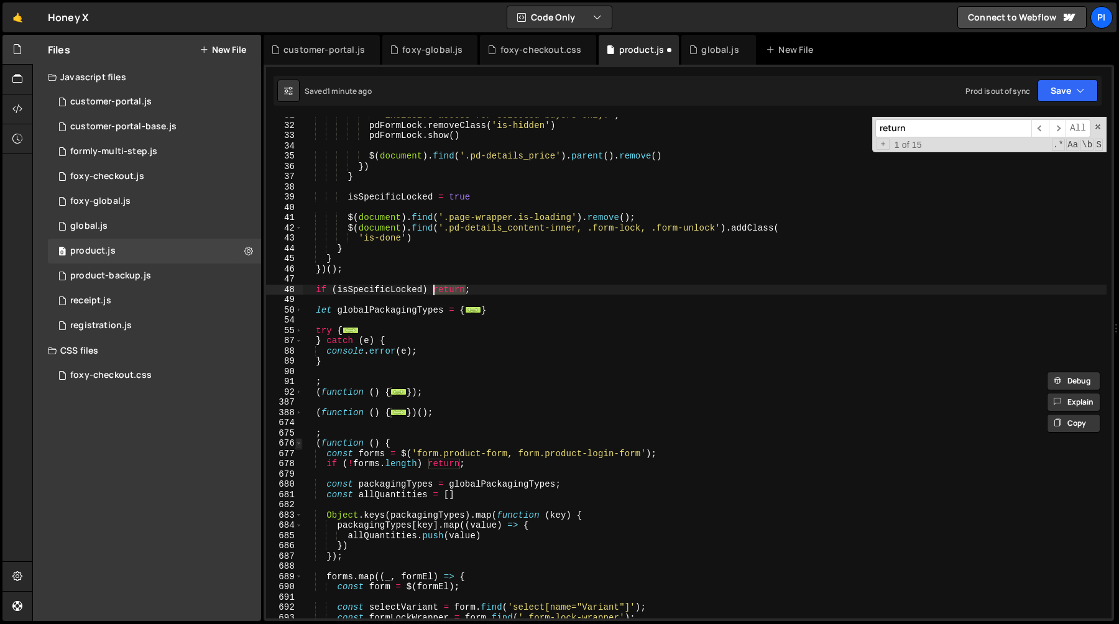
click at [301, 442] on span at bounding box center [298, 443] width 7 height 11
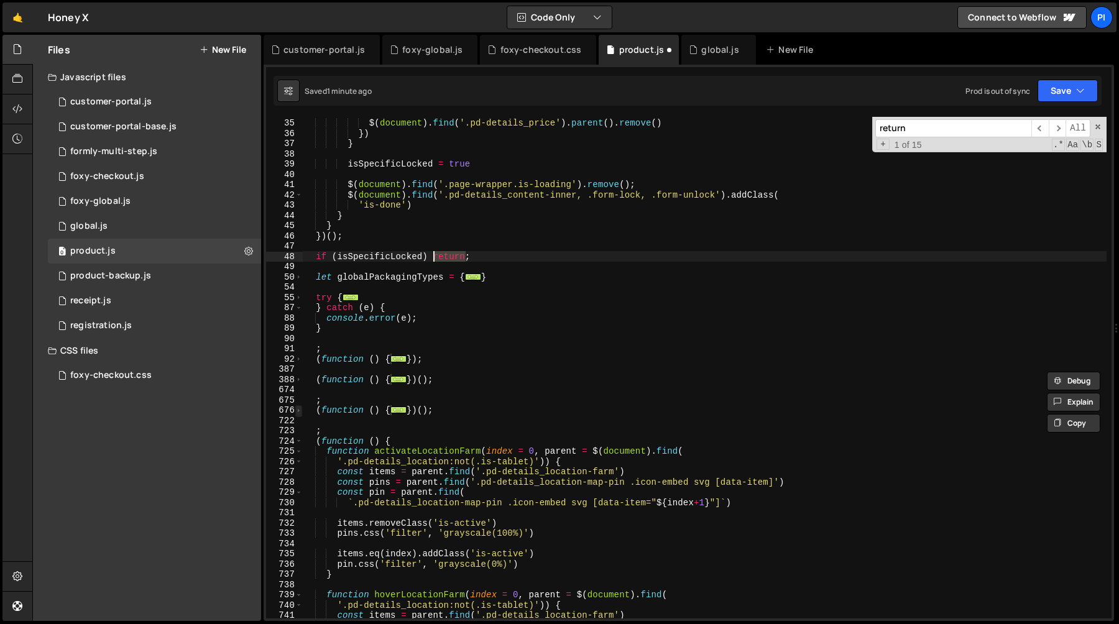
scroll to position [375, 0]
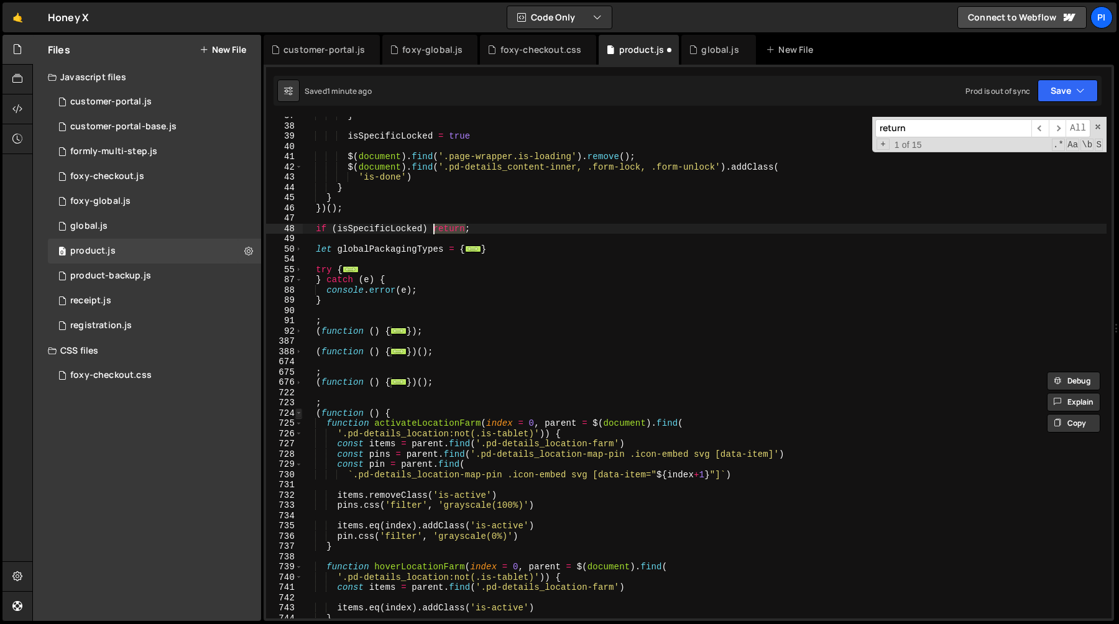
click at [299, 412] on span at bounding box center [298, 413] width 7 height 11
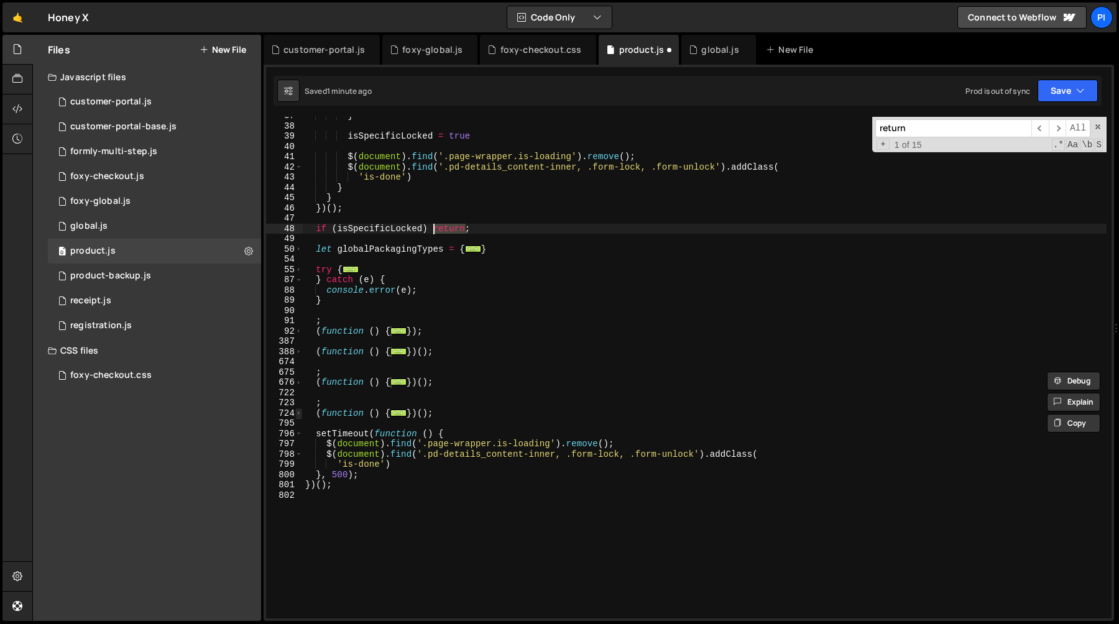
scroll to position [393, 0]
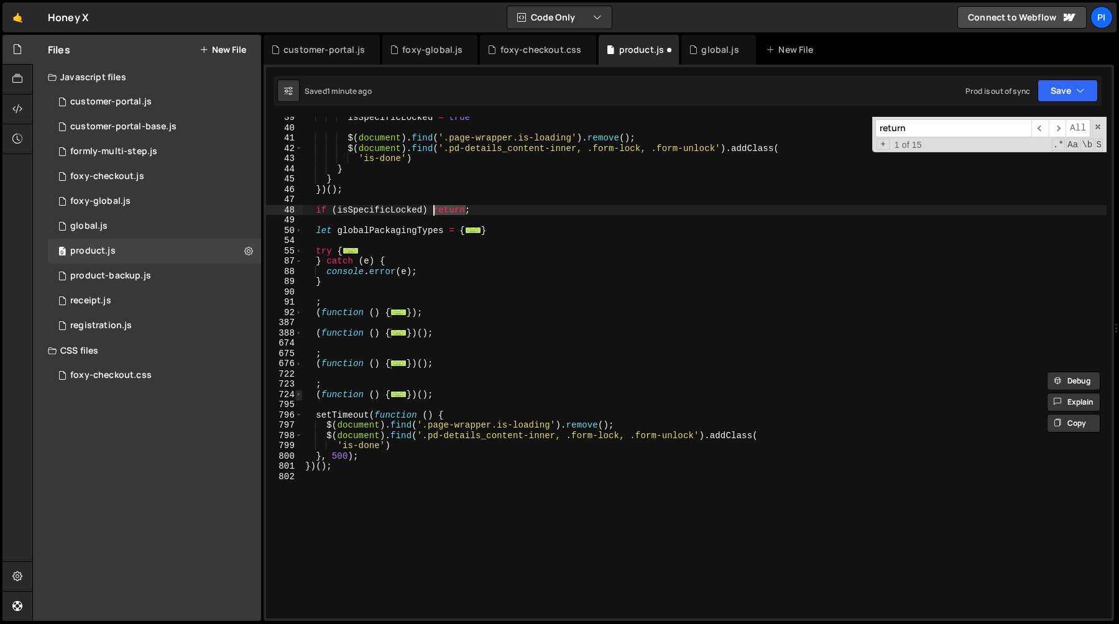
click at [300, 394] on span at bounding box center [298, 395] width 7 height 11
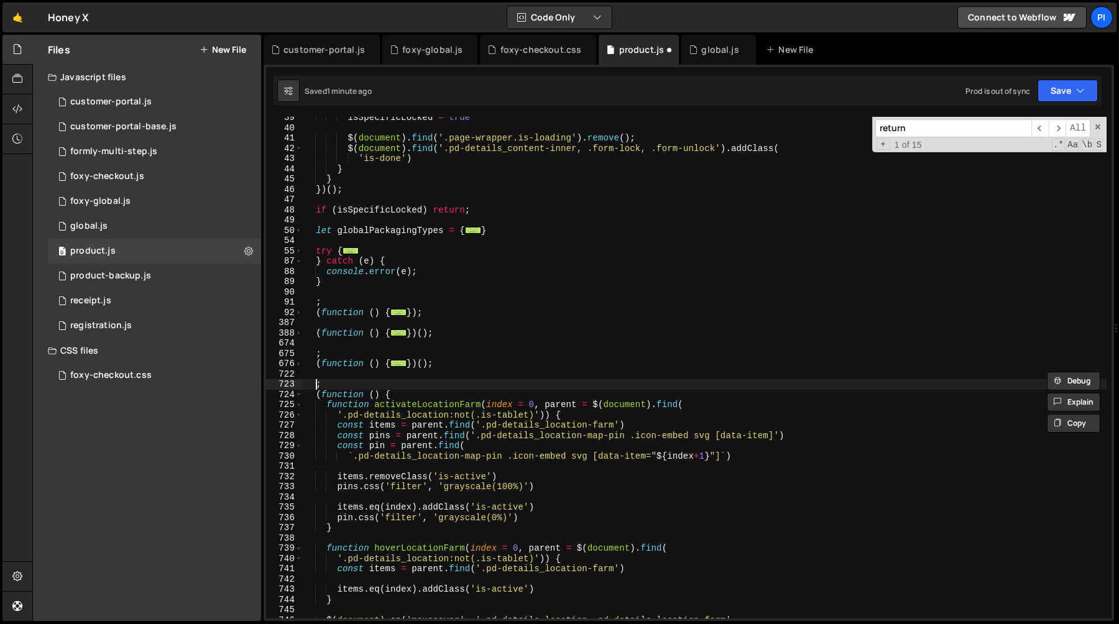
click at [316, 385] on div "isSpecificLocked = true $ ( document ) . find ( '.page-wrapper.is-loading' ) . …" at bounding box center [705, 374] width 804 height 522
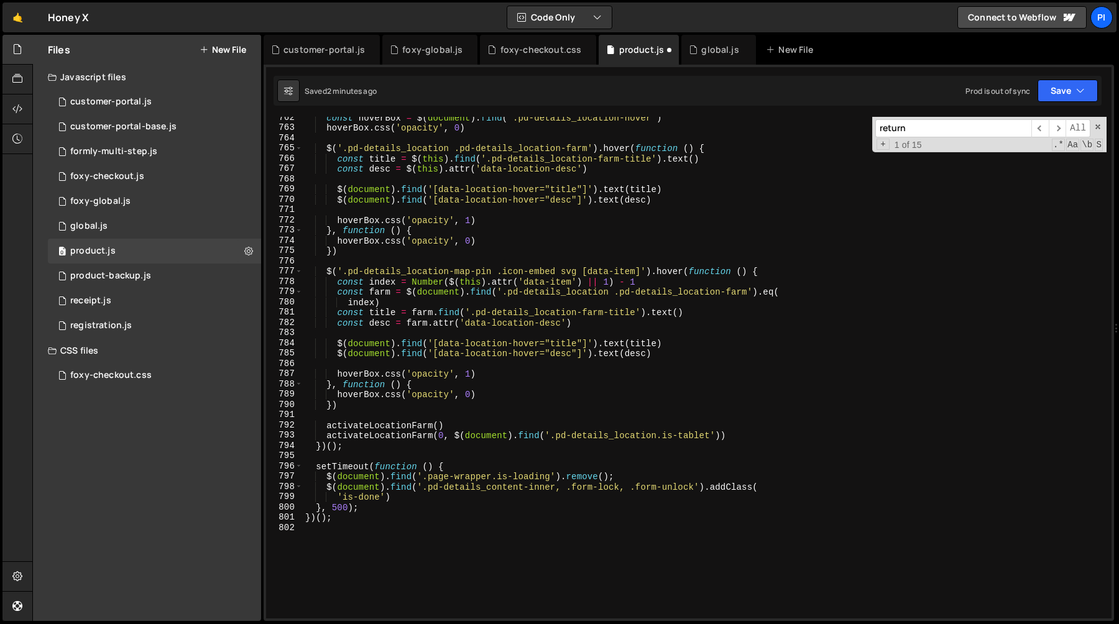
scroll to position [1106, 0]
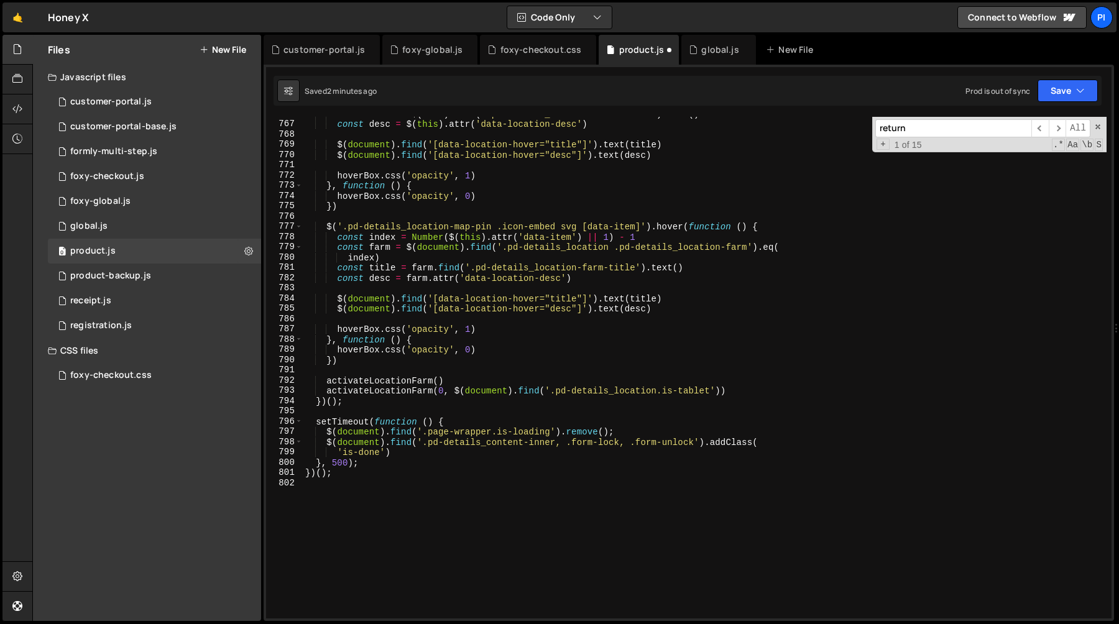
click at [359, 400] on div "const title = $ ( this ) . find ( '.pd-details_location-farm-title' ) . text ( …" at bounding box center [705, 370] width 804 height 522
type textarea "activateLocationFarm(0, $(document).find('.pd-details_location.is-tablet')) })(…"
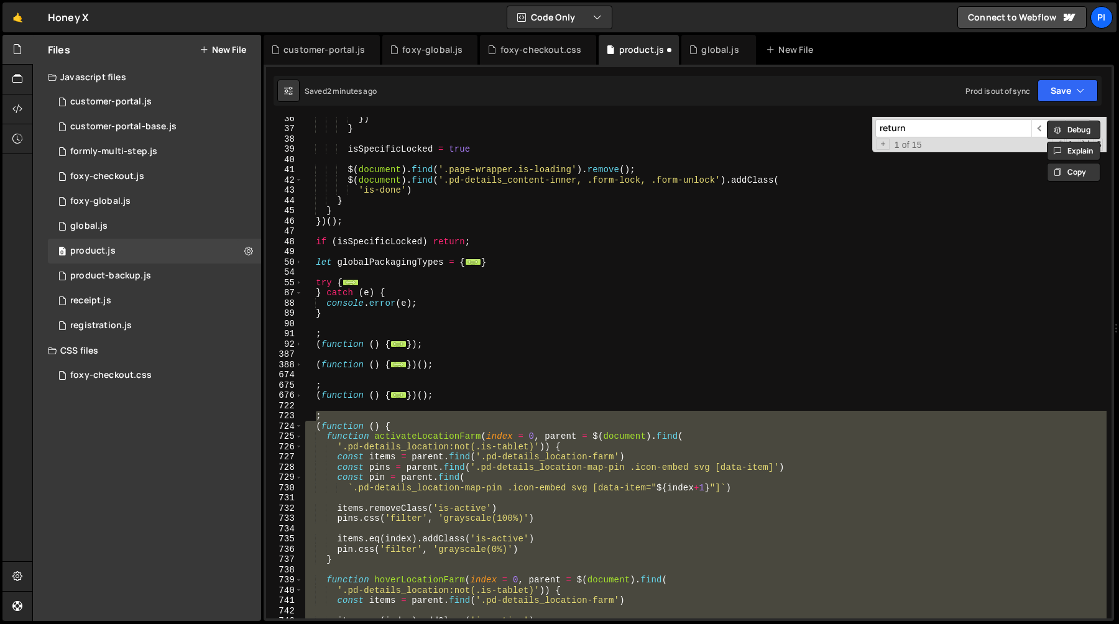
scroll to position [343, 0]
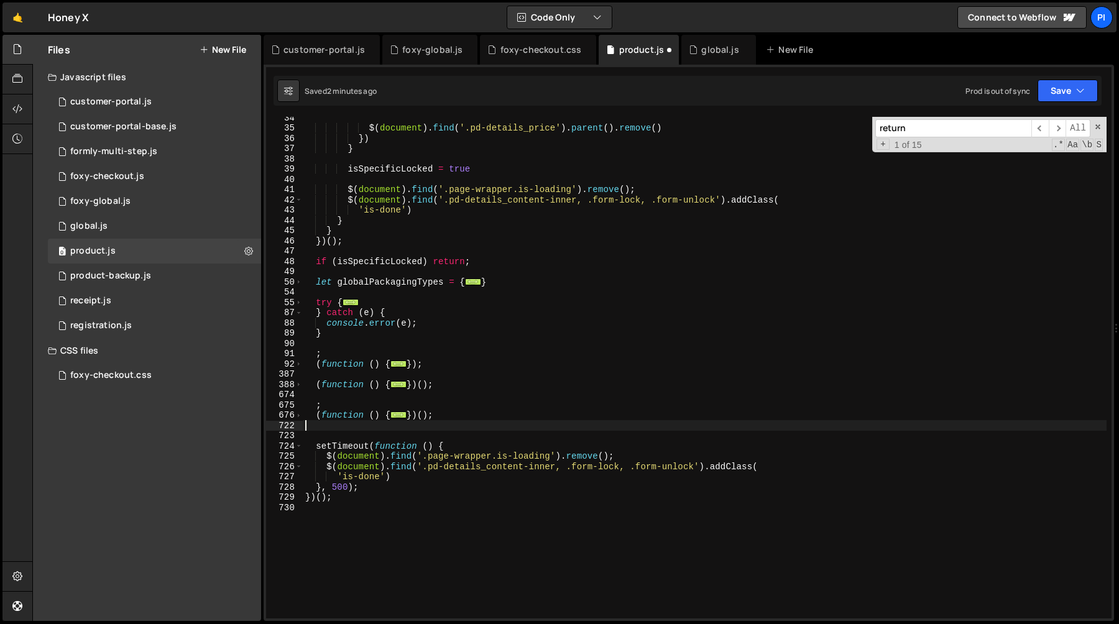
type textarea "})();"
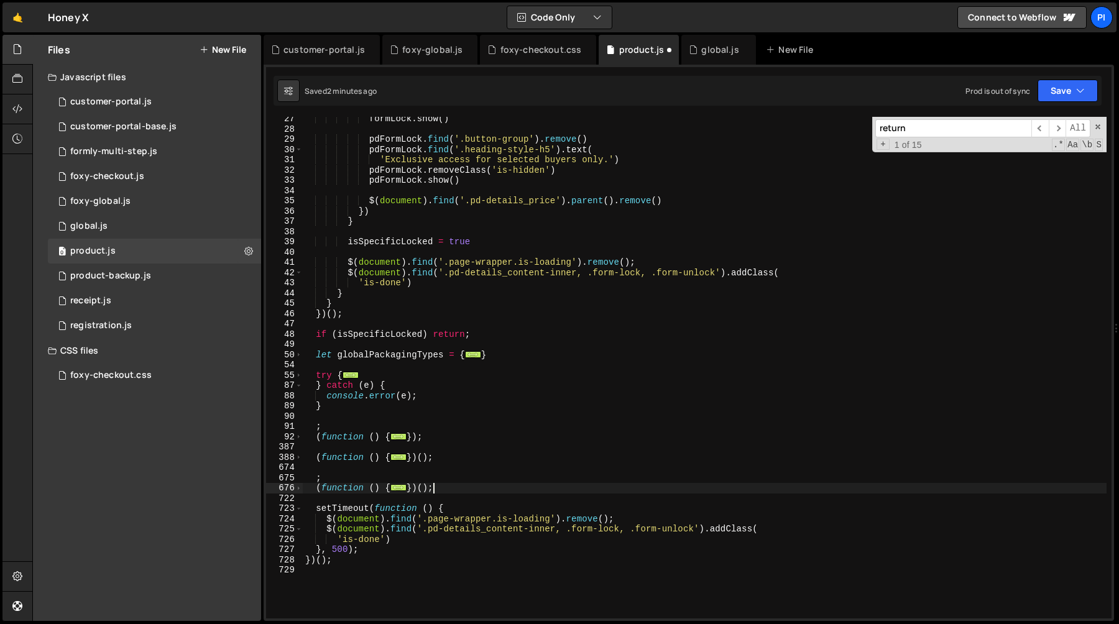
scroll to position [249, 0]
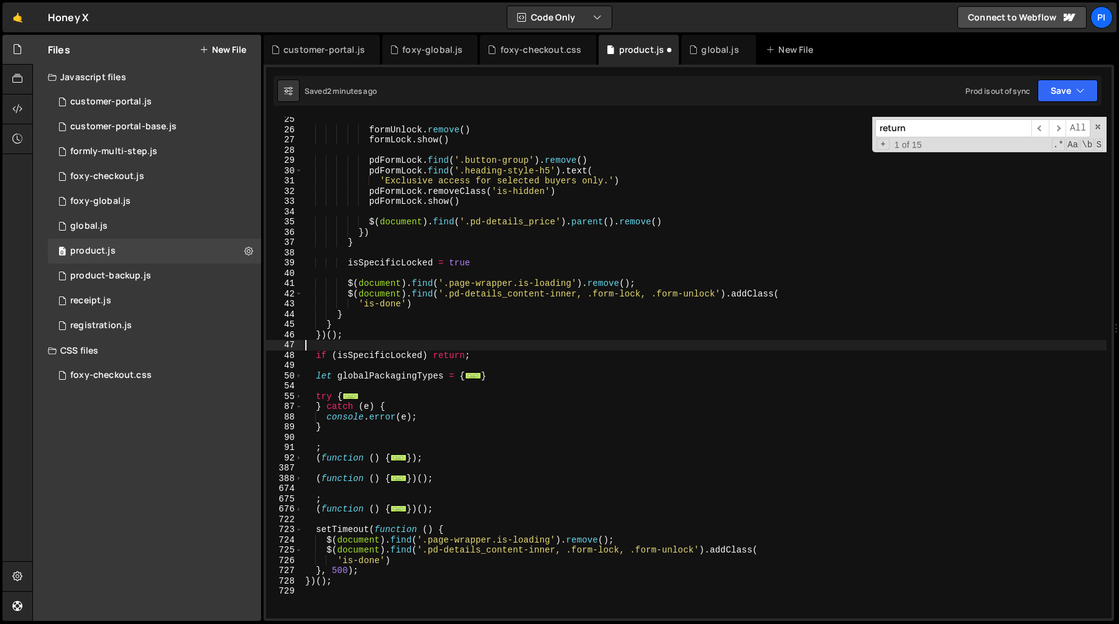
click at [421, 341] on div "formUnlock . remove ( ) formLock . show ( ) pdFormLock . find ( '.button-group'…" at bounding box center [705, 375] width 804 height 522
click at [413, 336] on div "formUnlock . remove ( ) formLock . show ( ) pdFormLock . find ( '.button-group'…" at bounding box center [705, 375] width 804 height 522
type textarea "})();"
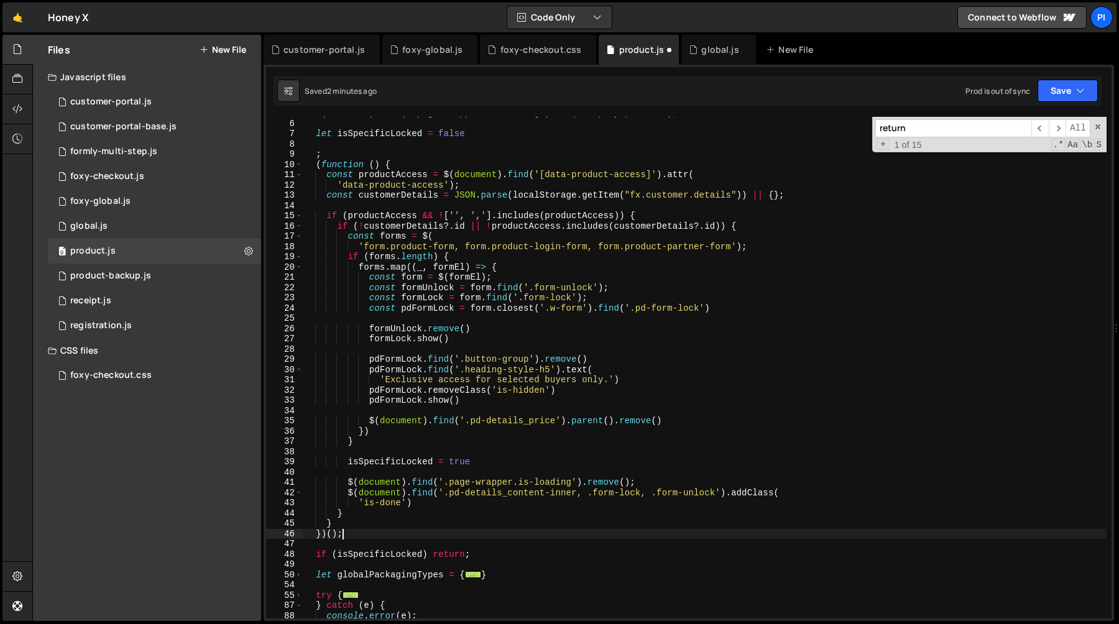
scroll to position [51, 0]
type textarea "})();"
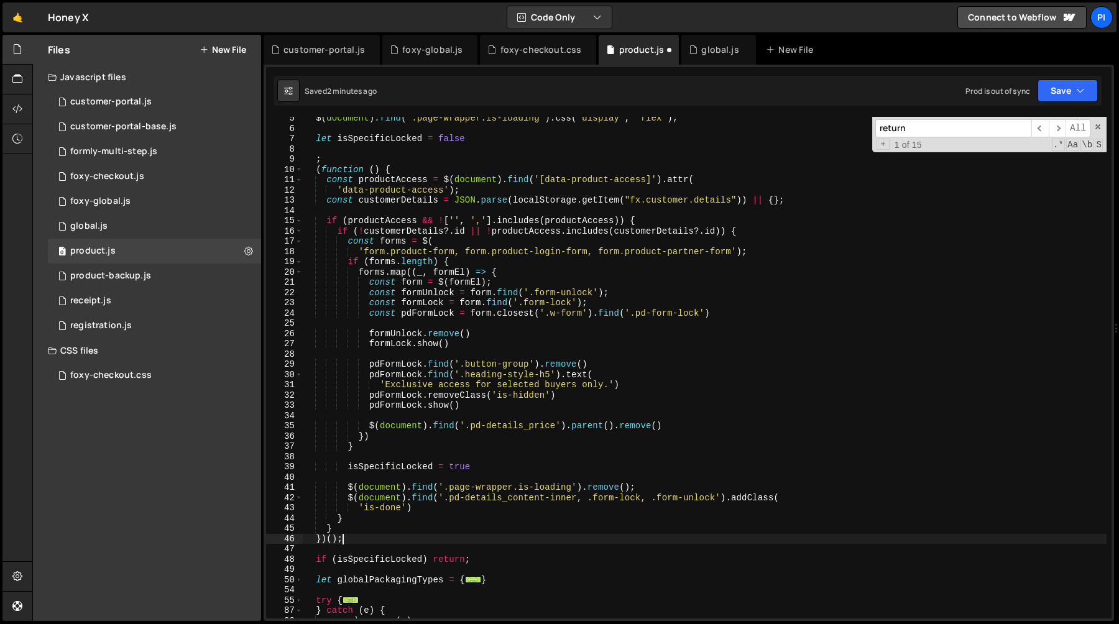
scroll to position [0, 0]
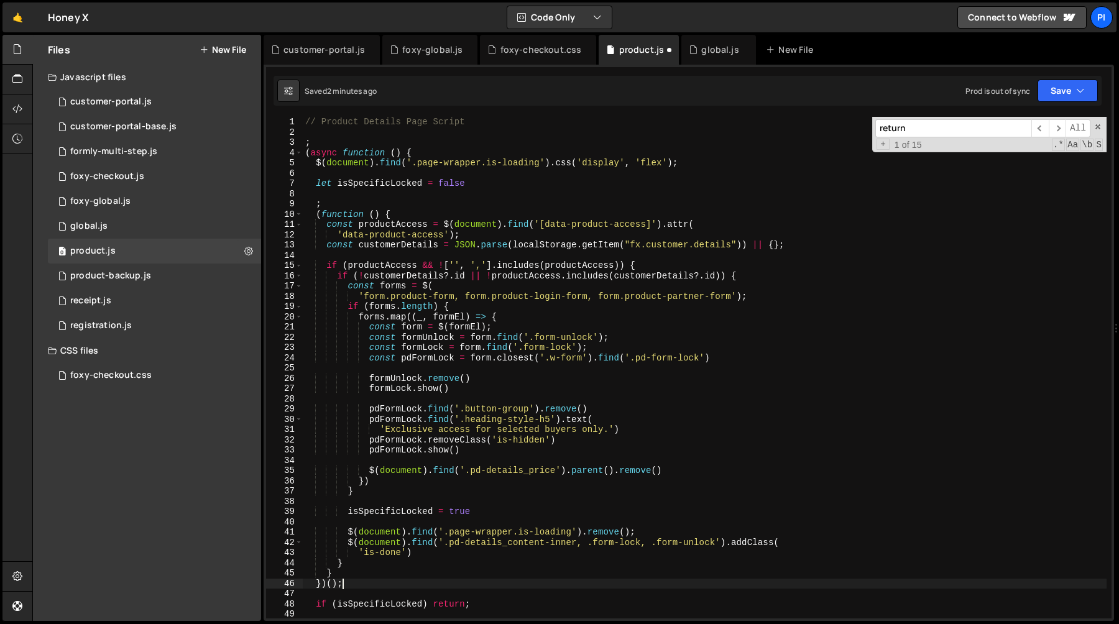
click at [324, 131] on div "// Product Details Page Script ; ( async function ( ) { $ ( document ) . find (…" at bounding box center [705, 378] width 804 height 522
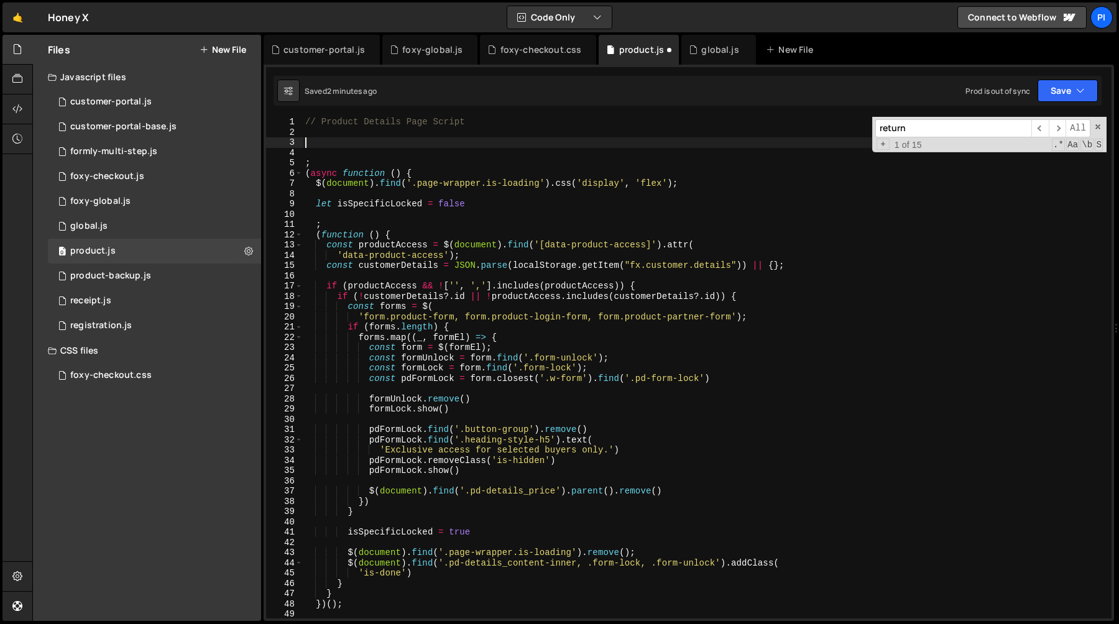
paste textarea "})();"
type textarea "})();"
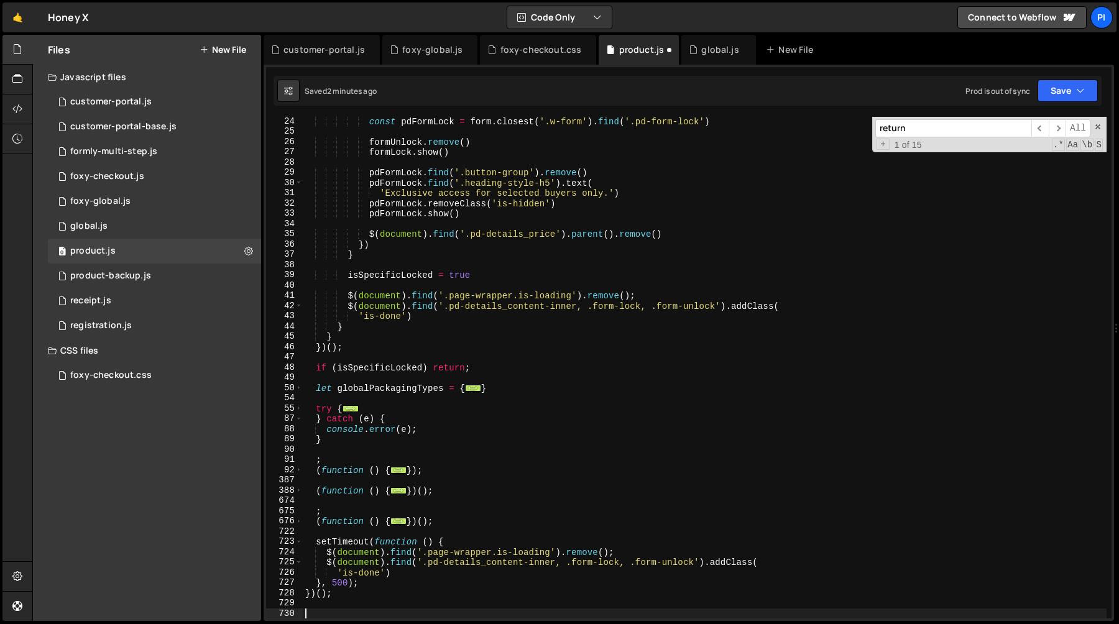
paste textarea "})();"
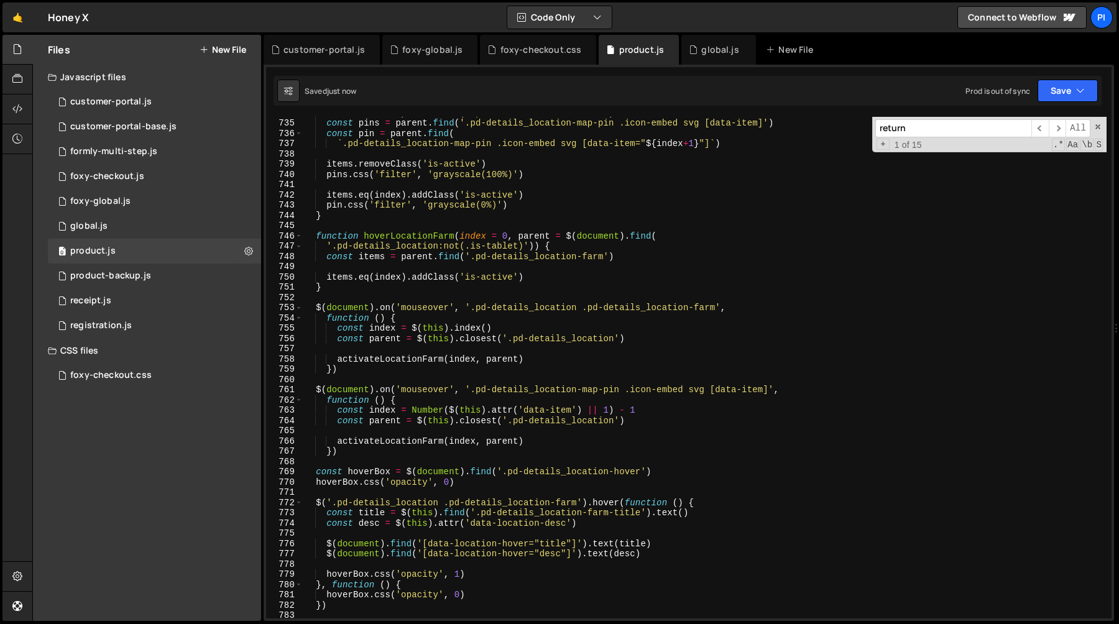
scroll to position [7526, 0]
type textarea "})();"
